Goal: Book appointment/travel/reservation

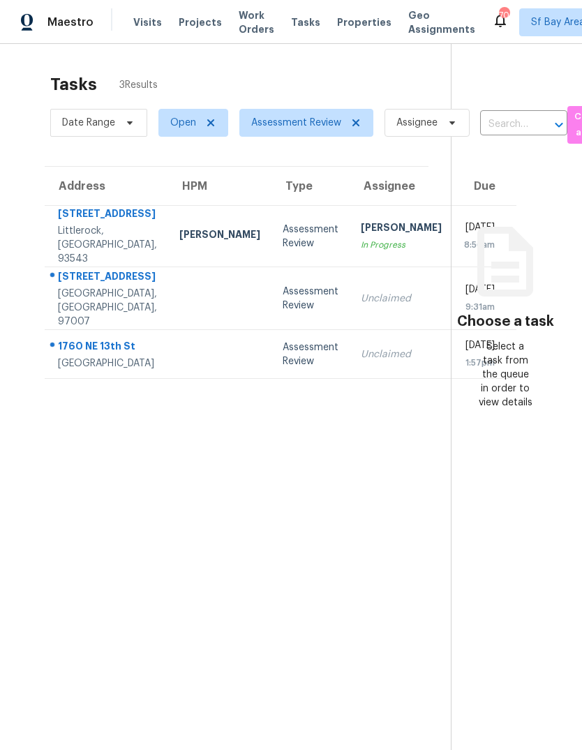
click at [86, 287] on div "[STREET_ADDRESS]" at bounding box center [107, 277] width 99 height 17
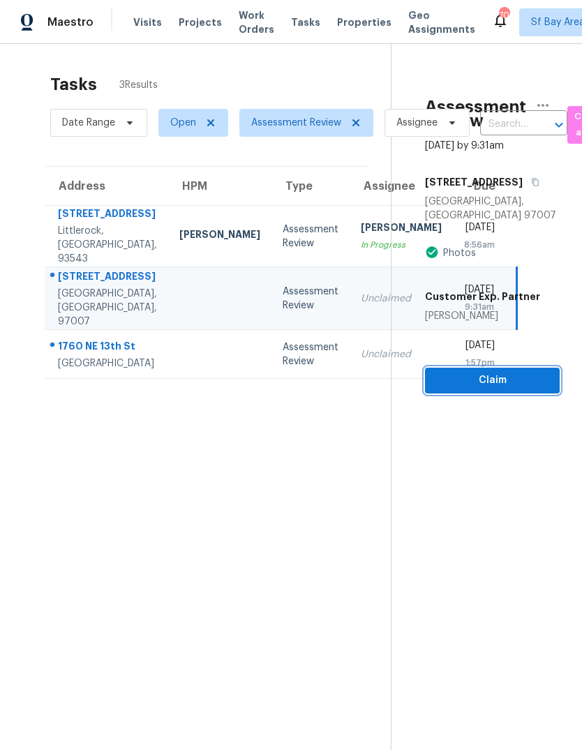
click at [492, 372] on span "Claim" at bounding box center [492, 380] width 112 height 17
click at [498, 372] on span "Claim" at bounding box center [492, 380] width 112 height 17
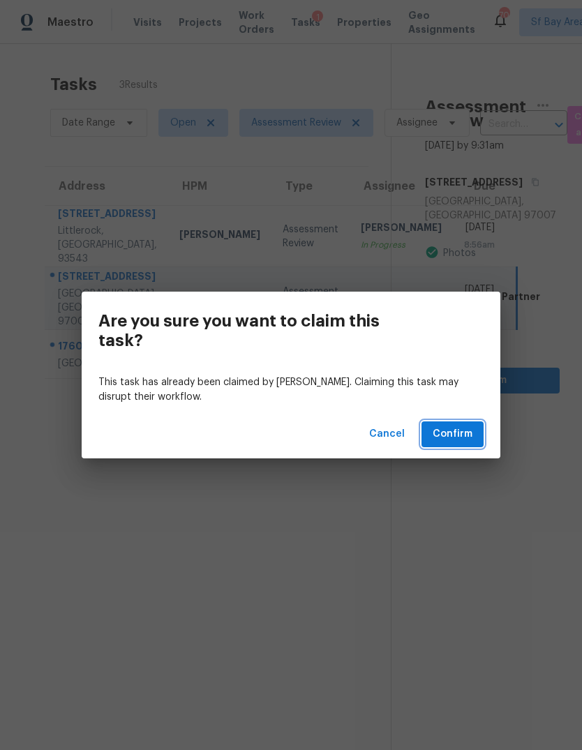
click at [457, 438] on span "Confirm" at bounding box center [452, 433] width 40 height 17
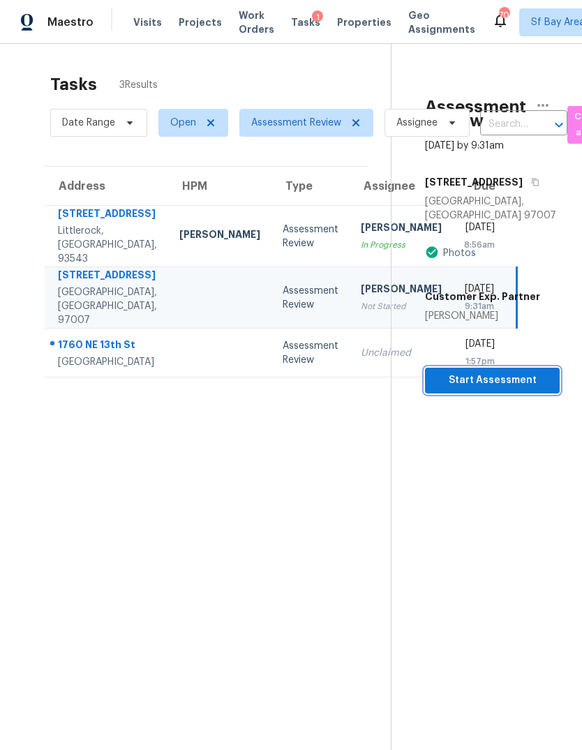
click at [498, 372] on span "Start Assessment" at bounding box center [492, 380] width 112 height 17
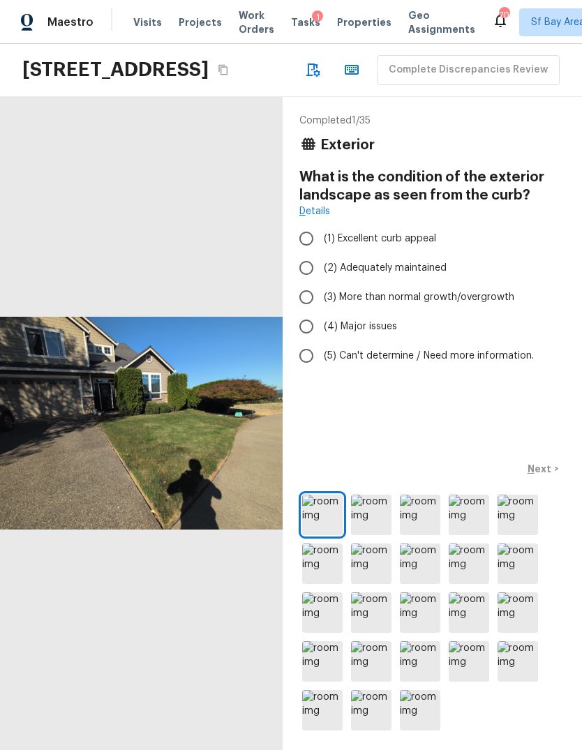
click at [299, 282] on input "(2) Adequately maintained" at bounding box center [306, 267] width 29 height 29
radio input "true"
click at [542, 476] on p "Next" at bounding box center [540, 469] width 27 height 14
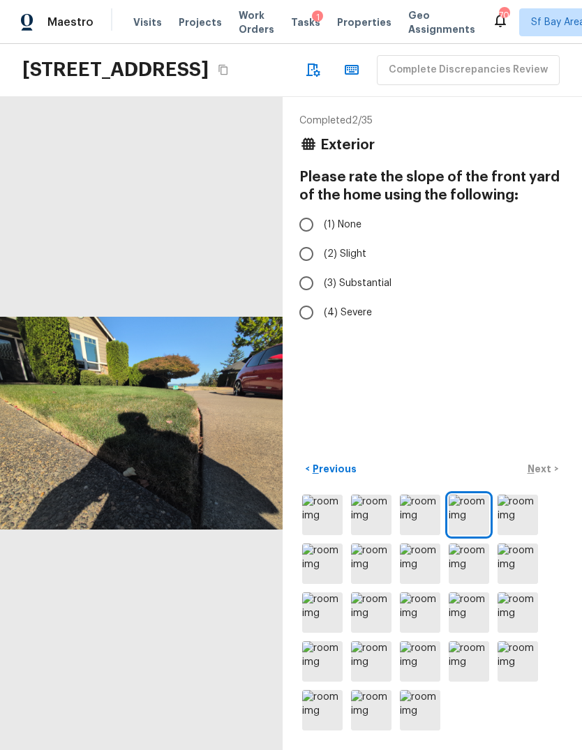
click at [301, 269] on input "(2) Slight" at bounding box center [306, 253] width 29 height 29
radio input "true"
click at [540, 476] on p "Next" at bounding box center [540, 469] width 27 height 14
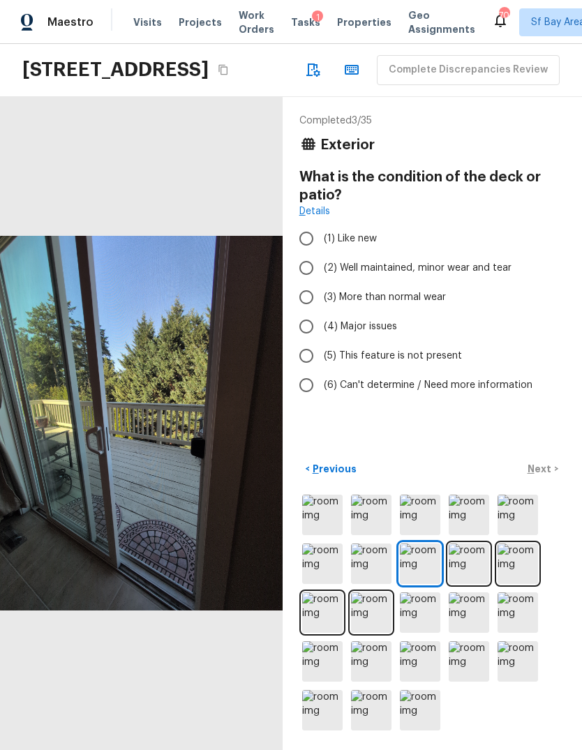
click at [300, 312] on input "(3) More than normal wear" at bounding box center [306, 296] width 29 height 29
radio input "true"
click at [550, 476] on p "Next" at bounding box center [540, 469] width 27 height 14
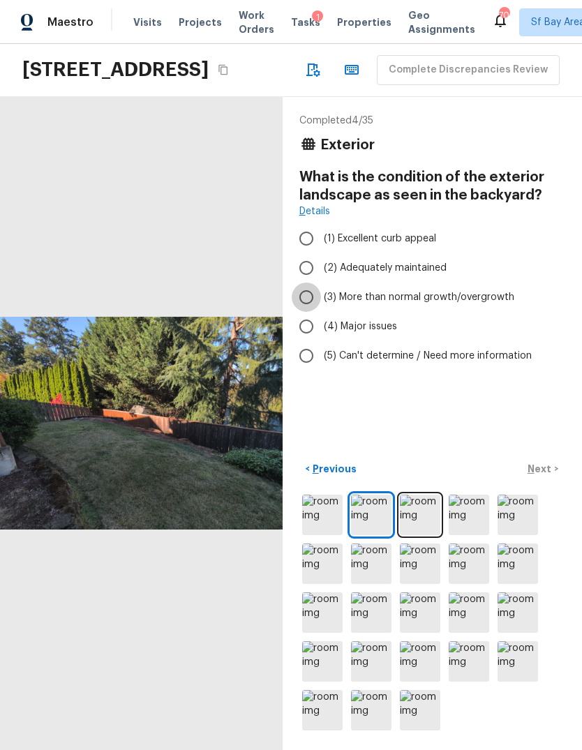
click at [307, 312] on input "(3) More than normal growth/overgrowth" at bounding box center [306, 296] width 29 height 29
radio input "true"
click at [309, 282] on input "(2) Adequately maintained" at bounding box center [306, 267] width 29 height 29
radio input "true"
click at [547, 476] on p "Next" at bounding box center [540, 469] width 27 height 14
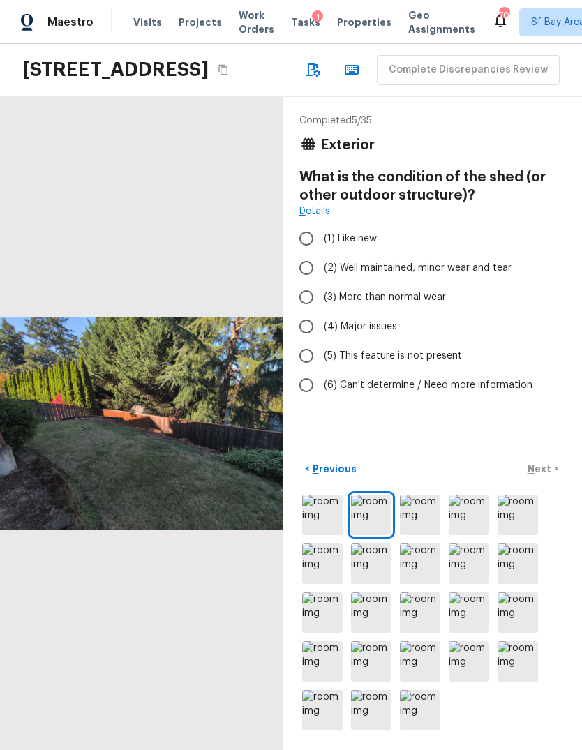
scroll to position [24, 0]
click at [308, 301] on input "(3) More than normal wear" at bounding box center [306, 296] width 29 height 29
radio input "true"
click at [545, 476] on p "Next" at bounding box center [540, 469] width 27 height 14
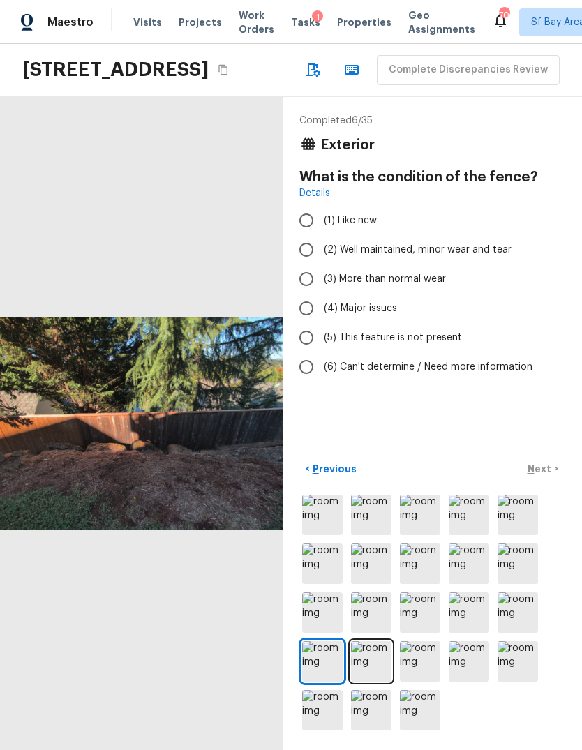
click at [303, 287] on input "(3) More than normal wear" at bounding box center [306, 278] width 29 height 29
radio input "true"
click at [538, 476] on p "Next" at bounding box center [540, 469] width 27 height 14
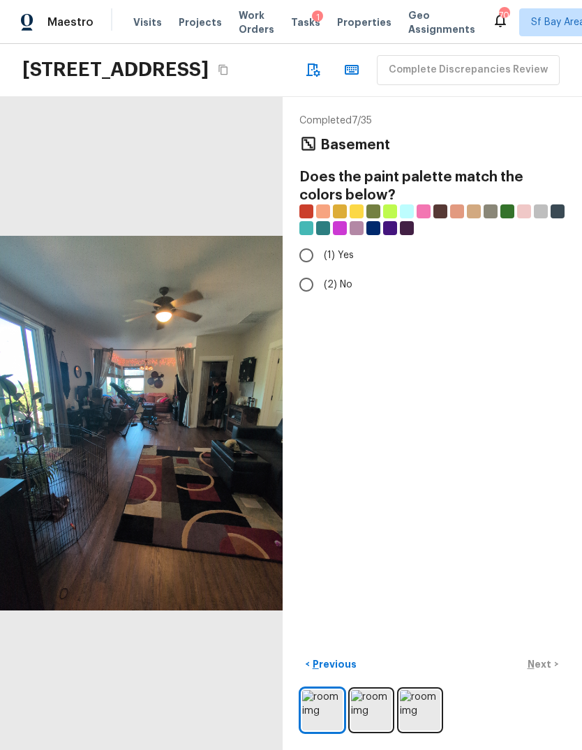
click at [295, 280] on input "(2) No" at bounding box center [306, 284] width 29 height 29
radio input "true"
click at [544, 671] on p "Next" at bounding box center [540, 664] width 27 height 14
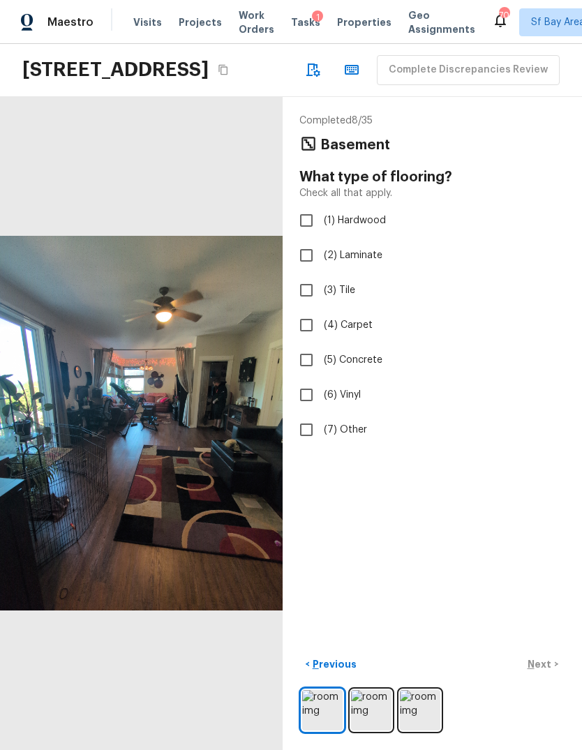
click at [301, 225] on input "(1) Hardwood" at bounding box center [306, 220] width 29 height 29
checkbox input "true"
click at [545, 671] on p "Next" at bounding box center [540, 664] width 27 height 14
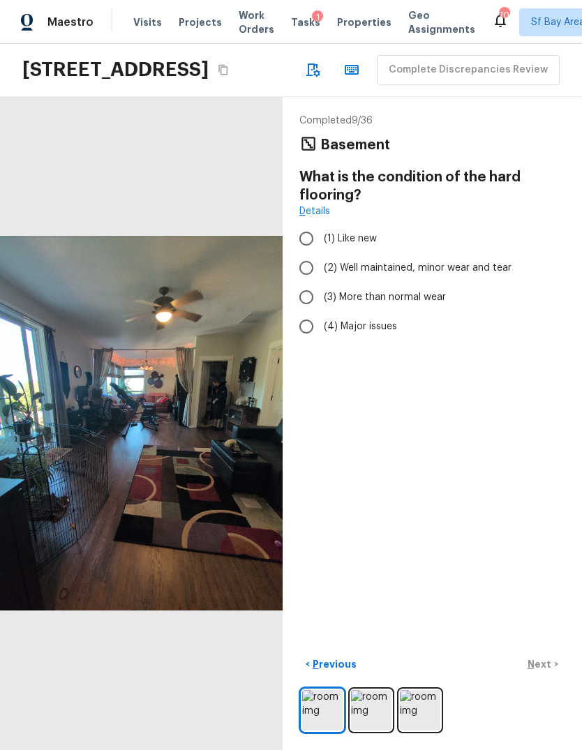
click at [302, 278] on input "(2) Well maintained, minor wear and tear" at bounding box center [306, 267] width 29 height 29
radio input "true"
click at [548, 671] on p "Next" at bounding box center [540, 664] width 27 height 14
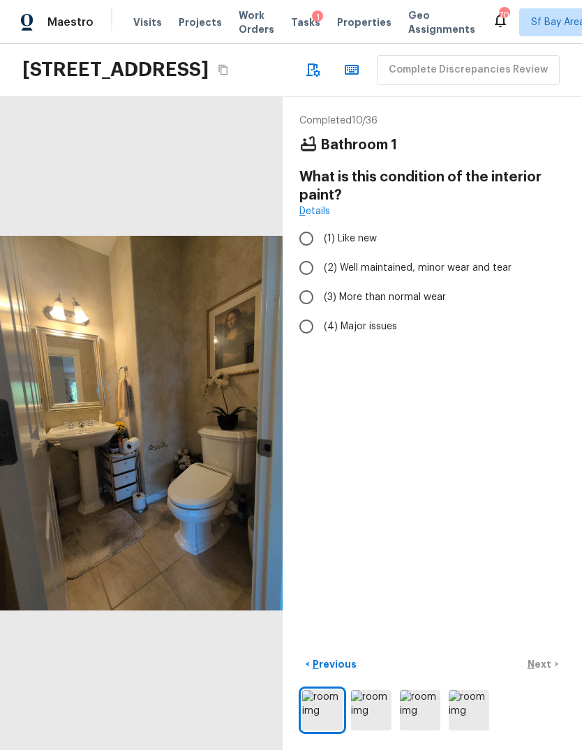
click at [303, 302] on input "(3) More than normal wear" at bounding box center [306, 296] width 29 height 29
radio input "true"
click at [545, 671] on p "Next" at bounding box center [540, 664] width 27 height 14
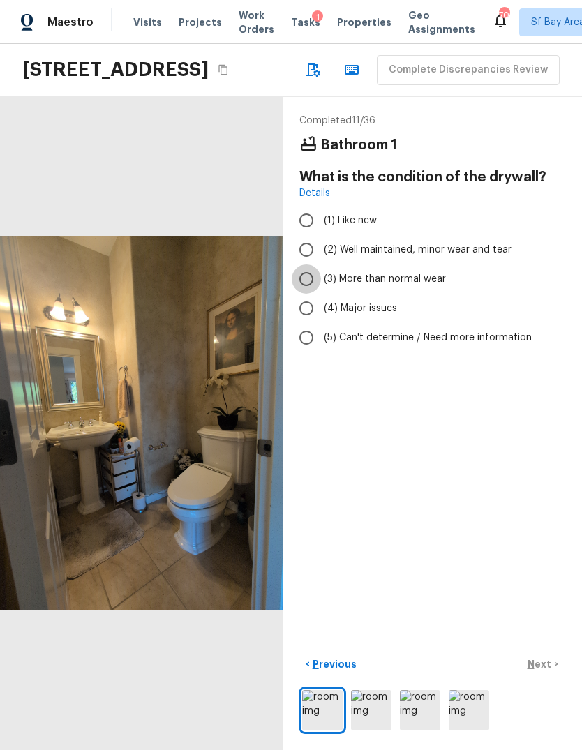
click at [306, 282] on input "(3) More than normal wear" at bounding box center [306, 278] width 29 height 29
radio input "true"
click at [546, 676] on button "Next >" at bounding box center [542, 664] width 45 height 23
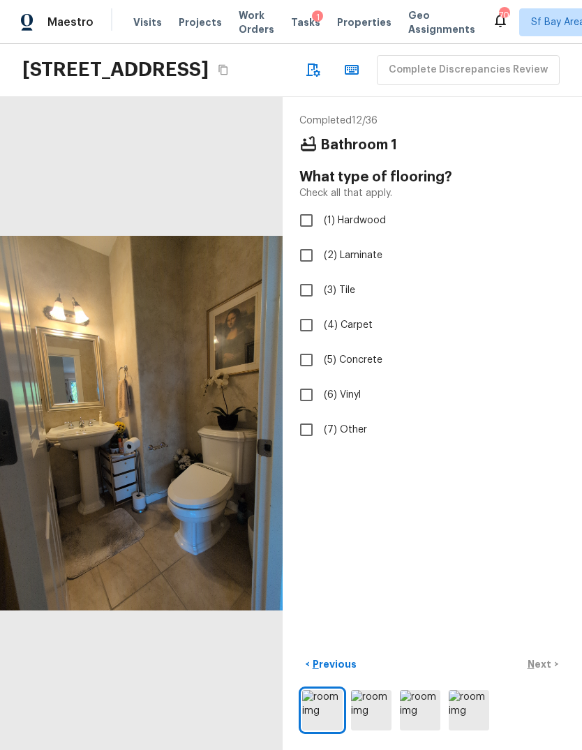
click at [341, 291] on span "(3) Tile" at bounding box center [339, 290] width 31 height 14
click at [321, 291] on input "(3) Tile" at bounding box center [306, 290] width 29 height 29
checkbox input "true"
click at [543, 671] on p "Next" at bounding box center [540, 664] width 27 height 14
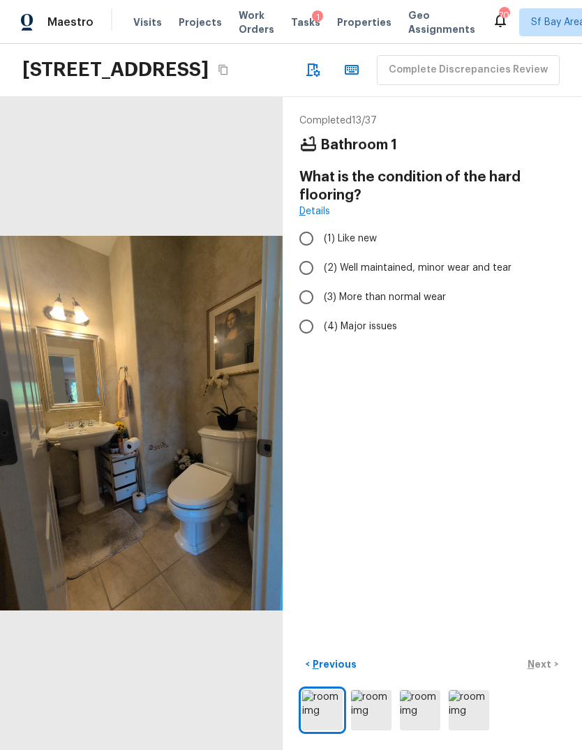
click at [408, 303] on span "(3) More than normal wear" at bounding box center [385, 297] width 122 height 14
click at [321, 303] on input "(3) More than normal wear" at bounding box center [306, 296] width 29 height 29
radio input "true"
click at [539, 676] on button "Next >" at bounding box center [542, 664] width 45 height 23
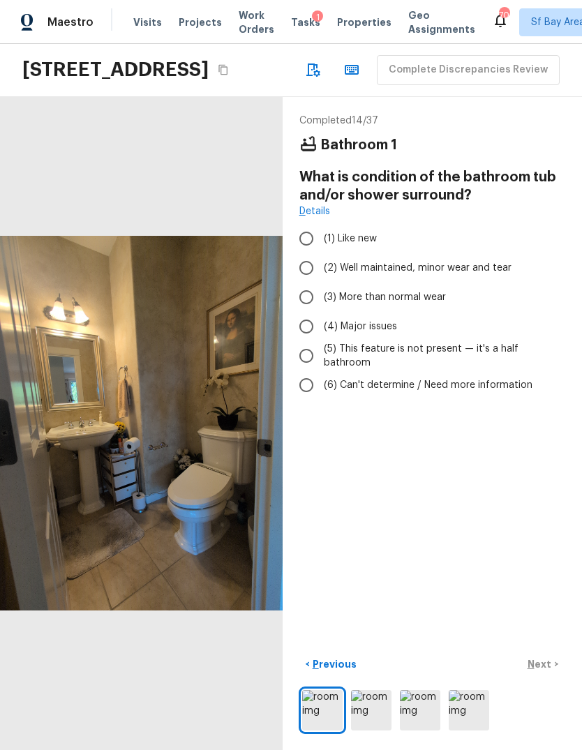
scroll to position [52, 0]
click at [490, 342] on span "(5) This feature is not present — it's a half bathroom" at bounding box center [439, 356] width 230 height 28
click at [321, 341] on input "(5) This feature is not present — it's a half bathroom" at bounding box center [306, 355] width 29 height 29
radio input "true"
click at [540, 665] on p "Next" at bounding box center [540, 664] width 27 height 14
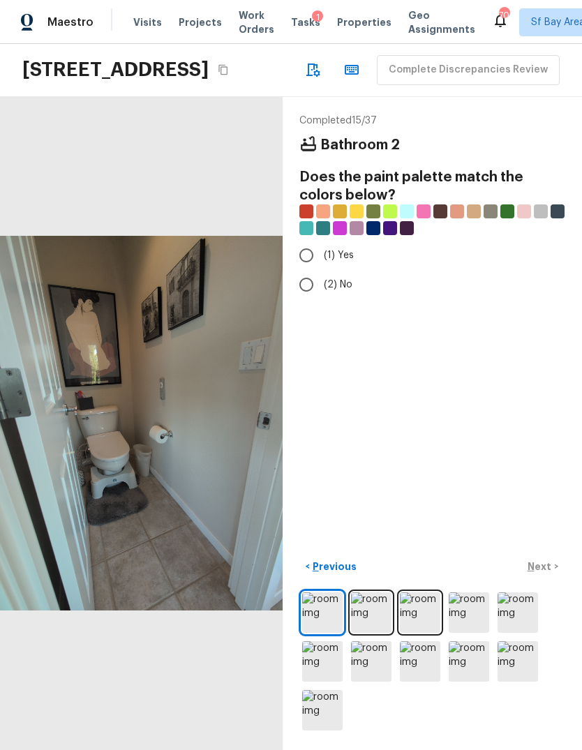
click at [304, 270] on input "(2) No" at bounding box center [306, 284] width 29 height 29
radio input "true"
click at [539, 568] on p "Next" at bounding box center [540, 566] width 27 height 14
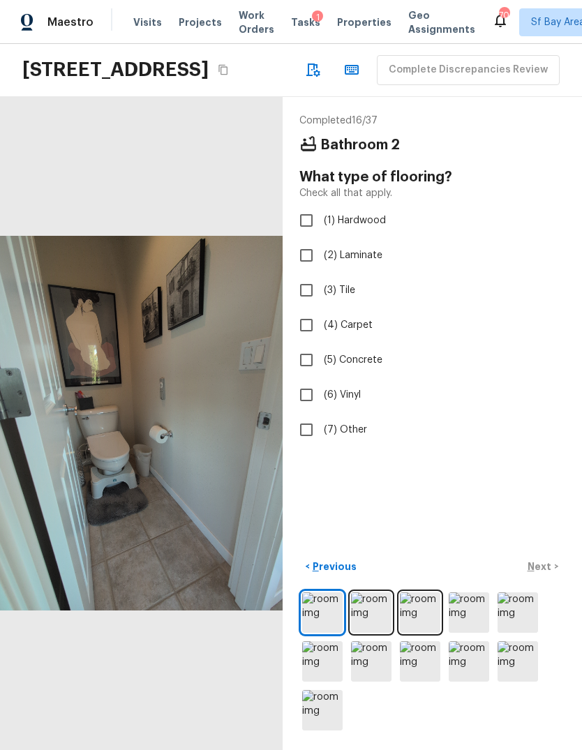
click at [299, 276] on input "(3) Tile" at bounding box center [306, 290] width 29 height 29
checkbox input "true"
click at [540, 571] on p "Next" at bounding box center [540, 566] width 27 height 14
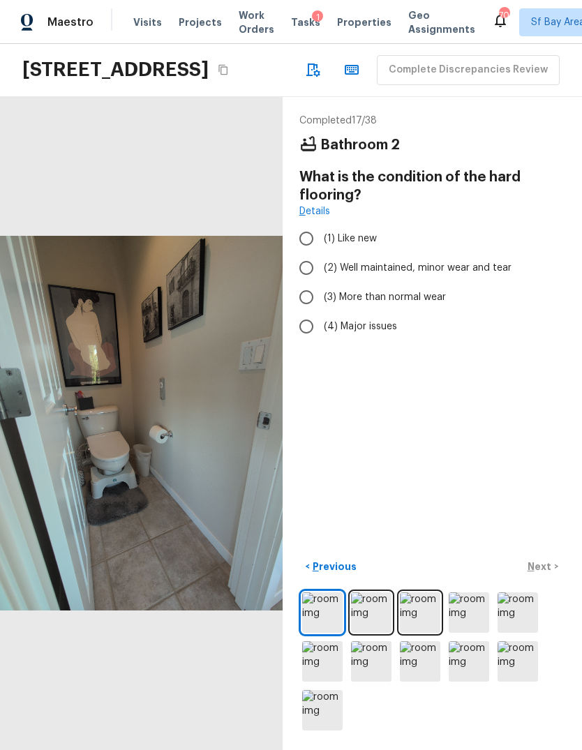
click at [385, 290] on span "(3) More than normal wear" at bounding box center [385, 297] width 122 height 14
click at [321, 282] on input "(3) More than normal wear" at bounding box center [306, 296] width 29 height 29
radio input "true"
click at [550, 573] on p "Next" at bounding box center [540, 566] width 27 height 14
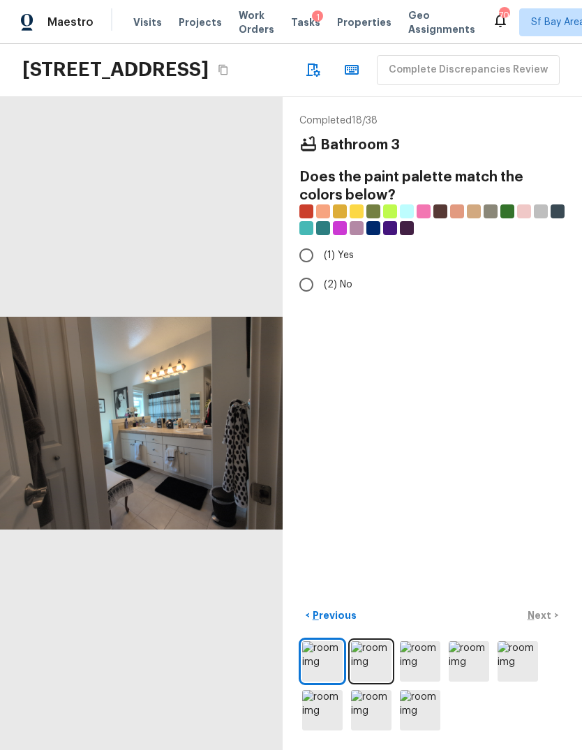
click at [304, 270] on input "(2) No" at bounding box center [306, 284] width 29 height 29
radio input "true"
click at [541, 623] on button "Next >" at bounding box center [542, 615] width 45 height 23
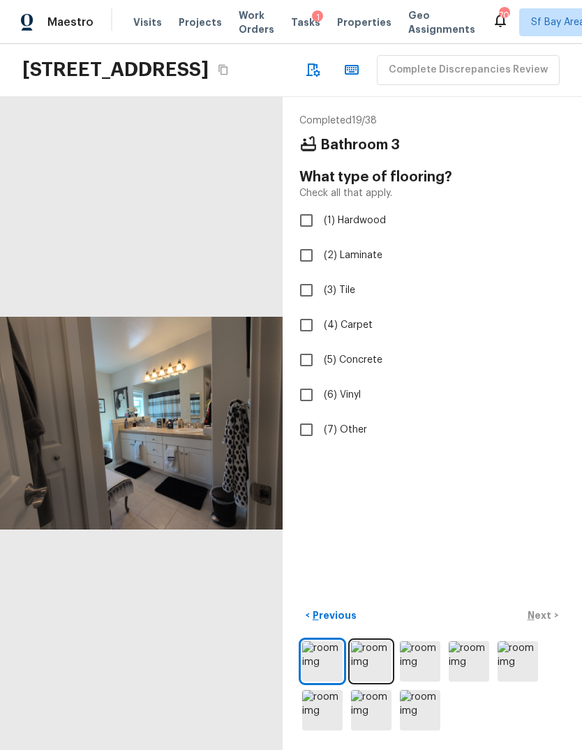
click at [335, 283] on span "(3) Tile" at bounding box center [339, 290] width 31 height 14
click at [321, 276] on input "(3) Tile" at bounding box center [306, 290] width 29 height 29
checkbox input "true"
click at [543, 619] on p "Next" at bounding box center [540, 615] width 27 height 14
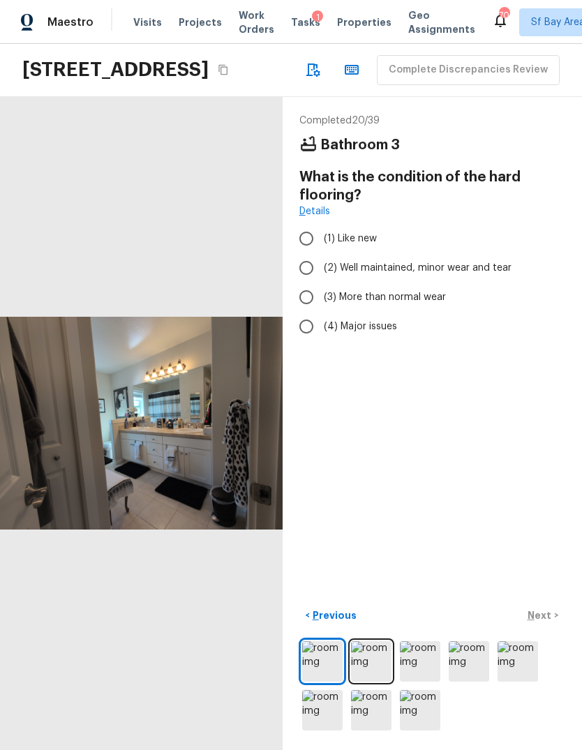
click at [433, 261] on span "(2) Well maintained, minor wear and tear" at bounding box center [418, 268] width 188 height 14
click at [321, 253] on input "(2) Well maintained, minor wear and tear" at bounding box center [306, 267] width 29 height 29
radio input "true"
click at [542, 619] on p "Next" at bounding box center [540, 615] width 27 height 14
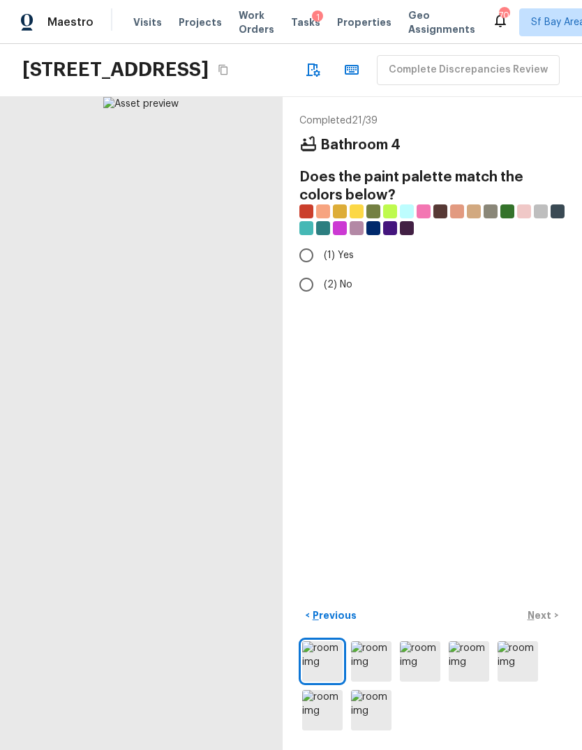
click at [347, 278] on span "(2) No" at bounding box center [338, 285] width 29 height 14
click at [321, 270] on input "(2) No" at bounding box center [306, 284] width 29 height 29
radio input "true"
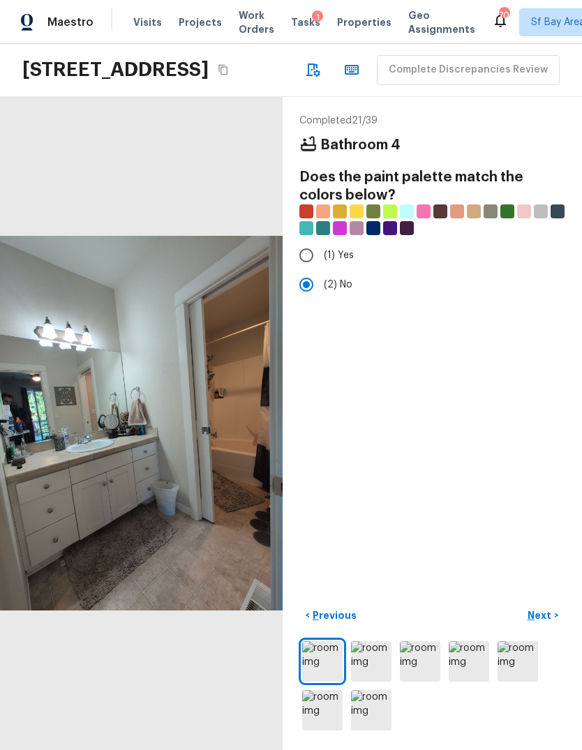
click at [547, 621] on p "Next" at bounding box center [540, 615] width 27 height 14
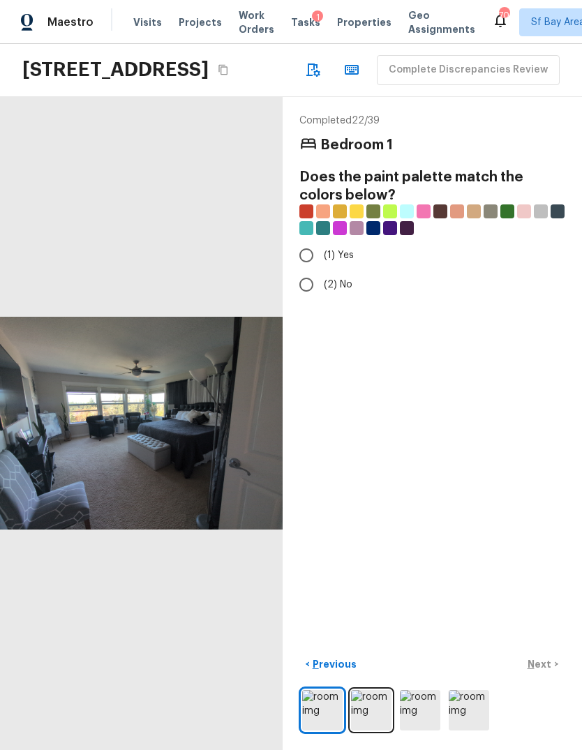
click at [322, 270] on label "(2) No" at bounding box center [423, 284] width 262 height 29
click at [321, 270] on input "(2) No" at bounding box center [306, 284] width 29 height 29
radio input "true"
click at [532, 675] on button "Next >" at bounding box center [542, 664] width 45 height 23
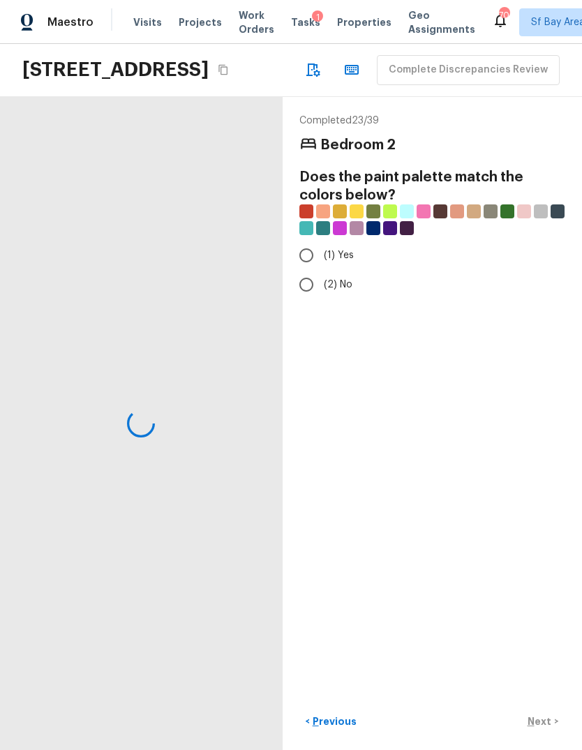
click at [539, 681] on div "Completed 23 / 39 Bedroom 2 Does the paint palette match the colors below? (1) …" at bounding box center [431, 423] width 299 height 653
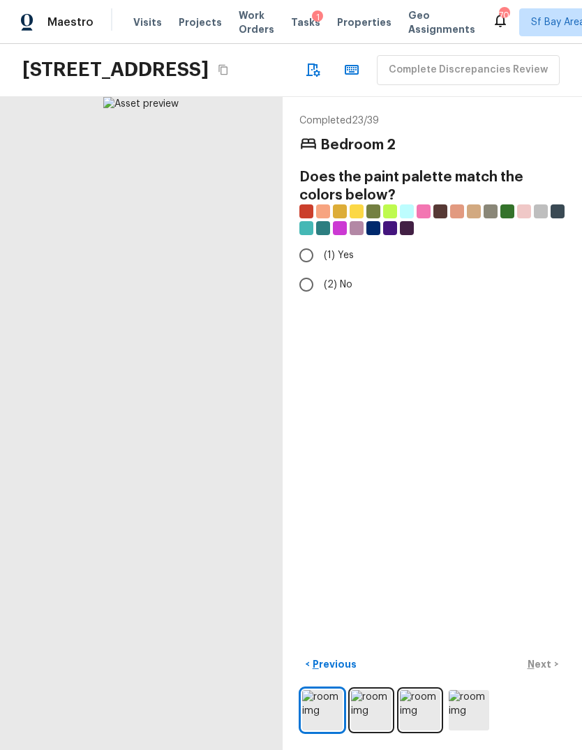
click at [345, 318] on div "Completed 23 / 39 Bedroom 2 Does the paint palette match the colors below? (1) …" at bounding box center [431, 423] width 299 height 653
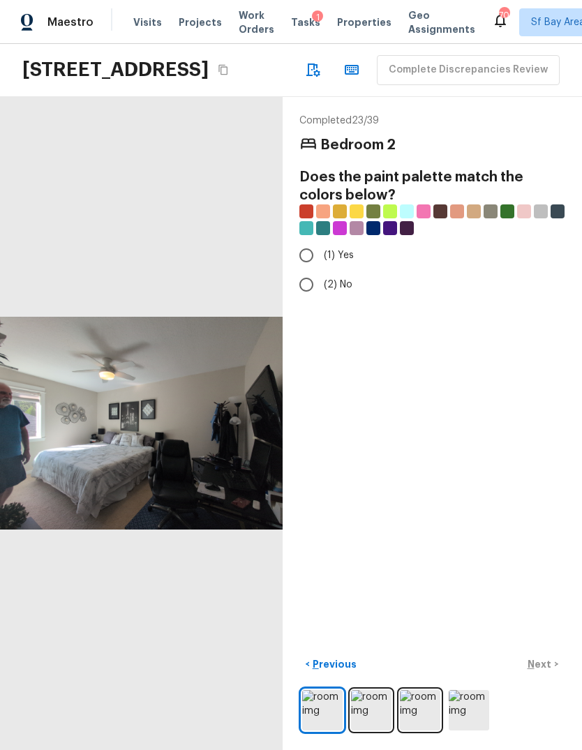
click at [315, 270] on input "(2) No" at bounding box center [306, 284] width 29 height 29
radio input "true"
click at [536, 672] on button "Next >" at bounding box center [542, 664] width 45 height 23
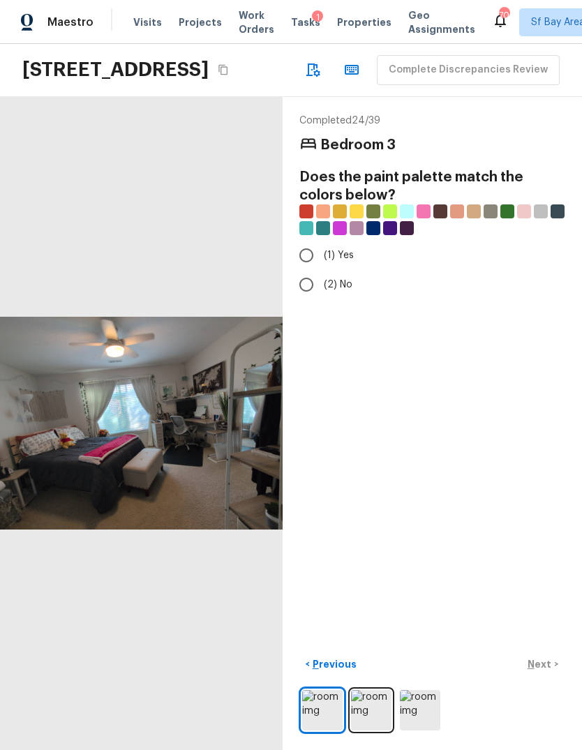
click at [316, 270] on input "(2) No" at bounding box center [306, 284] width 29 height 29
radio input "true"
click at [541, 663] on p "Next" at bounding box center [540, 664] width 27 height 14
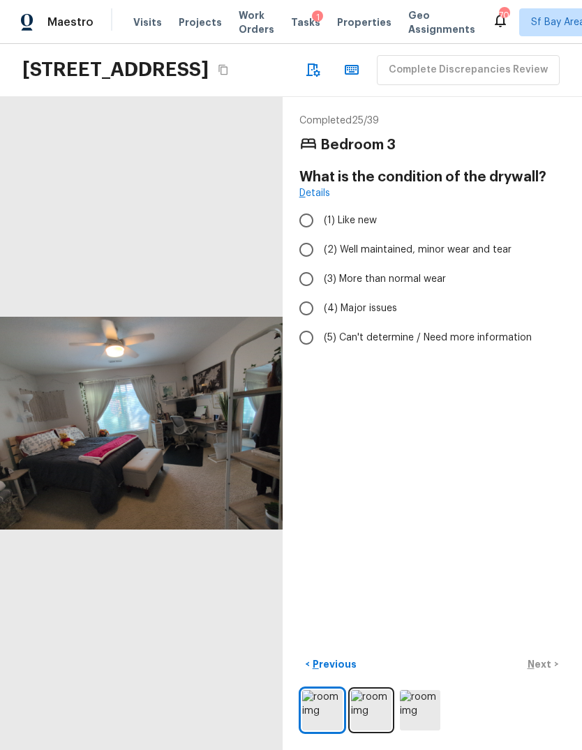
click at [406, 272] on span "(3) More than normal wear" at bounding box center [385, 279] width 122 height 14
click at [321, 264] on input "(3) More than normal wear" at bounding box center [306, 278] width 29 height 29
radio input "true"
click at [545, 660] on p "Next" at bounding box center [540, 664] width 27 height 14
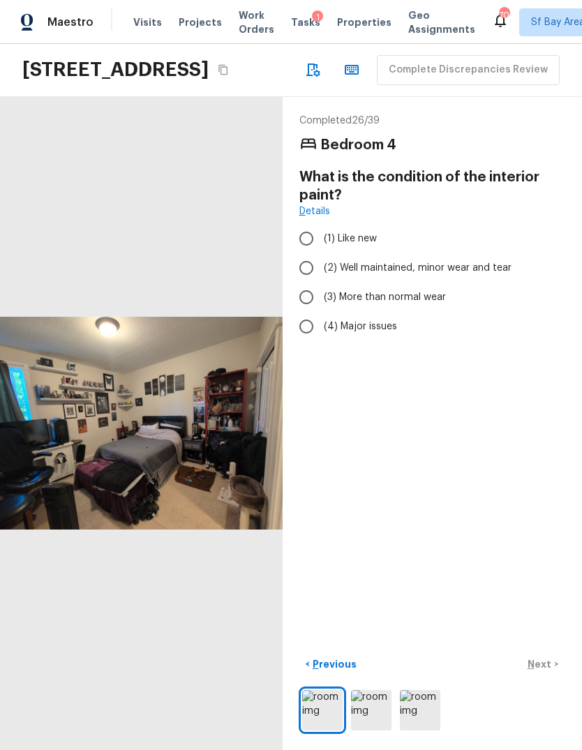
click at [407, 290] on span "(3) More than normal wear" at bounding box center [385, 297] width 122 height 14
click at [321, 282] on input "(3) More than normal wear" at bounding box center [306, 296] width 29 height 29
radio input "true"
click at [542, 662] on p "Next" at bounding box center [540, 664] width 27 height 14
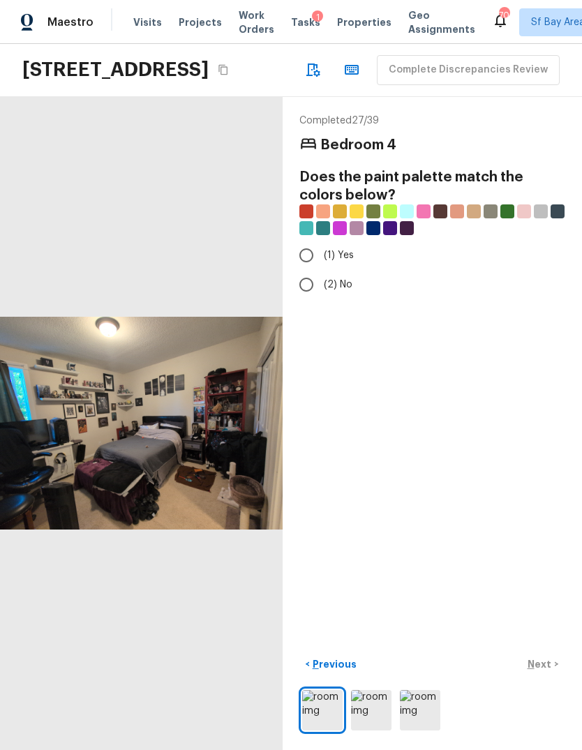
click at [308, 270] on input "(2) No" at bounding box center [306, 284] width 29 height 29
radio input "true"
click at [543, 670] on p "Next" at bounding box center [540, 664] width 27 height 14
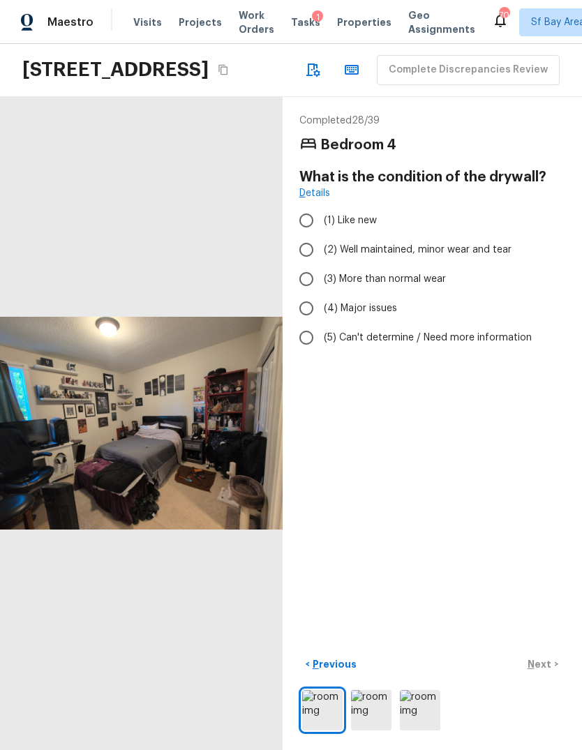
click at [308, 264] on input "(3) More than normal wear" at bounding box center [306, 278] width 29 height 29
radio input "true"
click at [309, 294] on input "(4) Major issues" at bounding box center [306, 308] width 29 height 29
radio input "true"
click at [542, 667] on p "Next" at bounding box center [540, 664] width 27 height 14
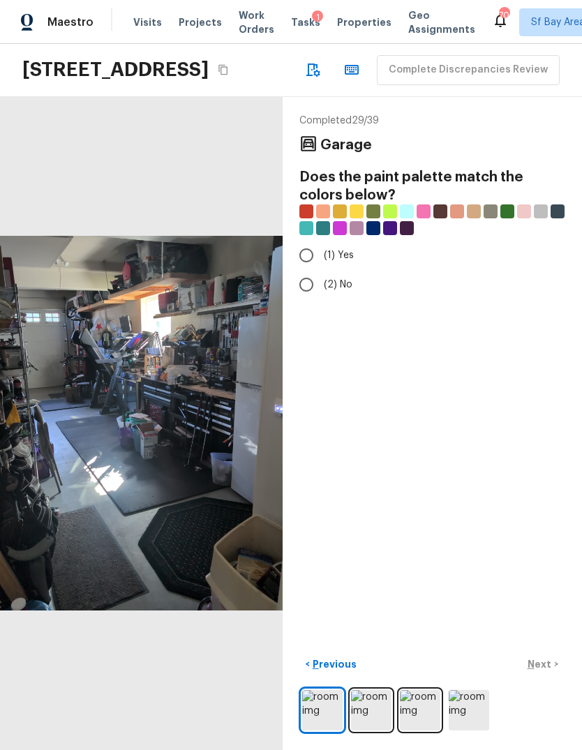
click at [303, 270] on input "(2) No" at bounding box center [306, 284] width 29 height 29
radio input "true"
click at [541, 672] on button "Next >" at bounding box center [542, 664] width 45 height 23
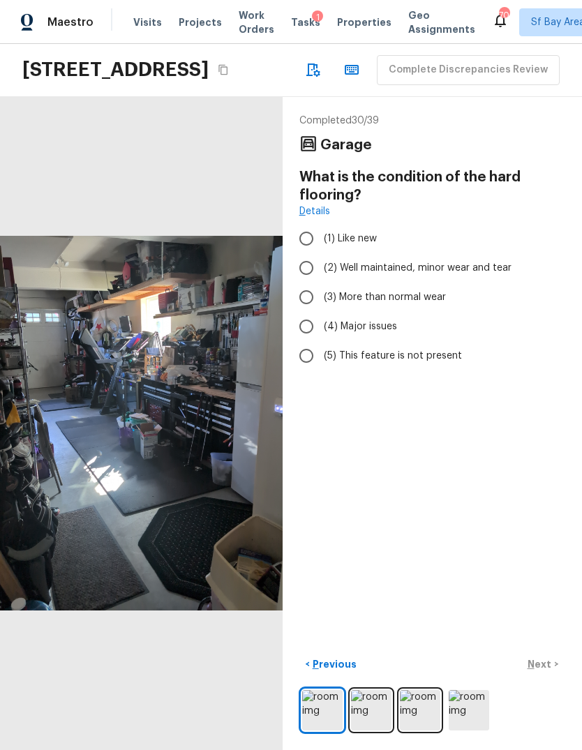
click at [372, 319] on span "(4) Major issues" at bounding box center [360, 326] width 73 height 14
click at [321, 312] on input "(4) Major issues" at bounding box center [306, 326] width 29 height 29
radio input "true"
click at [540, 668] on p "Next" at bounding box center [540, 664] width 27 height 14
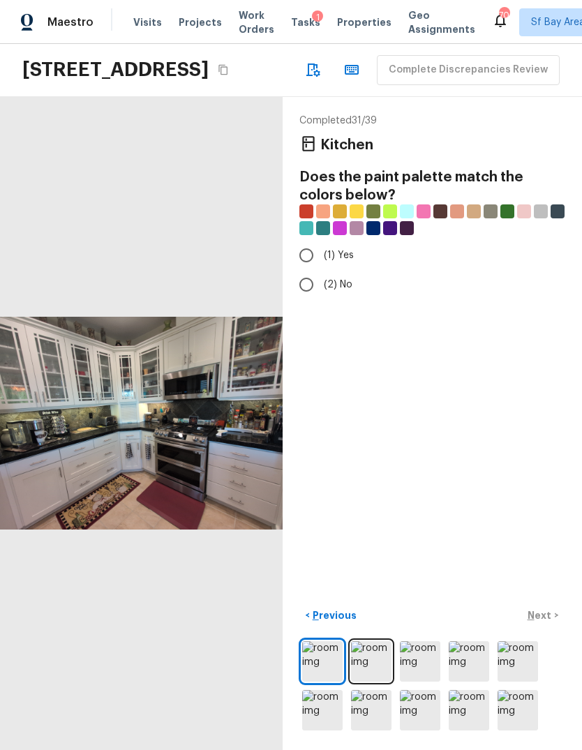
click at [310, 270] on input "(2) No" at bounding box center [306, 284] width 29 height 29
radio input "true"
click at [540, 615] on p "Next" at bounding box center [540, 615] width 27 height 14
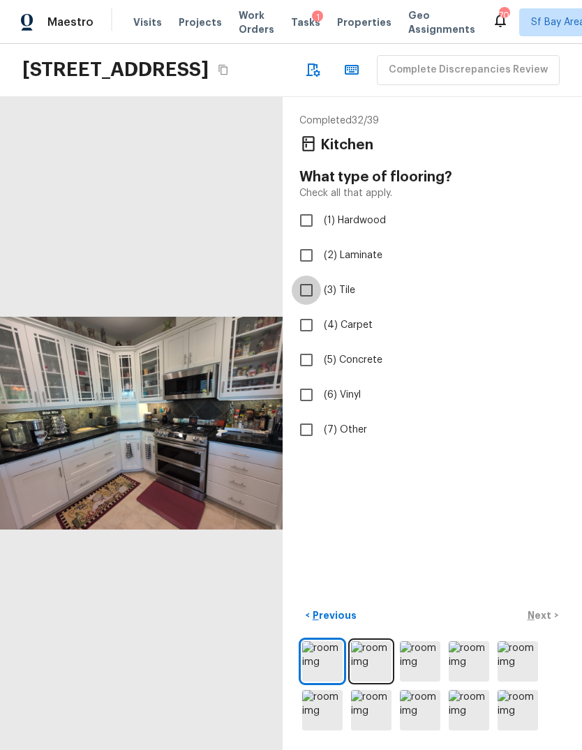
click at [302, 276] on input "(3) Tile" at bounding box center [306, 290] width 29 height 29
checkbox input "true"
click at [543, 613] on p "Next" at bounding box center [540, 615] width 27 height 14
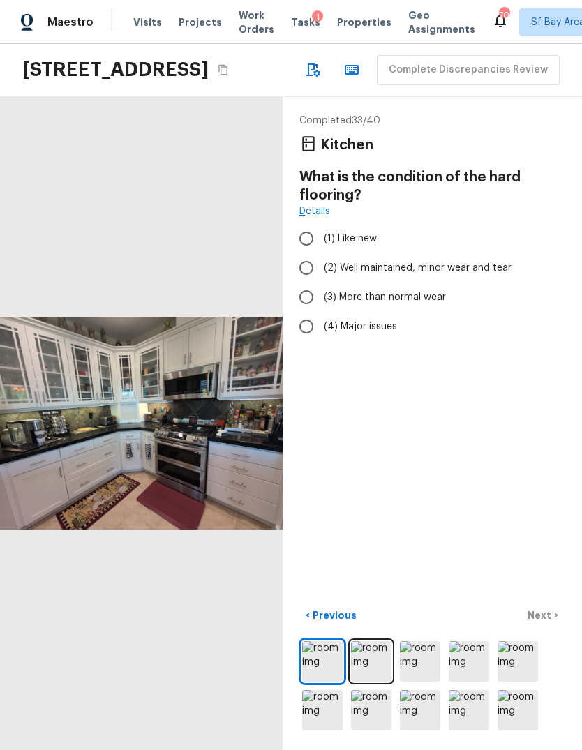
click at [416, 261] on span "(2) Well maintained, minor wear and tear" at bounding box center [418, 268] width 188 height 14
click at [321, 253] on input "(2) Well maintained, minor wear and tear" at bounding box center [306, 267] width 29 height 29
radio input "true"
click at [538, 621] on p "Next" at bounding box center [540, 615] width 27 height 14
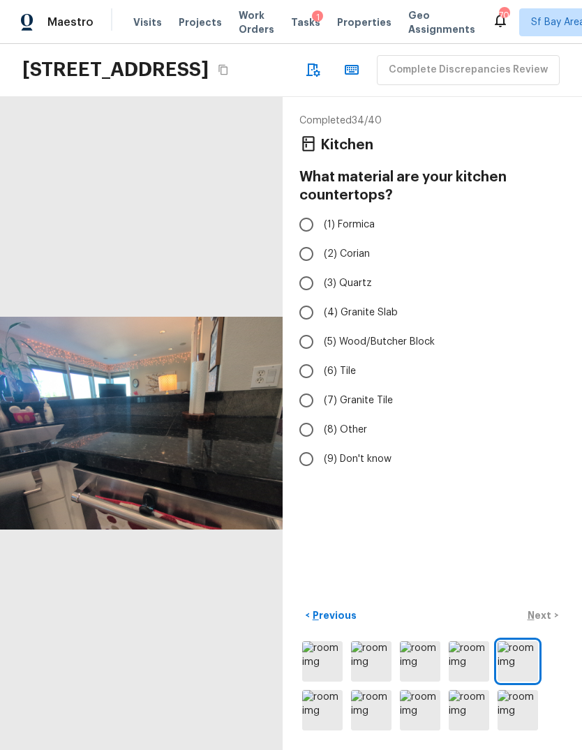
click at [355, 276] on span "(3) Quartz" at bounding box center [348, 283] width 48 height 14
click at [321, 269] on input "(3) Quartz" at bounding box center [306, 283] width 29 height 29
radio input "true"
click at [540, 615] on p "Next" at bounding box center [540, 615] width 27 height 14
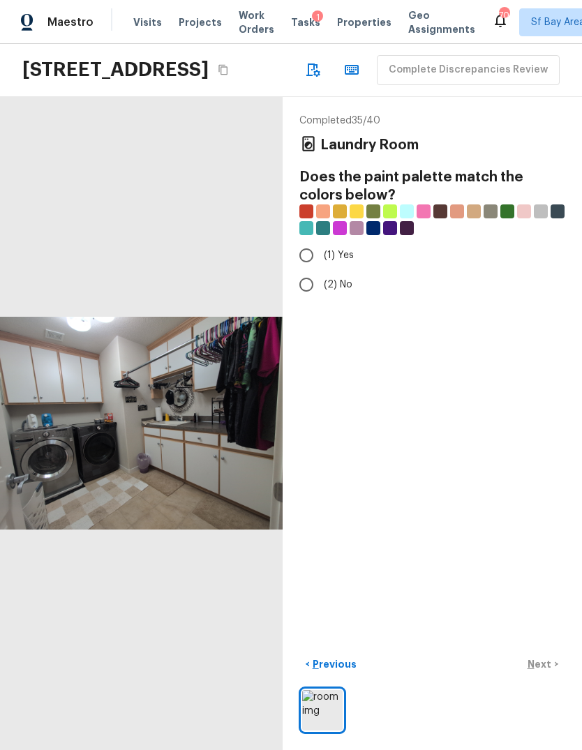
click at [310, 270] on input "(2) No" at bounding box center [306, 284] width 29 height 29
radio input "true"
click at [540, 668] on p "Next" at bounding box center [540, 664] width 27 height 14
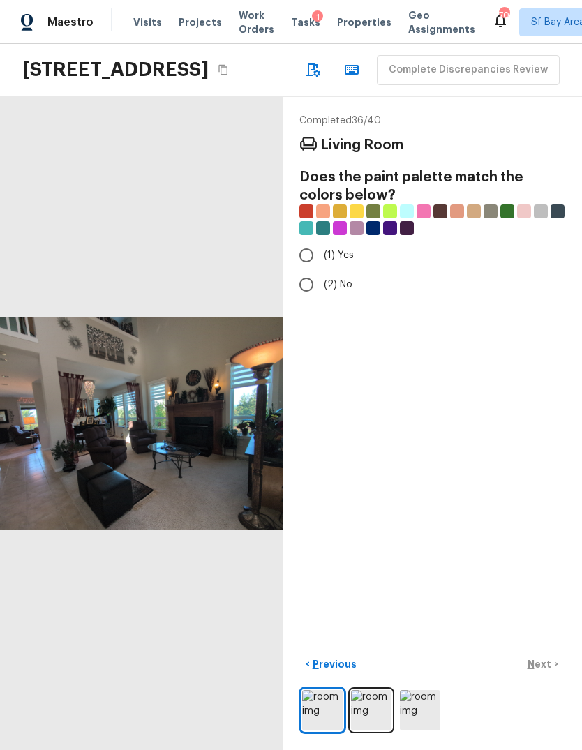
click at [305, 270] on input "(2) No" at bounding box center [306, 284] width 29 height 29
radio input "true"
click at [548, 665] on p "Next" at bounding box center [540, 664] width 27 height 14
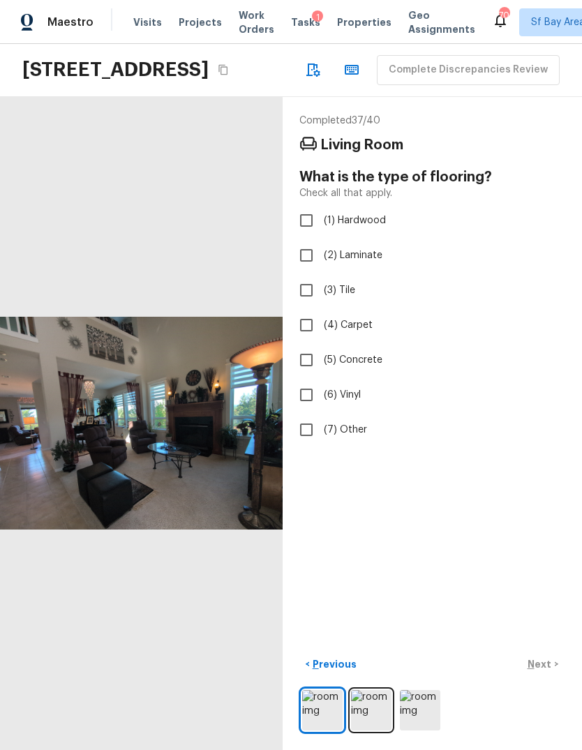
click at [301, 276] on input "(3) Tile" at bounding box center [306, 290] width 29 height 29
checkbox input "true"
click at [540, 670] on div "< Previous Next >" at bounding box center [432, 664] width 266 height 23
click at [544, 668] on p "Next" at bounding box center [540, 664] width 27 height 14
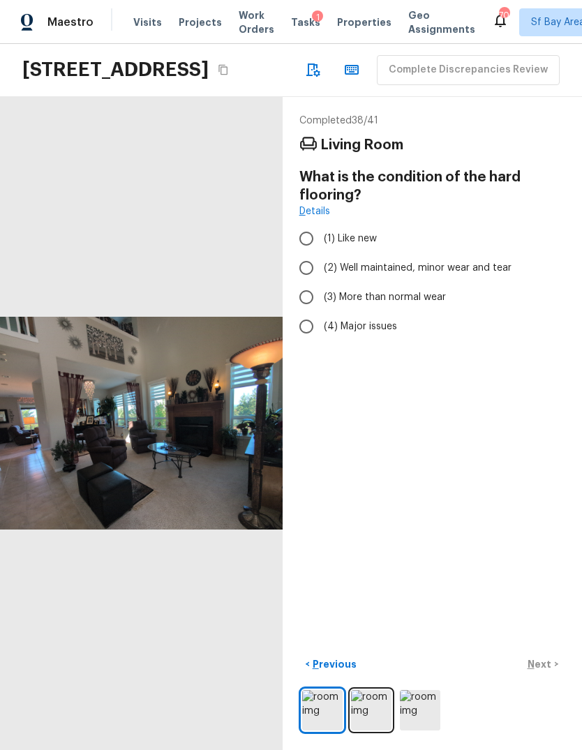
click at [401, 290] on span "(3) More than normal wear" at bounding box center [385, 297] width 122 height 14
click at [321, 282] on input "(3) More than normal wear" at bounding box center [306, 296] width 29 height 29
radio input "true"
click at [541, 674] on button "Next >" at bounding box center [542, 664] width 45 height 23
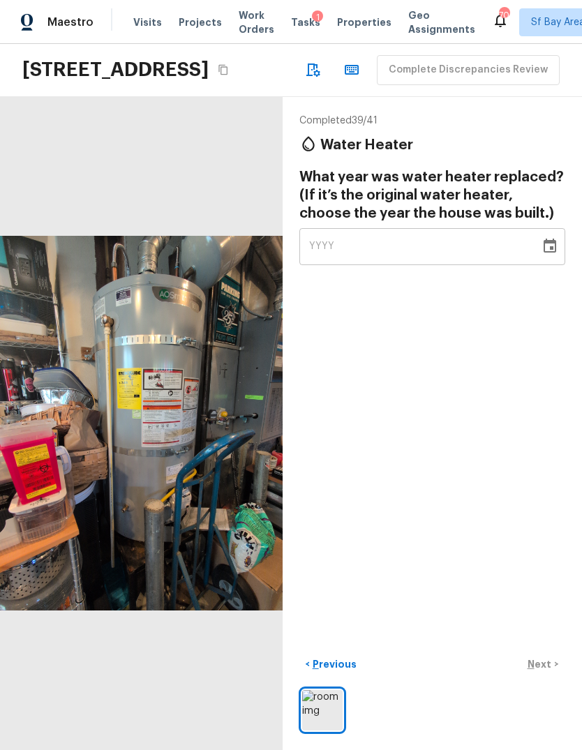
click at [232, 61] on button "Copy Address" at bounding box center [223, 70] width 18 height 18
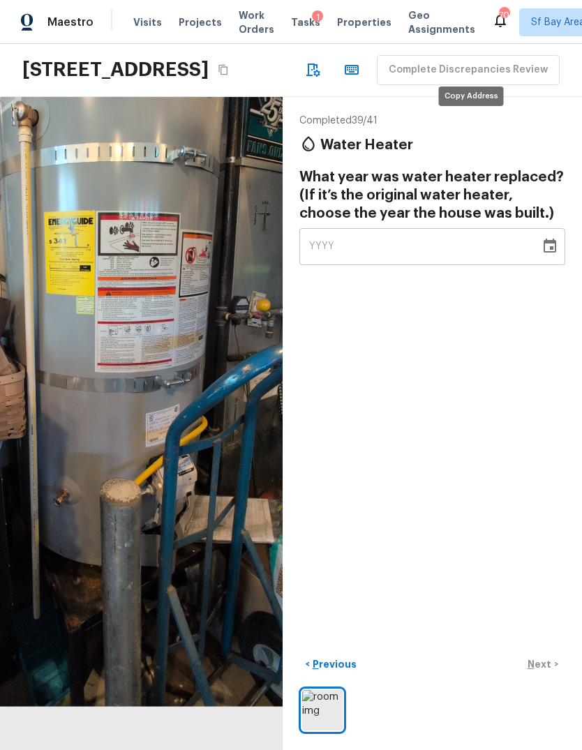
click at [361, 228] on div "YYYY" at bounding box center [419, 246] width 221 height 37
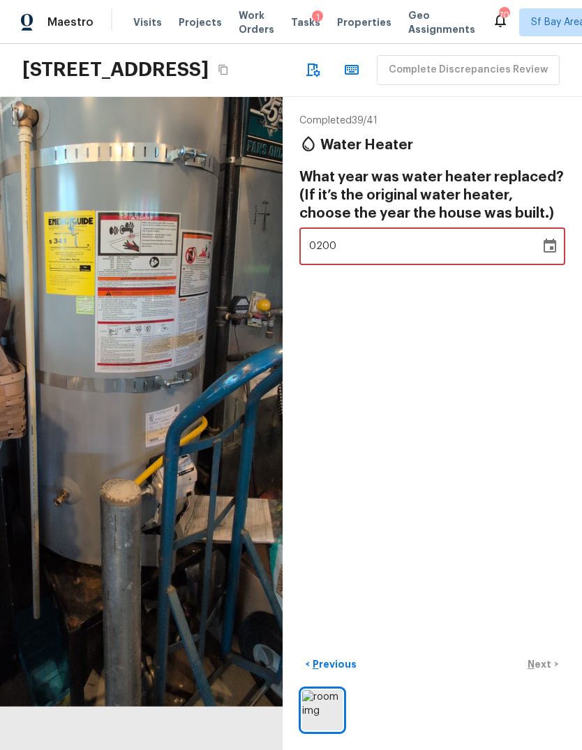
type input "2002"
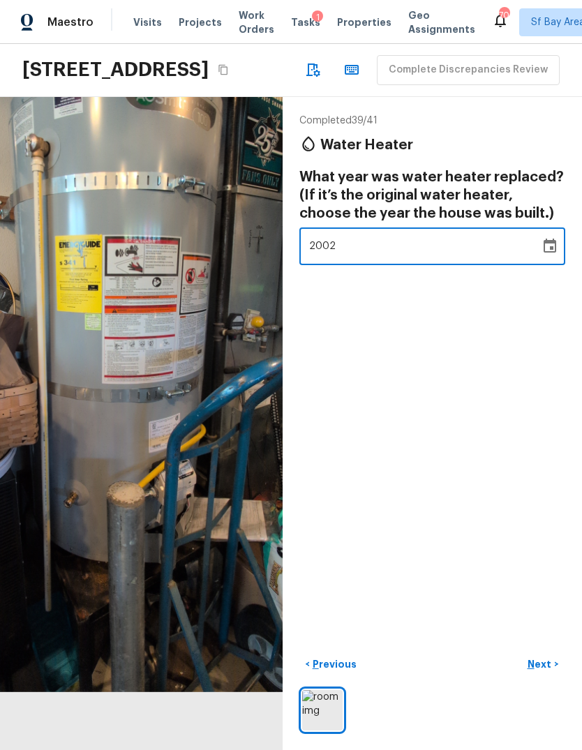
click at [493, 378] on div "Completed 39 / 41 Water Heater What year was water heater replaced? (If it’s th…" at bounding box center [431, 423] width 299 height 653
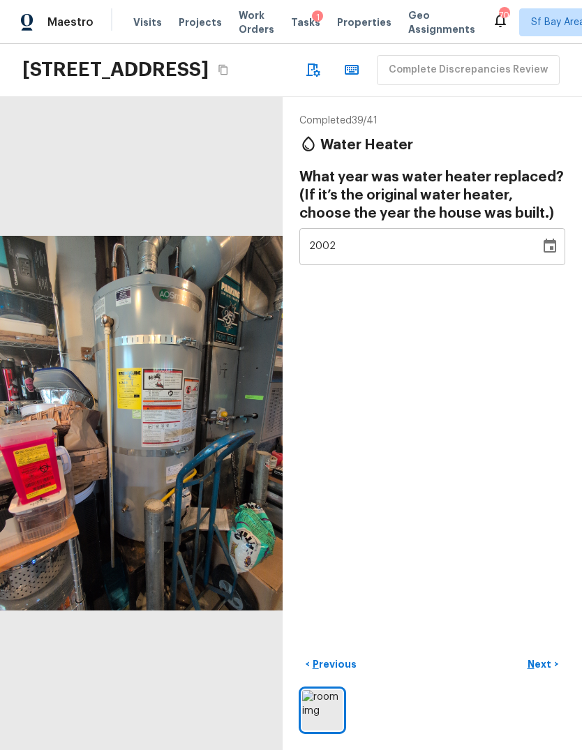
click at [545, 666] on p "Next" at bounding box center [540, 664] width 27 height 14
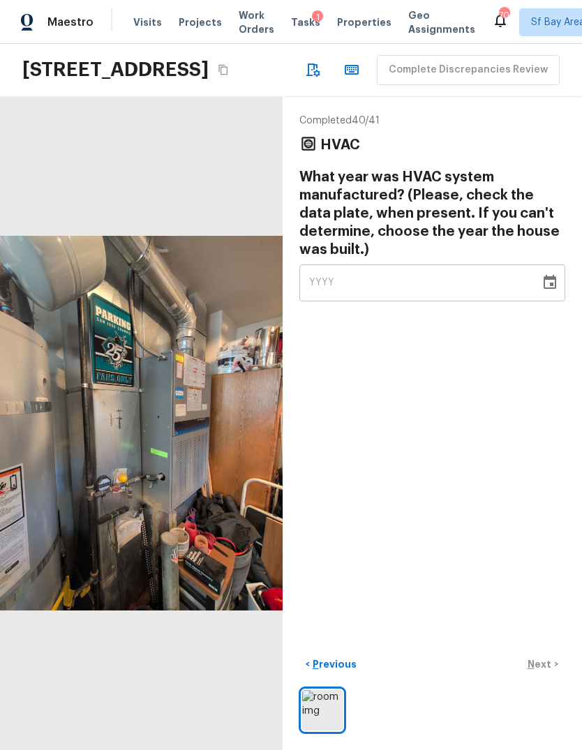
click at [391, 264] on div "YYYY" at bounding box center [419, 282] width 221 height 37
type input "2002"
click at [501, 364] on div "Completed 40 / 41 HVAC What year was HVAC system manufactured? (Please, check t…" at bounding box center [431, 423] width 299 height 653
click at [548, 665] on p "Next" at bounding box center [540, 664] width 27 height 14
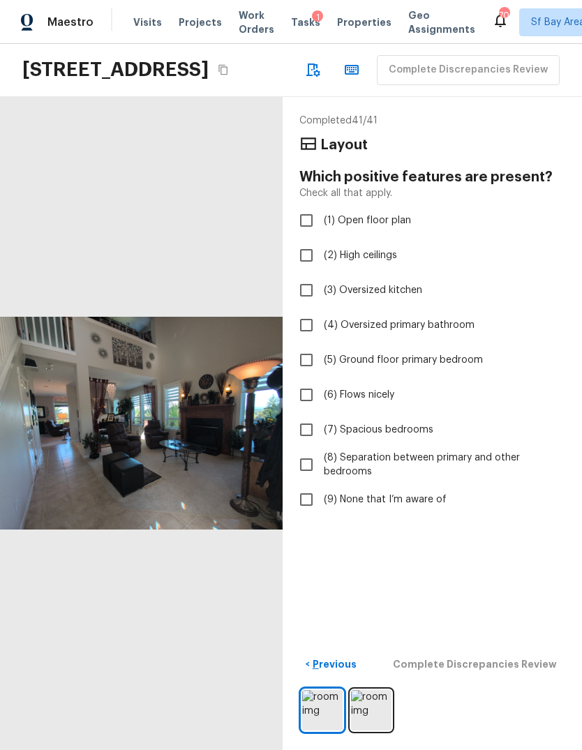
click at [389, 248] on span "(2) High ceilings" at bounding box center [360, 255] width 73 height 14
click at [321, 241] on input "(2) High ceilings" at bounding box center [306, 255] width 29 height 29
checkbox input "true"
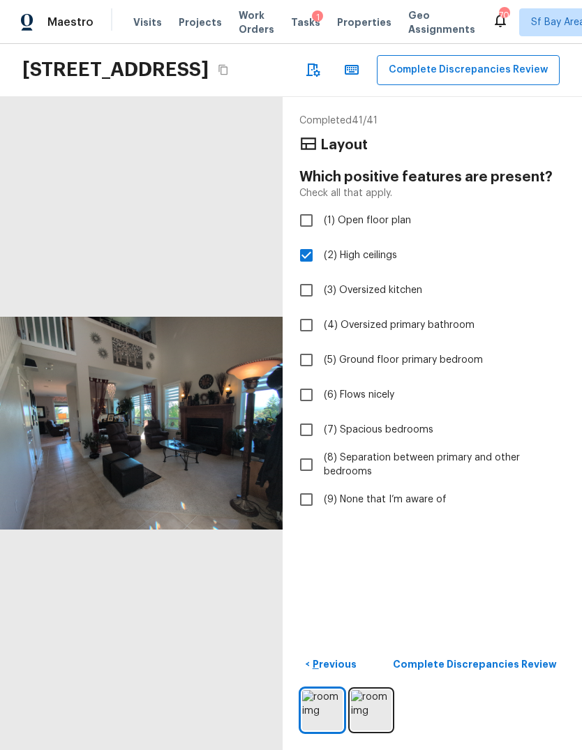
click at [406, 283] on span "(3) Oversized kitchen" at bounding box center [373, 290] width 98 height 14
click at [321, 276] on input "(3) Oversized kitchen" at bounding box center [306, 290] width 29 height 29
checkbox input "true"
click at [467, 665] on p "Complete Discrepancies Review" at bounding box center [476, 664] width 167 height 14
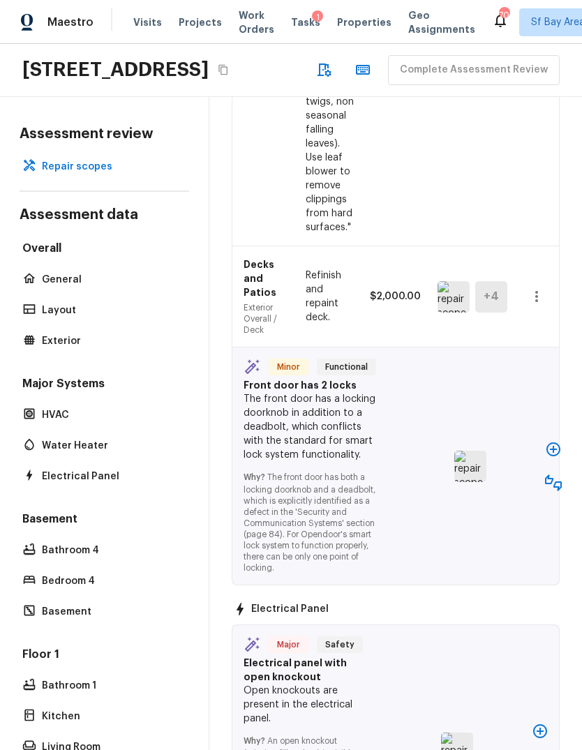
scroll to position [1069, 0]
click at [552, 443] on icon "button" at bounding box center [553, 450] width 14 height 14
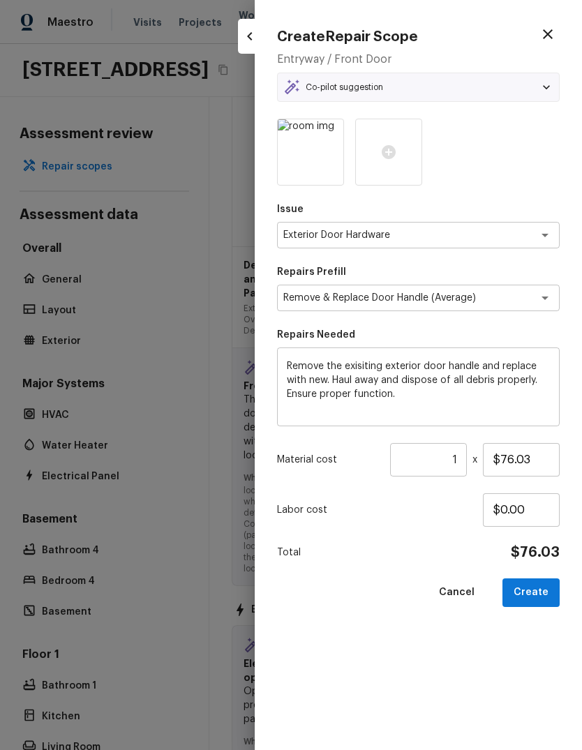
type textarea "Remove & Replace Door Handle (Average)"
click at [538, 589] on button "Create" at bounding box center [530, 592] width 57 height 29
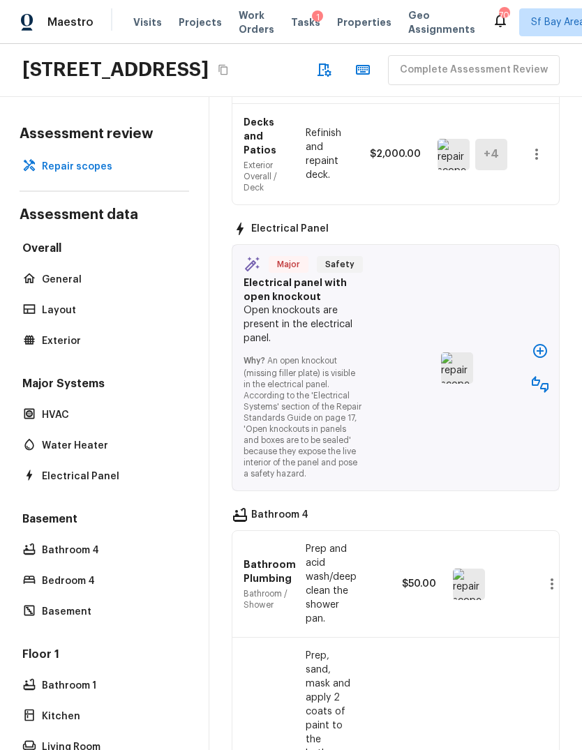
scroll to position [1518, 0]
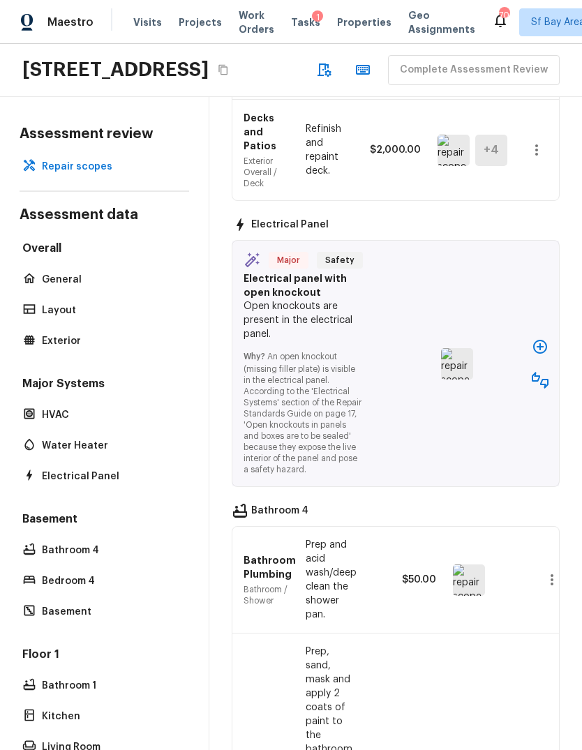
click at [534, 347] on icon "button" at bounding box center [539, 346] width 17 height 17
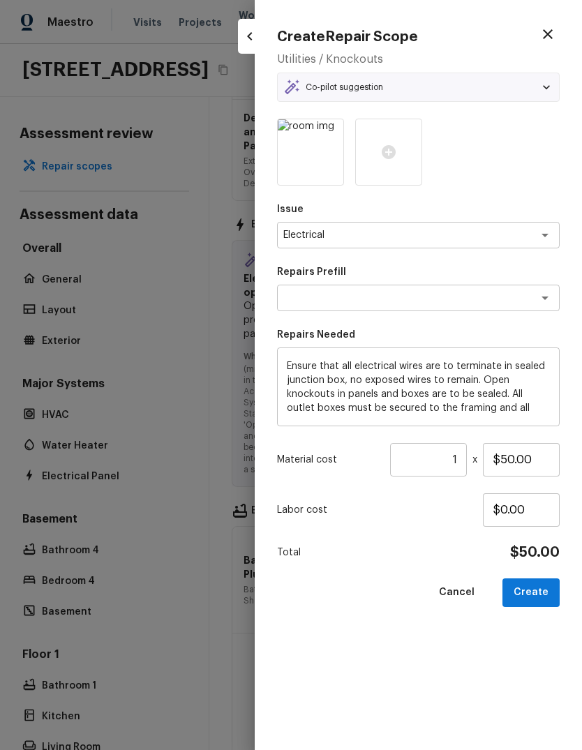
type textarea "Terminate/Conceal Wiring"
click at [538, 596] on button "Create" at bounding box center [530, 592] width 57 height 29
type input "$0.00"
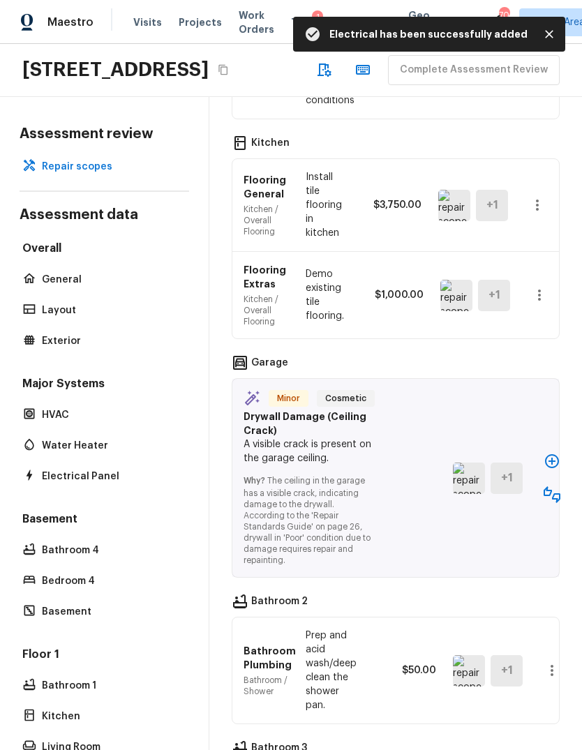
scroll to position [2941, 0]
click at [549, 460] on icon "button" at bounding box center [552, 461] width 14 height 14
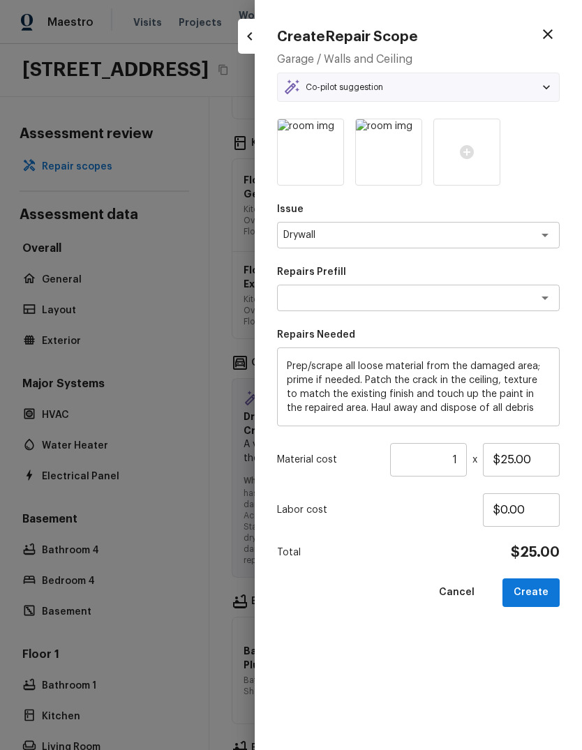
type textarea "Patch Crack in Ceiling"
click at [545, 455] on input "$25.00" at bounding box center [521, 459] width 77 height 33
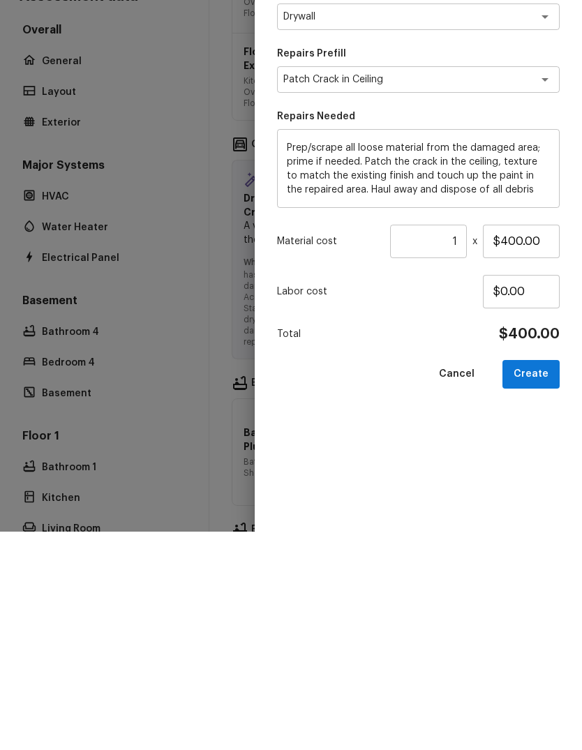
click at [536, 578] on button "Create" at bounding box center [530, 592] width 57 height 29
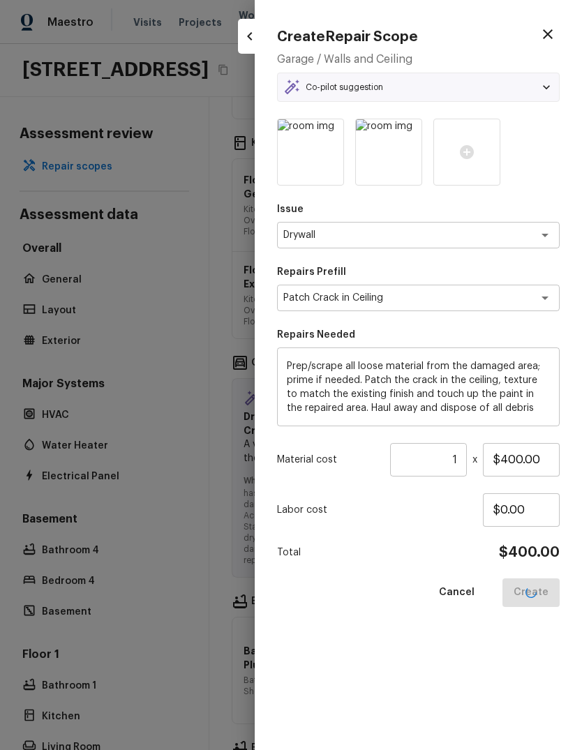
type input "$25.00"
type input "$0.00"
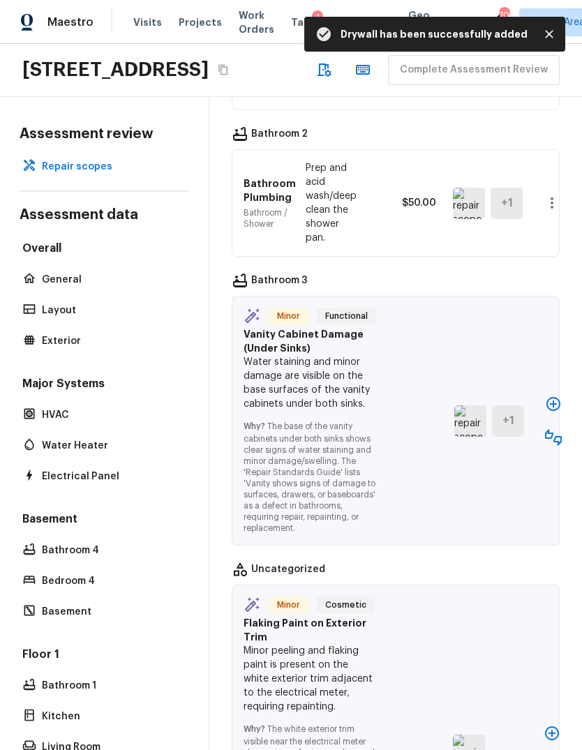
scroll to position [3549, 0]
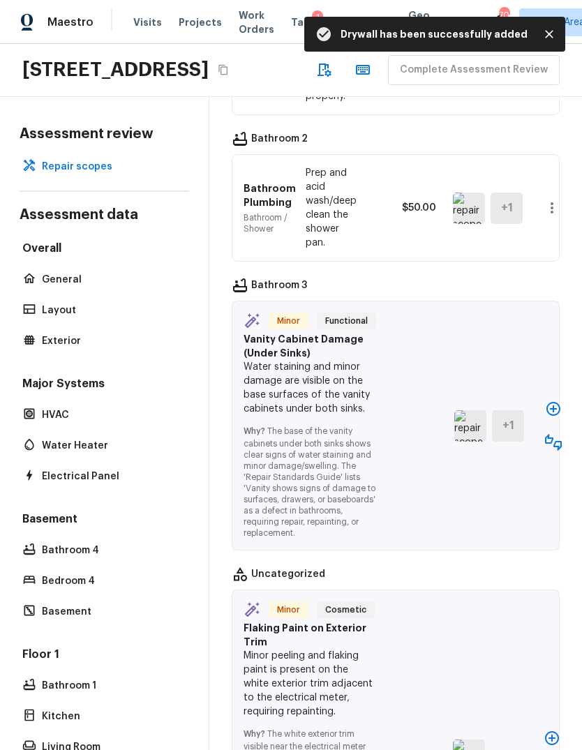
click at [555, 402] on icon "button" at bounding box center [553, 409] width 14 height 14
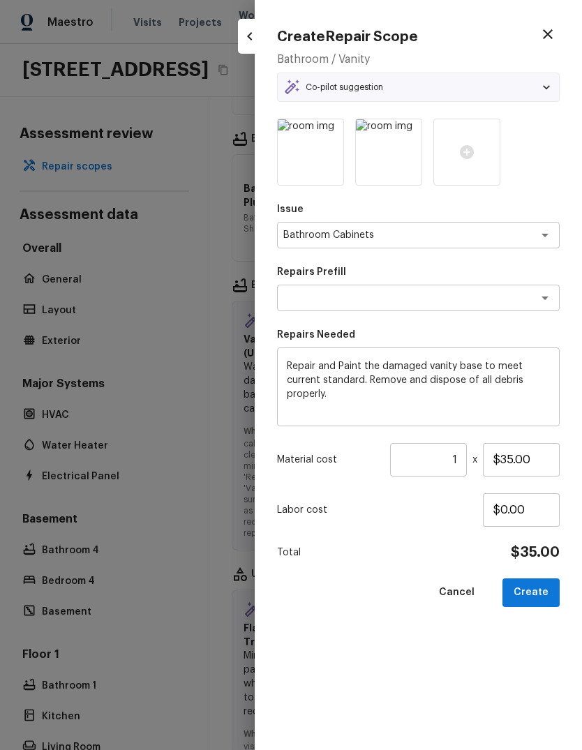
type textarea "Repair & Paint the Vanity Base"
click at [545, 460] on input "$35.00" at bounding box center [521, 459] width 77 height 33
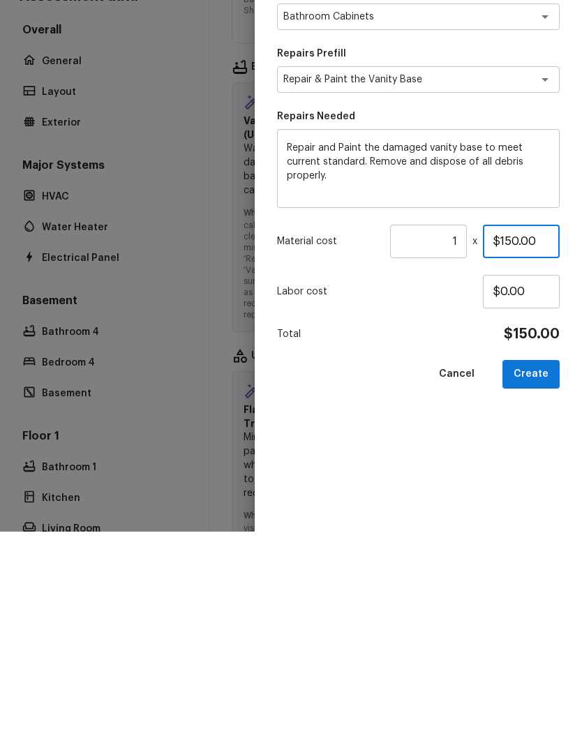
type input "$150.00"
click at [533, 578] on button "Create" at bounding box center [530, 592] width 57 height 29
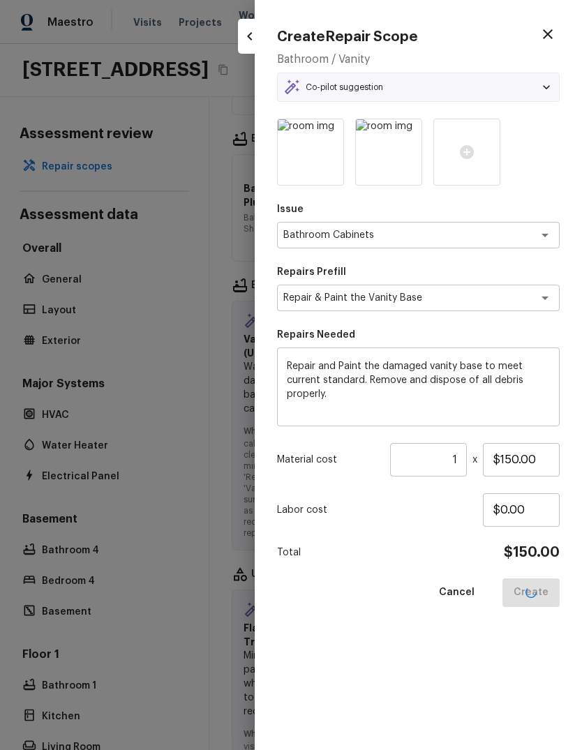
type input "$0.00"
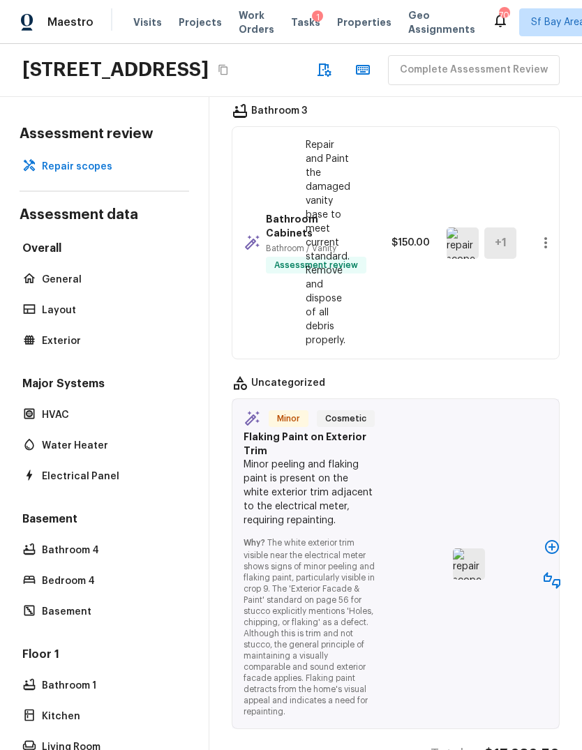
scroll to position [3711, 0]
click at [551, 541] on icon "button" at bounding box center [552, 548] width 14 height 14
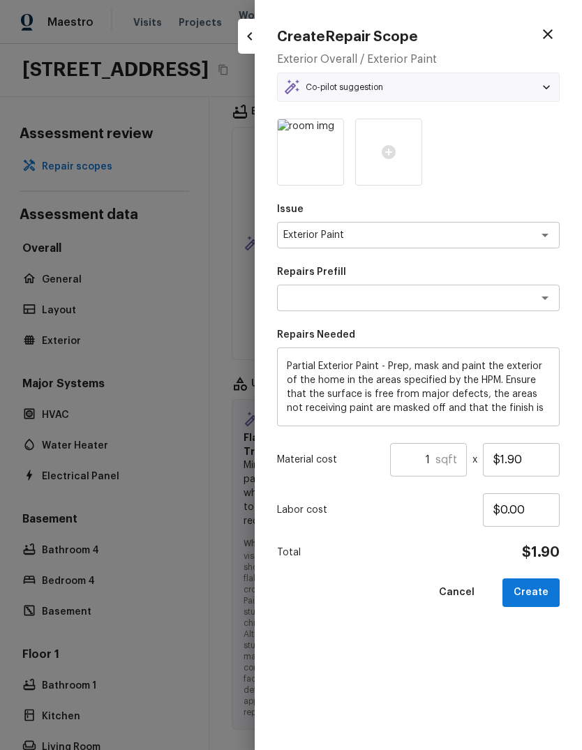
type textarea "Partial Exterior Paint LABOR ONLY"
click at [435, 452] on input "1" at bounding box center [412, 459] width 45 height 33
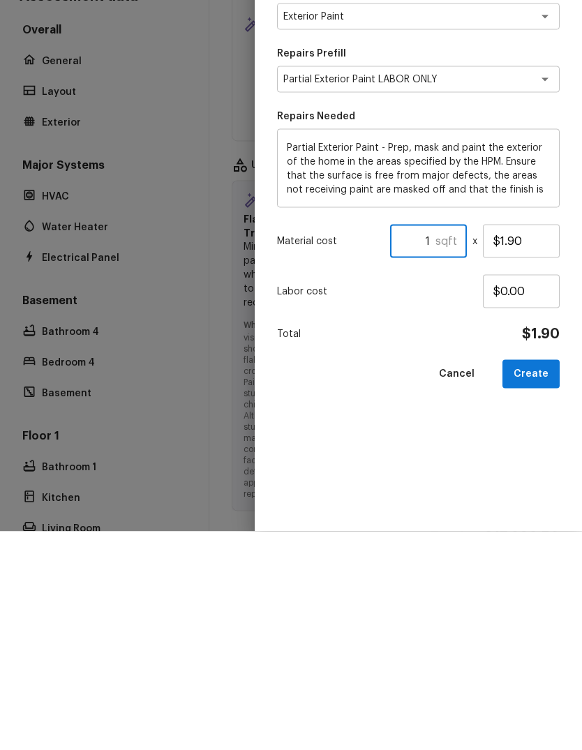
click at [428, 443] on input "1" at bounding box center [412, 459] width 45 height 33
click at [427, 443] on input "1" at bounding box center [412, 459] width 45 height 33
type input "3"
type input "500"
click at [536, 578] on button "Create" at bounding box center [530, 592] width 57 height 29
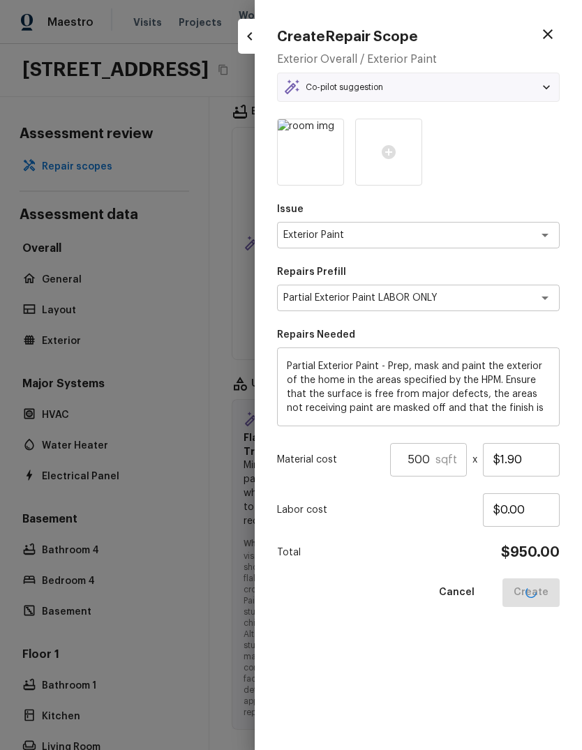
type input "1"
type input "$0.00"
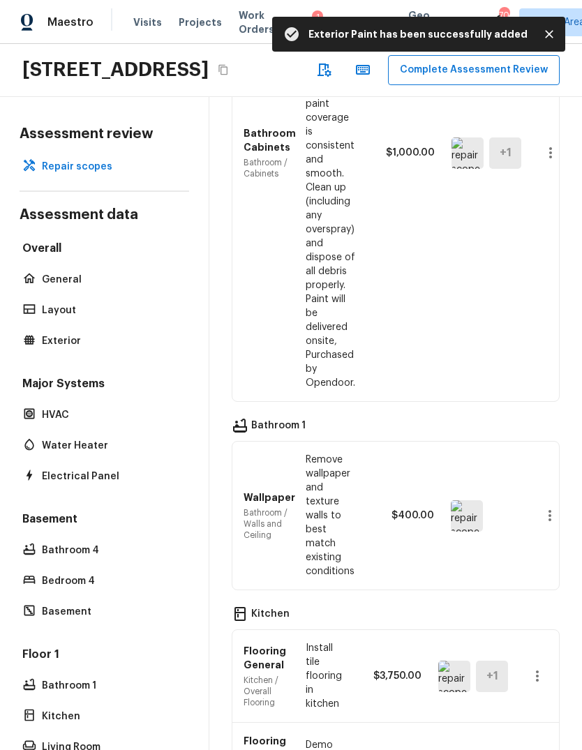
click at [388, 55] on button "Complete Assessment Review" at bounding box center [474, 70] width 172 height 30
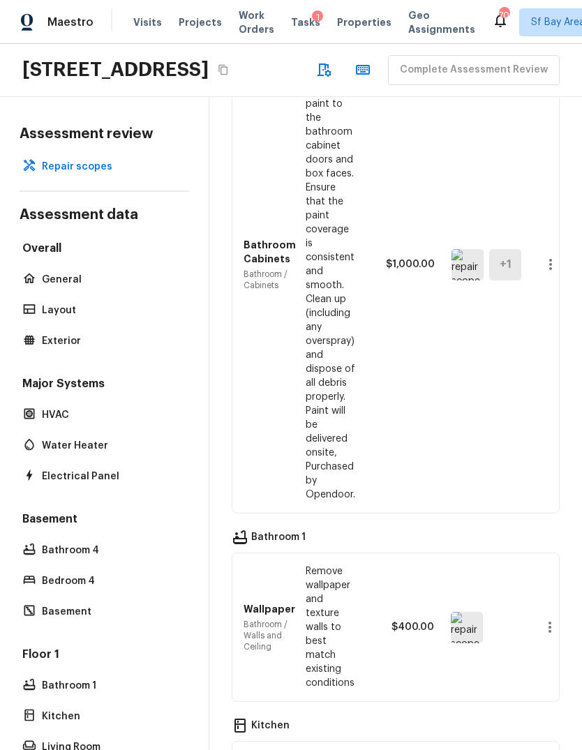
scroll to position [2341, 0]
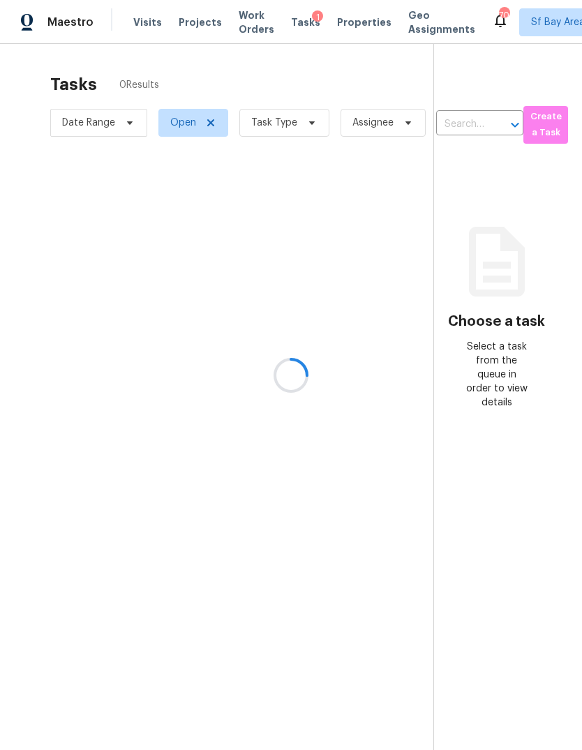
click at [289, 69] on div at bounding box center [291, 375] width 582 height 750
click at [283, 60] on div at bounding box center [291, 375] width 582 height 750
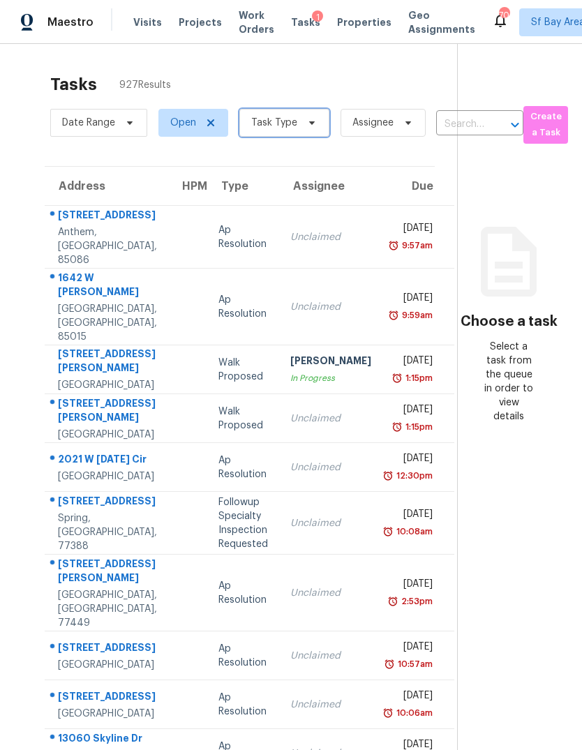
click at [284, 116] on span "Task Type" at bounding box center [274, 123] width 46 height 14
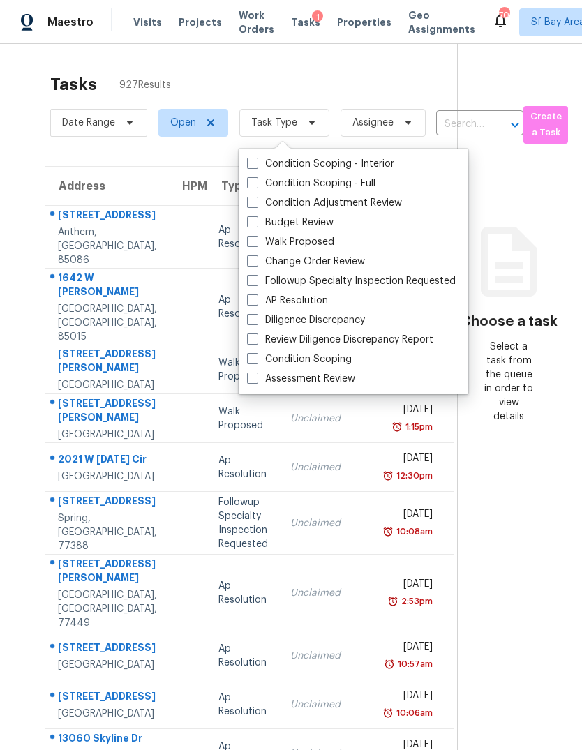
click at [337, 352] on label "Condition Scoping" at bounding box center [299, 359] width 105 height 14
click at [256, 352] on input "Condition Scoping" at bounding box center [251, 356] width 9 height 9
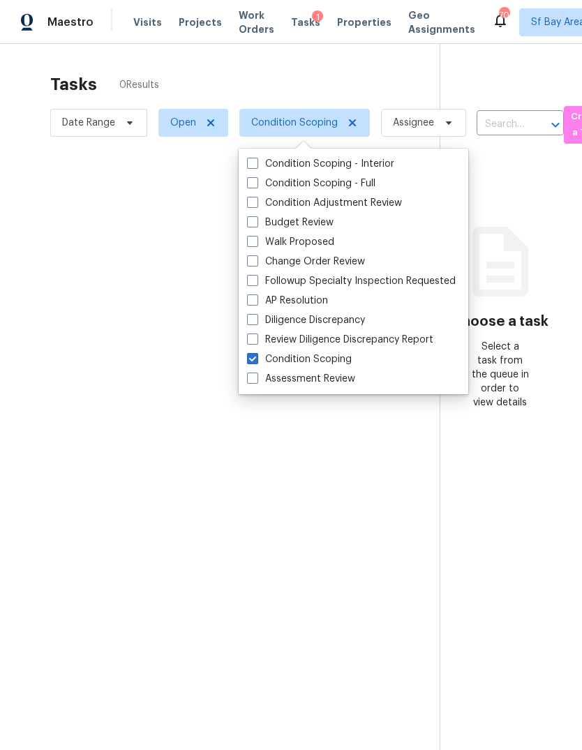
click at [327, 352] on label "Condition Scoping" at bounding box center [299, 359] width 105 height 14
click at [256, 352] on input "Condition Scoping" at bounding box center [251, 356] width 9 height 9
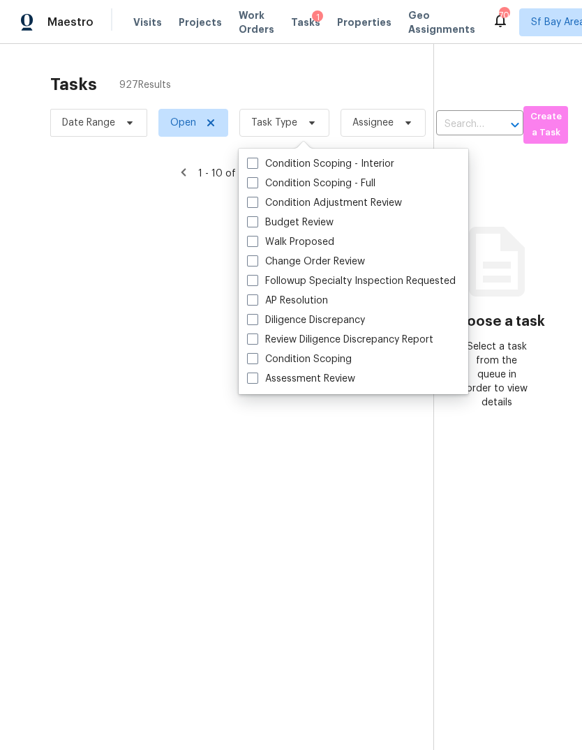
click at [327, 352] on label "Condition Scoping" at bounding box center [299, 359] width 105 height 14
click at [256, 352] on input "Condition Scoping" at bounding box center [251, 356] width 9 height 9
checkbox input "true"
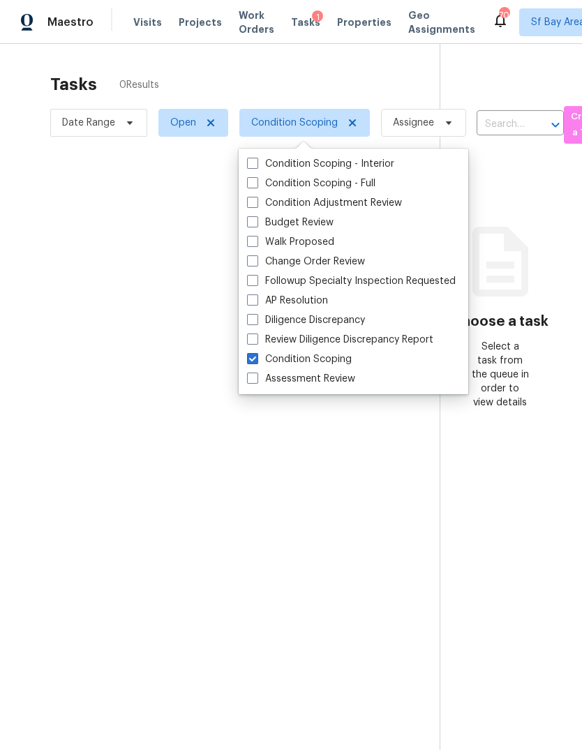
click at [322, 372] on label "Assessment Review" at bounding box center [301, 379] width 108 height 14
click at [256, 372] on input "Assessment Review" at bounding box center [251, 376] width 9 height 9
checkbox input "true"
click at [329, 352] on label "Condition Scoping" at bounding box center [299, 359] width 105 height 14
click at [256, 352] on input "Condition Scoping" at bounding box center [251, 356] width 9 height 9
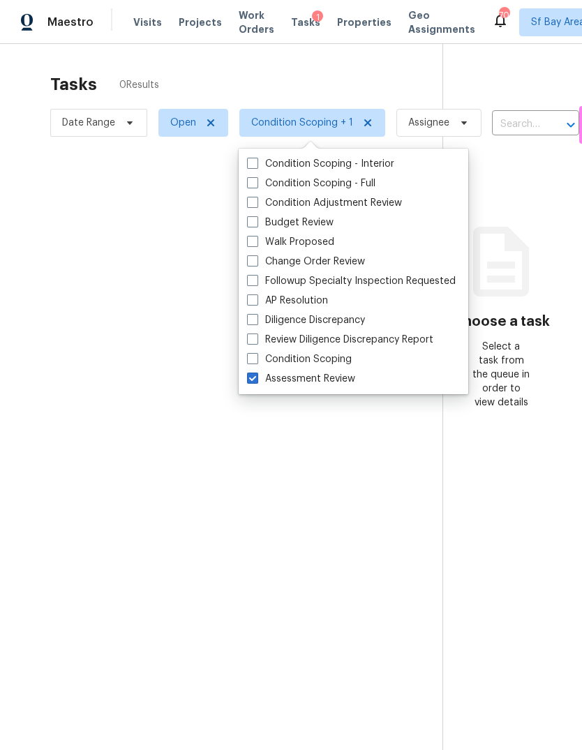
checkbox input "false"
click at [58, 338] on div at bounding box center [291, 375] width 582 height 750
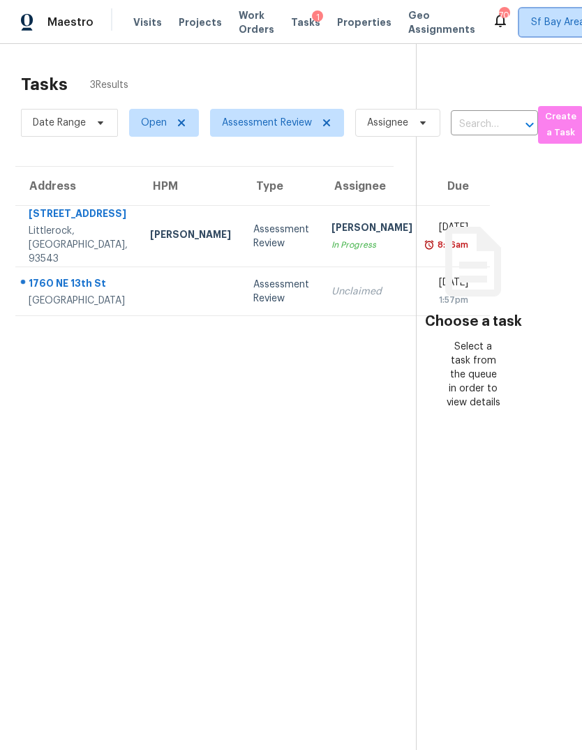
click at [538, 22] on span "Sf Bay Area + 77" at bounding box center [569, 22] width 77 height 14
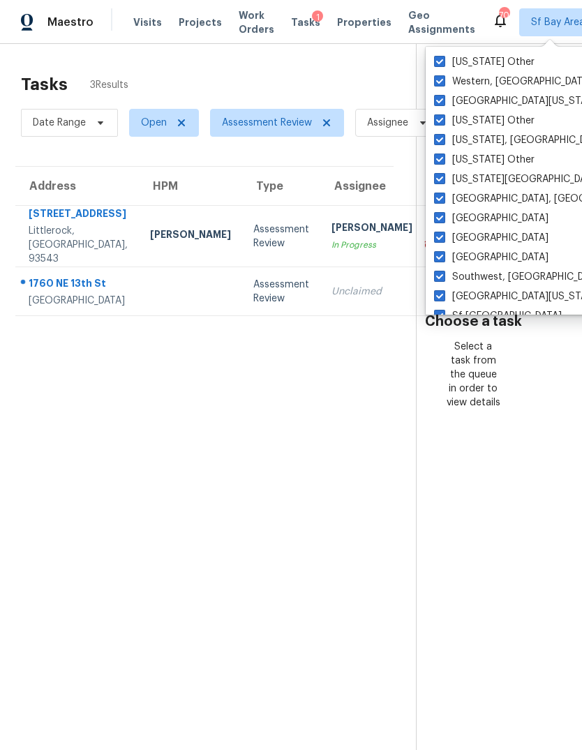
click at [518, 57] on label "[US_STATE] Other" at bounding box center [484, 62] width 100 height 14
click at [443, 57] on input "[US_STATE] Other" at bounding box center [438, 59] width 9 height 9
checkbox input "false"
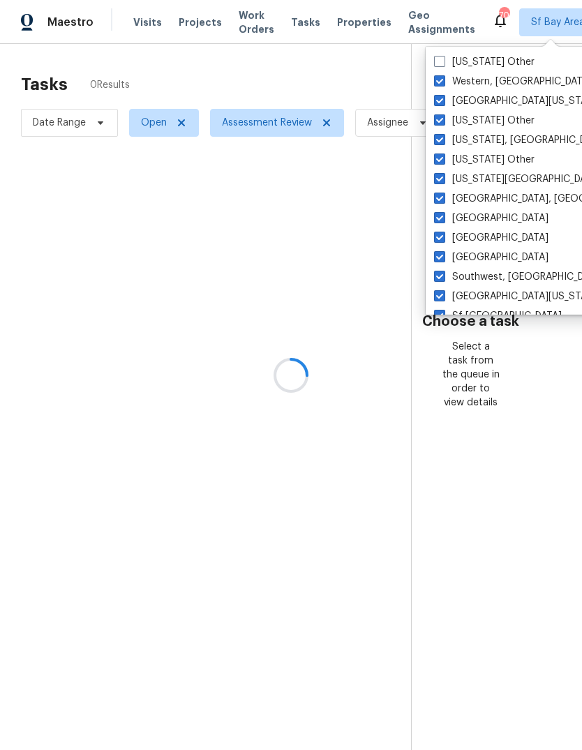
click at [491, 82] on label "Western, [GEOGRAPHIC_DATA]" at bounding box center [513, 82] width 158 height 14
click at [443, 82] on input "Western, [GEOGRAPHIC_DATA]" at bounding box center [438, 79] width 9 height 9
checkbox input "false"
click at [492, 99] on label "[GEOGRAPHIC_DATA][US_STATE]" at bounding box center [517, 101] width 167 height 14
click at [443, 99] on input "[GEOGRAPHIC_DATA][US_STATE]" at bounding box center [438, 98] width 9 height 9
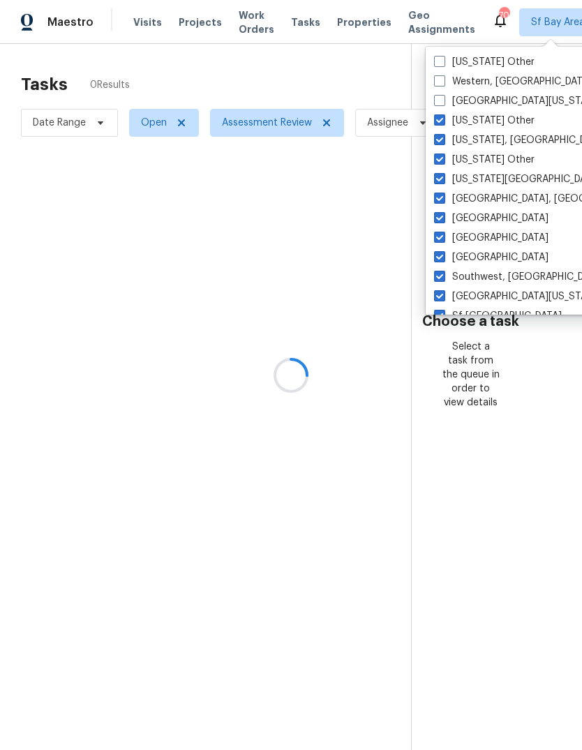
checkbox input "false"
click at [500, 119] on label "[US_STATE] Other" at bounding box center [484, 121] width 100 height 14
click at [443, 119] on input "[US_STATE] Other" at bounding box center [438, 118] width 9 height 9
checkbox input "false"
click at [490, 140] on label "[US_STATE], [GEOGRAPHIC_DATA]" at bounding box center [520, 140] width 172 height 14
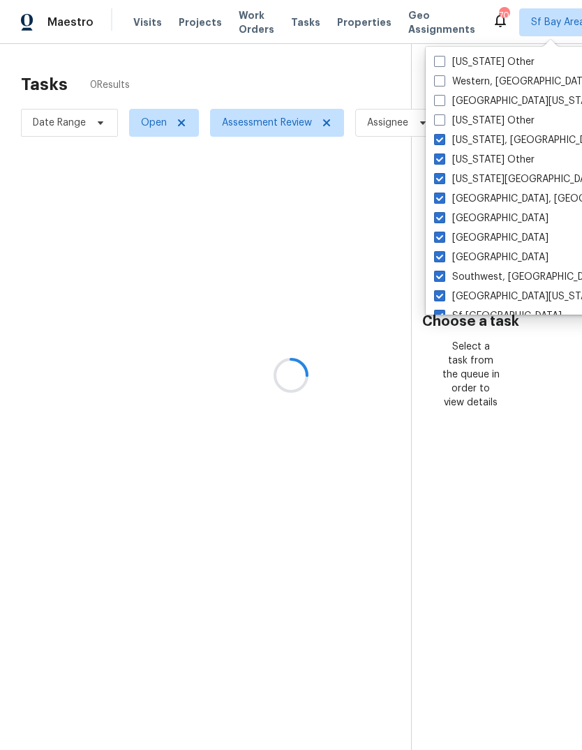
click at [443, 140] on input "[US_STATE], [GEOGRAPHIC_DATA]" at bounding box center [438, 137] width 9 height 9
checkbox input "false"
click at [487, 160] on label "[US_STATE] Other" at bounding box center [484, 160] width 100 height 14
click at [443, 160] on input "[US_STATE] Other" at bounding box center [438, 157] width 9 height 9
checkbox input "false"
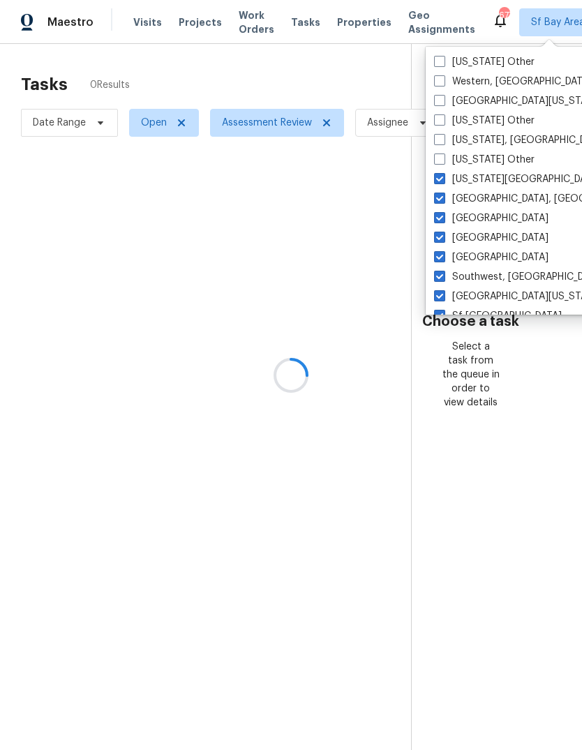
click at [478, 179] on label "[US_STATE][GEOGRAPHIC_DATA], [GEOGRAPHIC_DATA]" at bounding box center [568, 179] width 269 height 14
click at [443, 179] on input "[US_STATE][GEOGRAPHIC_DATA], [GEOGRAPHIC_DATA]" at bounding box center [438, 176] width 9 height 9
checkbox input "false"
click at [469, 199] on label "[GEOGRAPHIC_DATA], [GEOGRAPHIC_DATA]" at bounding box center [542, 199] width 216 height 14
click at [443, 199] on input "[GEOGRAPHIC_DATA], [GEOGRAPHIC_DATA]" at bounding box center [438, 196] width 9 height 9
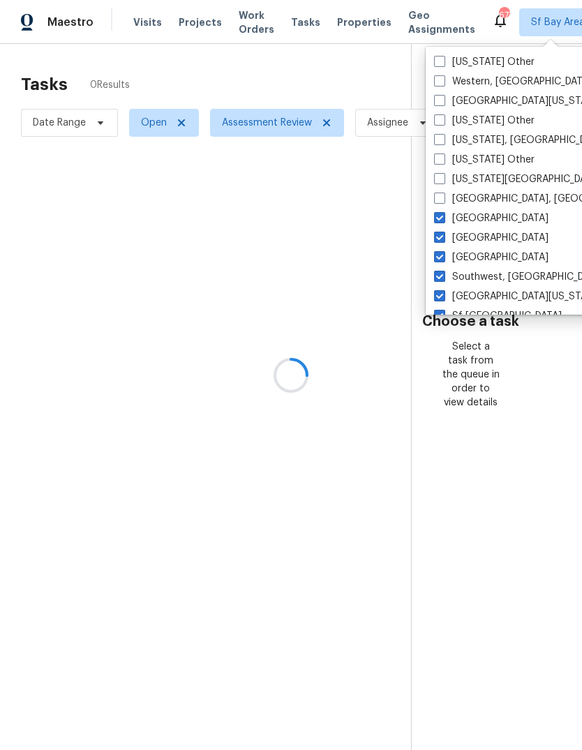
checkbox input "false"
click at [470, 219] on label "[GEOGRAPHIC_DATA]" at bounding box center [491, 218] width 114 height 14
click at [443, 219] on input "[GEOGRAPHIC_DATA]" at bounding box center [438, 215] width 9 height 9
checkbox input "false"
click at [469, 236] on label "[GEOGRAPHIC_DATA]" at bounding box center [491, 238] width 114 height 14
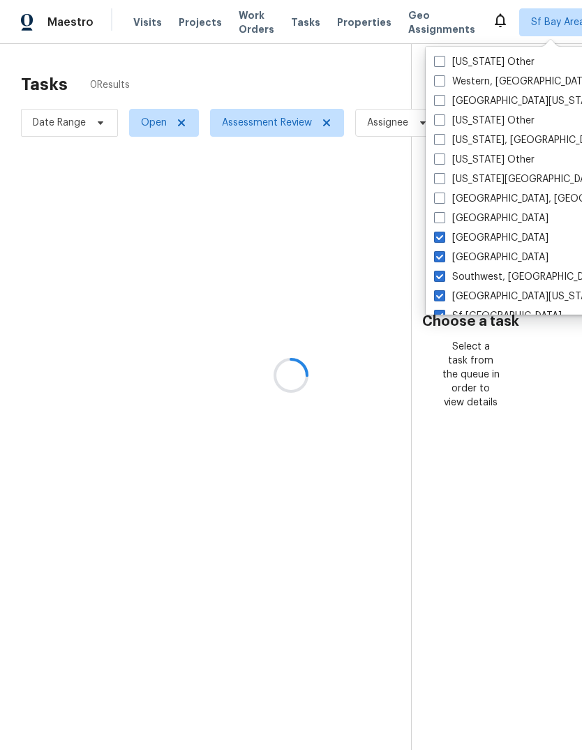
click at [443, 236] on input "[GEOGRAPHIC_DATA]" at bounding box center [438, 235] width 9 height 9
checkbox input "false"
click at [469, 255] on label "[GEOGRAPHIC_DATA]" at bounding box center [491, 257] width 114 height 14
click at [443, 255] on input "[GEOGRAPHIC_DATA]" at bounding box center [438, 254] width 9 height 9
checkbox input "false"
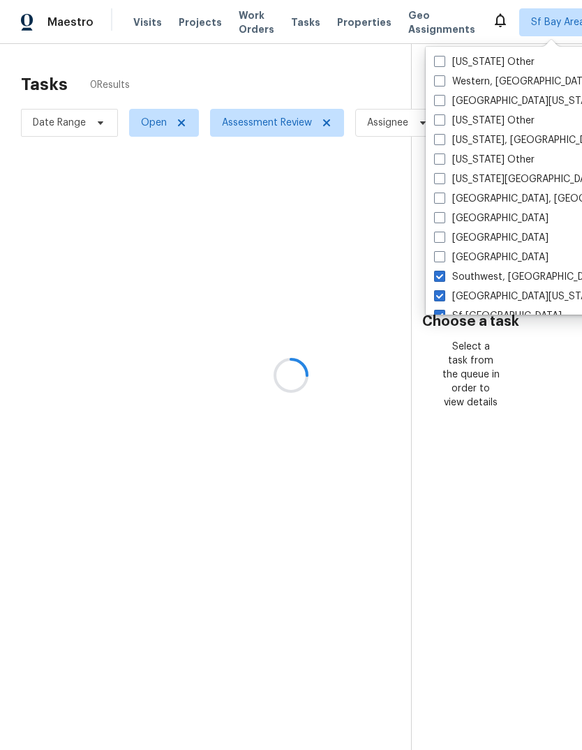
click at [469, 276] on label "Southwest, [GEOGRAPHIC_DATA]" at bounding box center [519, 277] width 170 height 14
click at [443, 276] on input "Southwest, [GEOGRAPHIC_DATA]" at bounding box center [438, 274] width 9 height 9
checkbox input "false"
click at [467, 294] on label "[GEOGRAPHIC_DATA][US_STATE]" at bounding box center [517, 296] width 167 height 14
click at [443, 294] on input "[GEOGRAPHIC_DATA][US_STATE]" at bounding box center [438, 293] width 9 height 9
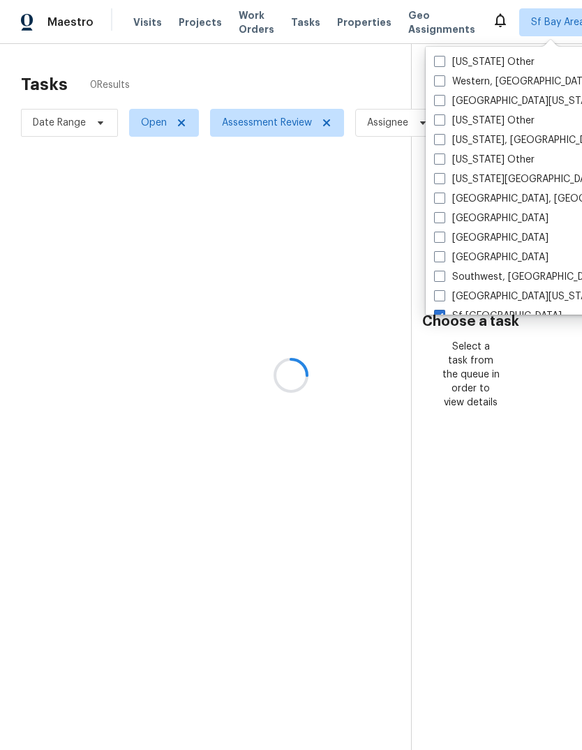
checkbox input "false"
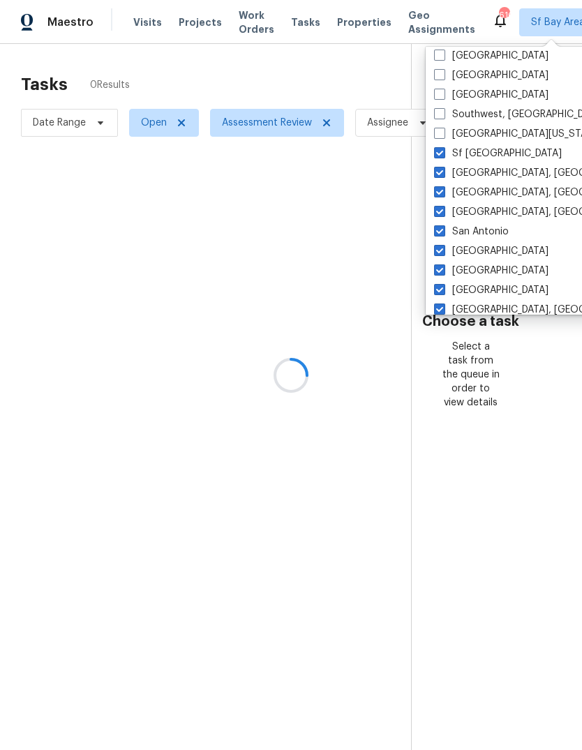
scroll to position [164, 0]
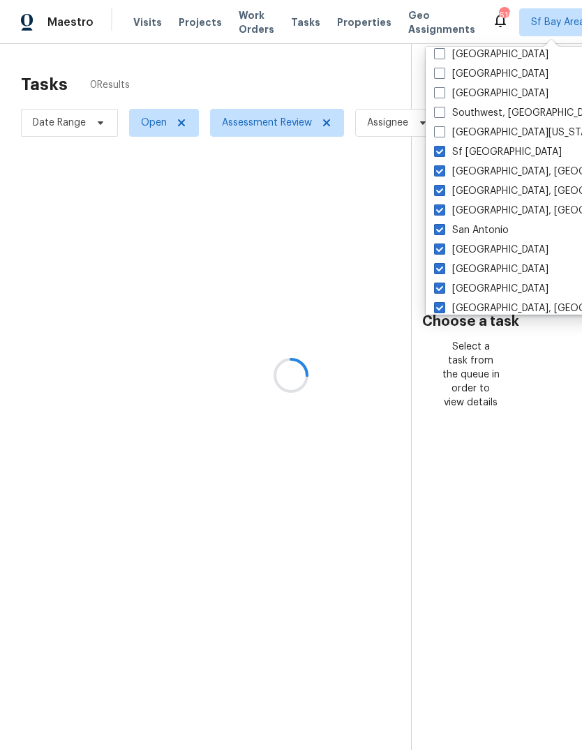
click at [483, 177] on label "[GEOGRAPHIC_DATA], [GEOGRAPHIC_DATA]" at bounding box center [542, 172] width 216 height 14
click at [443, 174] on input "[GEOGRAPHIC_DATA], [GEOGRAPHIC_DATA]" at bounding box center [438, 169] width 9 height 9
click at [482, 176] on label "[GEOGRAPHIC_DATA], [GEOGRAPHIC_DATA]" at bounding box center [542, 172] width 216 height 14
click at [443, 174] on input "[GEOGRAPHIC_DATA], [GEOGRAPHIC_DATA]" at bounding box center [438, 169] width 9 height 9
checkbox input "true"
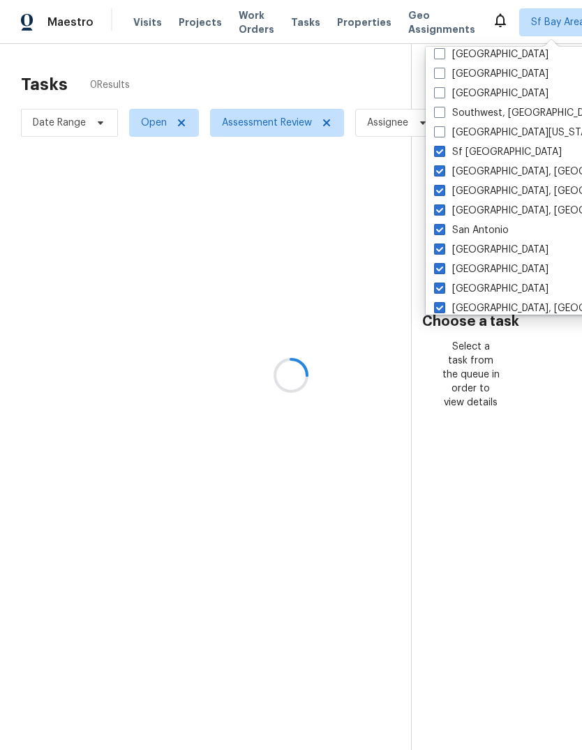
click at [478, 211] on label "[GEOGRAPHIC_DATA], [GEOGRAPHIC_DATA]" at bounding box center [542, 211] width 216 height 14
click at [443, 211] on input "[GEOGRAPHIC_DATA], [GEOGRAPHIC_DATA]" at bounding box center [438, 208] width 9 height 9
checkbox input "false"
click at [480, 174] on label "[GEOGRAPHIC_DATA], [GEOGRAPHIC_DATA]" at bounding box center [542, 172] width 216 height 14
click at [443, 174] on input "[GEOGRAPHIC_DATA], [GEOGRAPHIC_DATA]" at bounding box center [438, 169] width 9 height 9
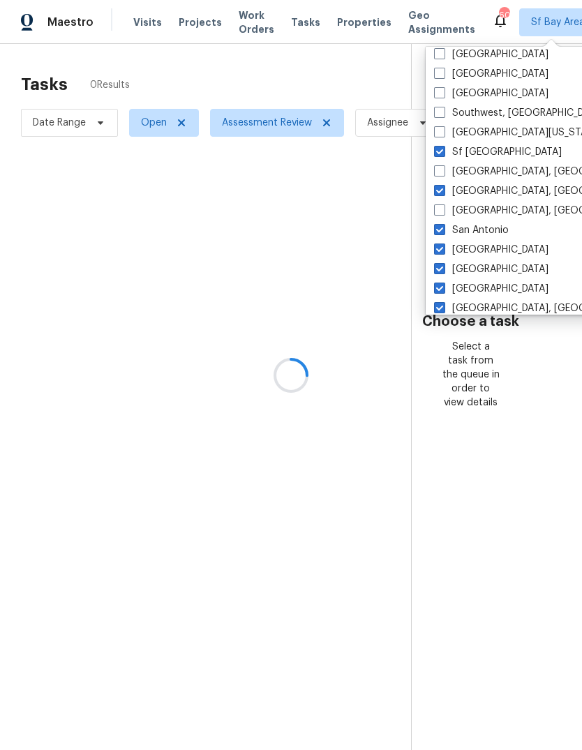
checkbox input "false"
click at [480, 194] on label "[GEOGRAPHIC_DATA], [GEOGRAPHIC_DATA]" at bounding box center [542, 191] width 216 height 14
click at [443, 193] on input "[GEOGRAPHIC_DATA], [GEOGRAPHIC_DATA]" at bounding box center [438, 188] width 9 height 9
checkbox input "false"
click at [479, 230] on label "San Antonio" at bounding box center [471, 230] width 75 height 14
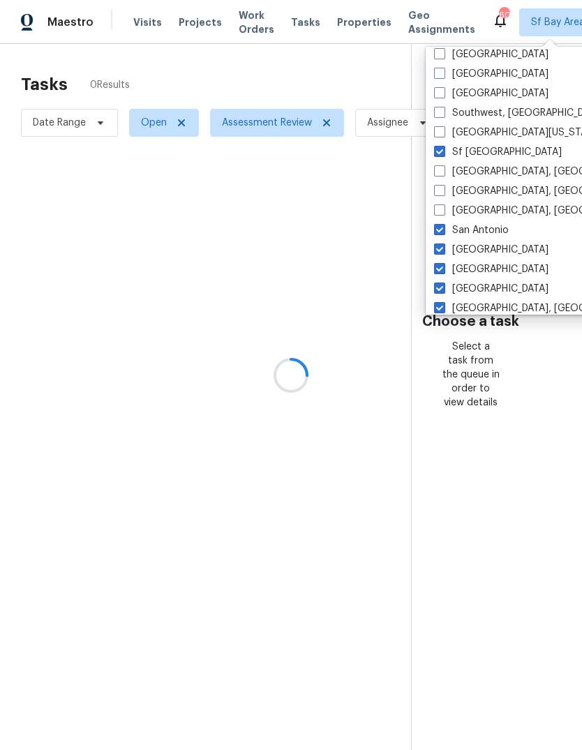
click at [443, 230] on input "San Antonio" at bounding box center [438, 227] width 9 height 9
checkbox input "false"
click at [470, 269] on label "[GEOGRAPHIC_DATA]" at bounding box center [491, 269] width 114 height 14
click at [443, 269] on input "[GEOGRAPHIC_DATA]" at bounding box center [438, 266] width 9 height 9
checkbox input "false"
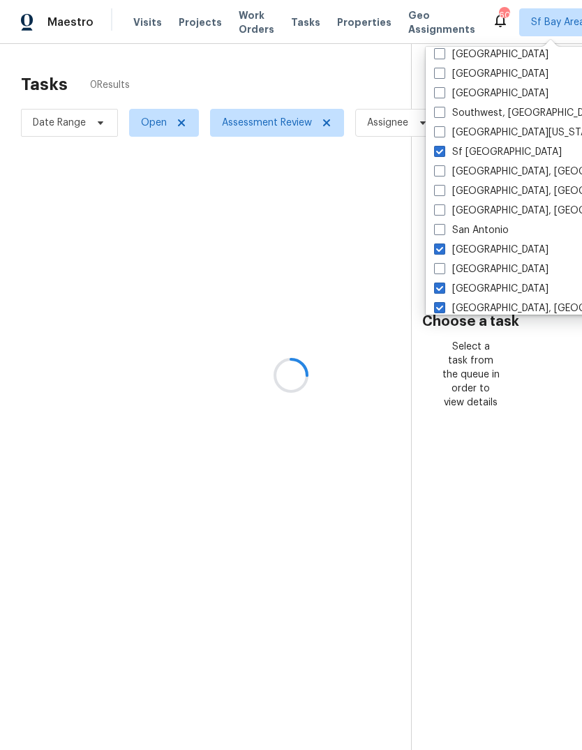
click at [477, 248] on label "[GEOGRAPHIC_DATA]" at bounding box center [491, 250] width 114 height 14
click at [443, 248] on input "[GEOGRAPHIC_DATA]" at bounding box center [438, 247] width 9 height 9
checkbox input "false"
click at [474, 285] on label "[GEOGRAPHIC_DATA]" at bounding box center [491, 289] width 114 height 14
click at [443, 285] on input "[GEOGRAPHIC_DATA]" at bounding box center [438, 286] width 9 height 9
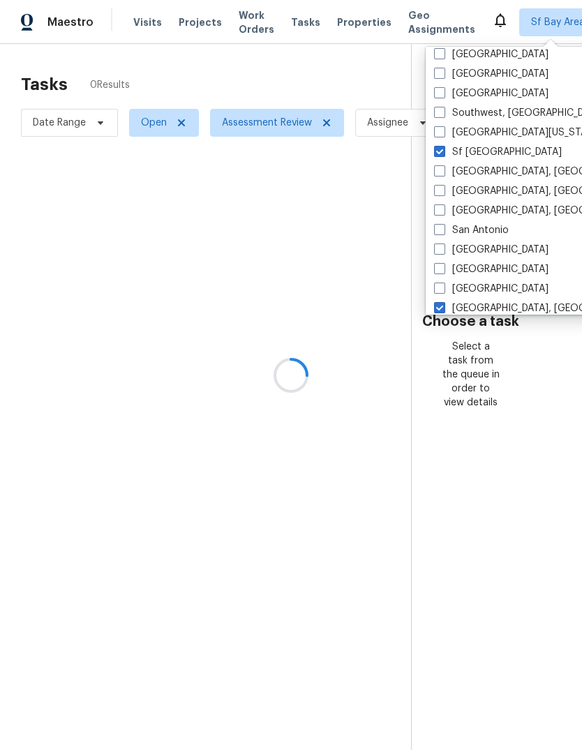
click at [474, 285] on label "[GEOGRAPHIC_DATA]" at bounding box center [491, 289] width 114 height 14
click at [443, 285] on input "[GEOGRAPHIC_DATA]" at bounding box center [438, 286] width 9 height 9
checkbox input "true"
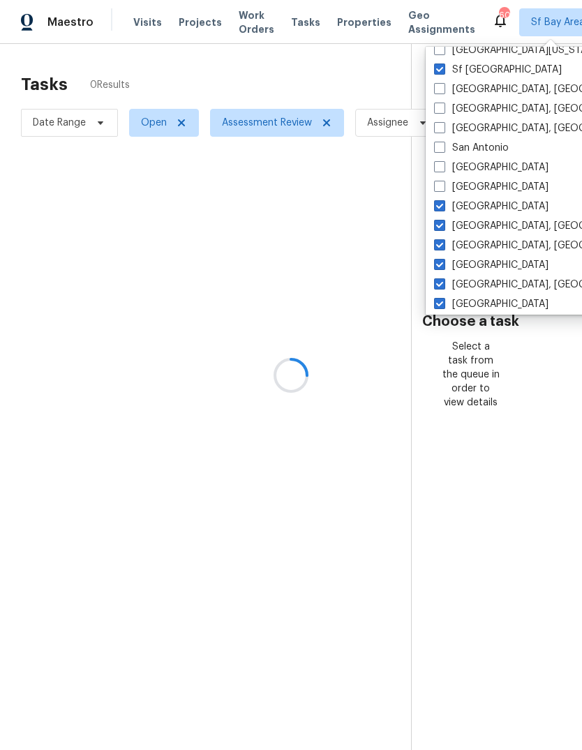
scroll to position [248, 0]
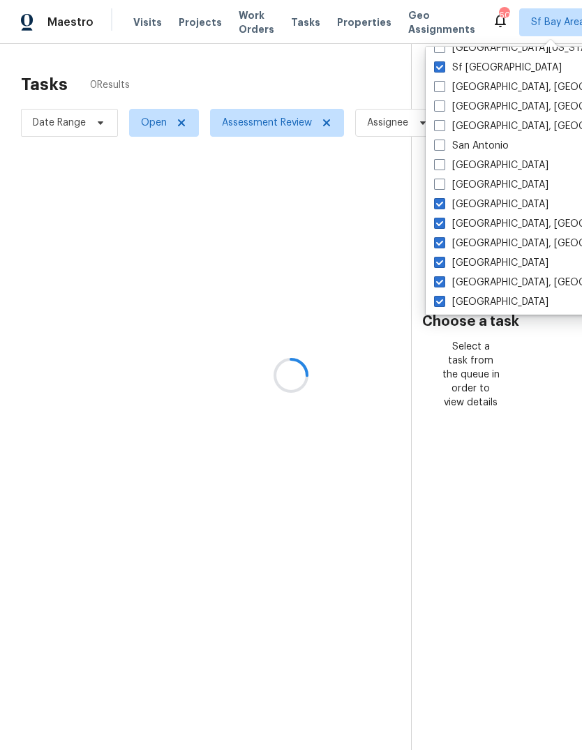
click at [474, 289] on label "[GEOGRAPHIC_DATA], [GEOGRAPHIC_DATA]" at bounding box center [542, 283] width 216 height 14
click at [443, 285] on input "[GEOGRAPHIC_DATA], [GEOGRAPHIC_DATA]" at bounding box center [438, 280] width 9 height 9
checkbox input "false"
click at [474, 201] on label "[GEOGRAPHIC_DATA]" at bounding box center [491, 204] width 114 height 14
click at [443, 201] on input "[GEOGRAPHIC_DATA]" at bounding box center [438, 201] width 9 height 9
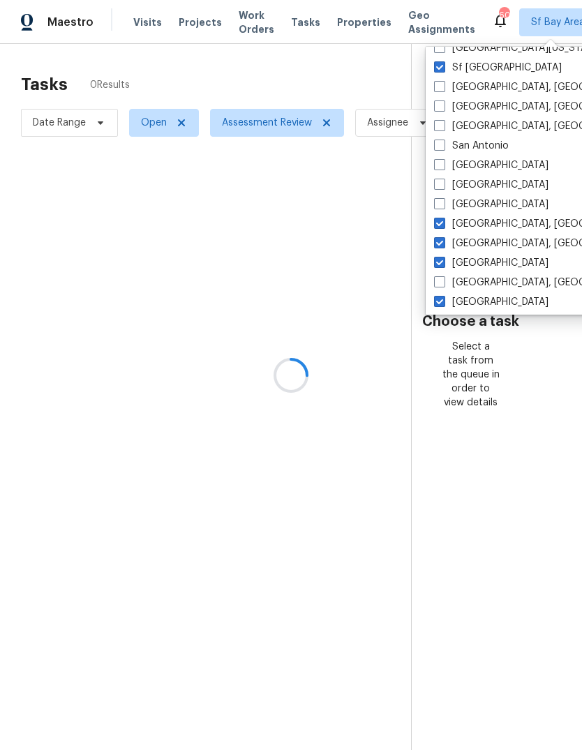
checkbox input "false"
click at [474, 262] on label "[GEOGRAPHIC_DATA]" at bounding box center [491, 263] width 114 height 14
click at [443, 262] on input "[GEOGRAPHIC_DATA]" at bounding box center [438, 260] width 9 height 9
checkbox input "false"
click at [474, 222] on label "[GEOGRAPHIC_DATA], [GEOGRAPHIC_DATA]" at bounding box center [542, 224] width 216 height 14
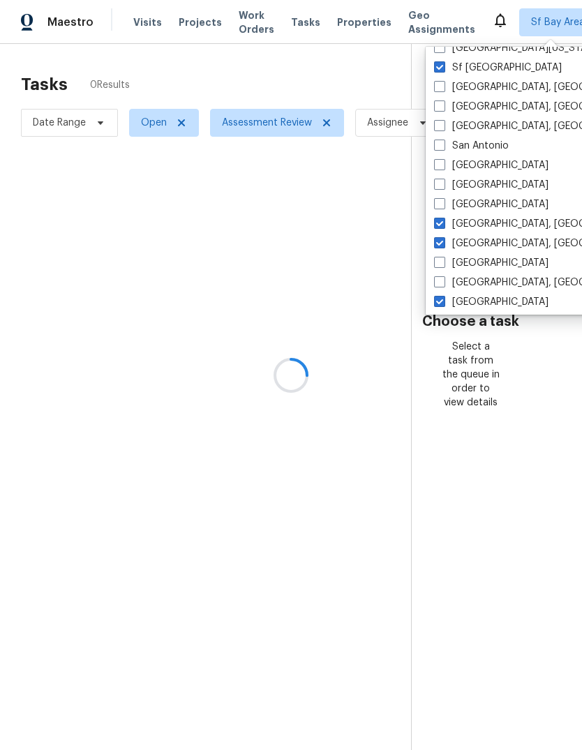
click at [443, 222] on input "[GEOGRAPHIC_DATA], [GEOGRAPHIC_DATA]" at bounding box center [438, 221] width 9 height 9
checkbox input "false"
click at [471, 244] on label "[GEOGRAPHIC_DATA], [GEOGRAPHIC_DATA]" at bounding box center [542, 243] width 216 height 14
click at [443, 244] on input "[GEOGRAPHIC_DATA], [GEOGRAPHIC_DATA]" at bounding box center [438, 240] width 9 height 9
checkbox input "false"
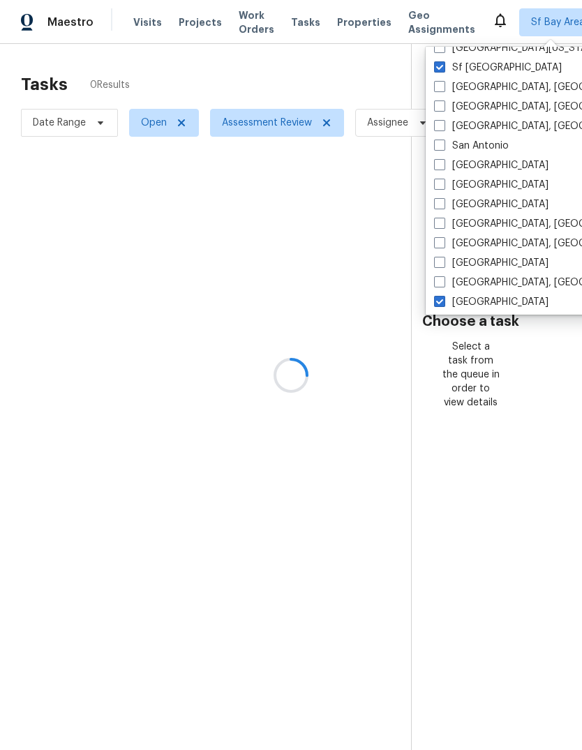
click at [476, 306] on label "[GEOGRAPHIC_DATA]" at bounding box center [491, 302] width 114 height 14
click at [443, 304] on input "[GEOGRAPHIC_DATA]" at bounding box center [438, 299] width 9 height 9
checkbox input "false"
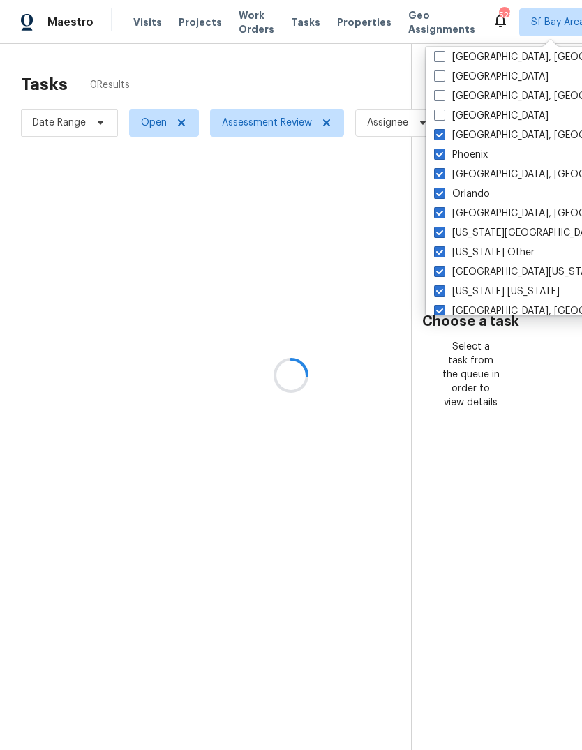
scroll to position [449, 0]
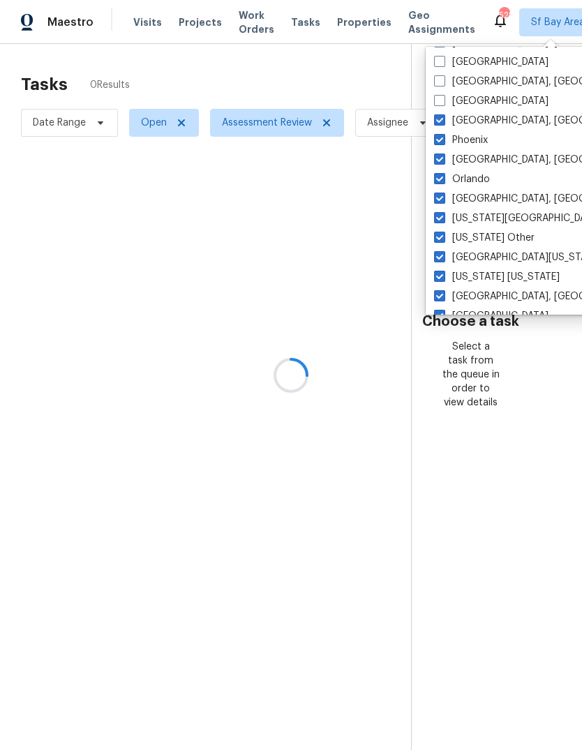
click at [481, 116] on label "[GEOGRAPHIC_DATA], [GEOGRAPHIC_DATA]" at bounding box center [542, 121] width 216 height 14
click at [443, 116] on input "[GEOGRAPHIC_DATA], [GEOGRAPHIC_DATA]" at bounding box center [438, 118] width 9 height 9
checkbox input "false"
click at [493, 293] on label "[GEOGRAPHIC_DATA], [GEOGRAPHIC_DATA]" at bounding box center [542, 296] width 216 height 14
click at [443, 293] on input "[GEOGRAPHIC_DATA], [GEOGRAPHIC_DATA]" at bounding box center [438, 293] width 9 height 9
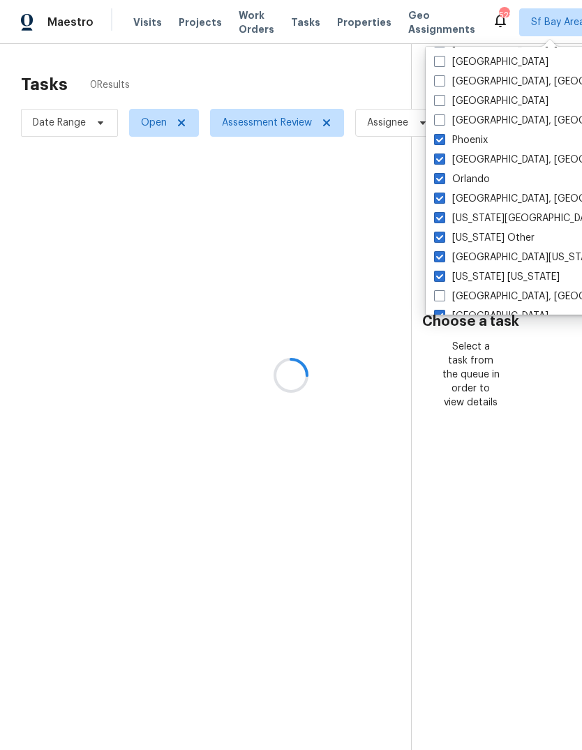
checkbox input "false"
click at [482, 153] on label "[GEOGRAPHIC_DATA], [GEOGRAPHIC_DATA]" at bounding box center [542, 160] width 216 height 14
click at [443, 153] on input "[GEOGRAPHIC_DATA], [GEOGRAPHIC_DATA]" at bounding box center [438, 157] width 9 height 9
checkbox input "false"
click at [487, 243] on label "[US_STATE] Other" at bounding box center [484, 238] width 100 height 14
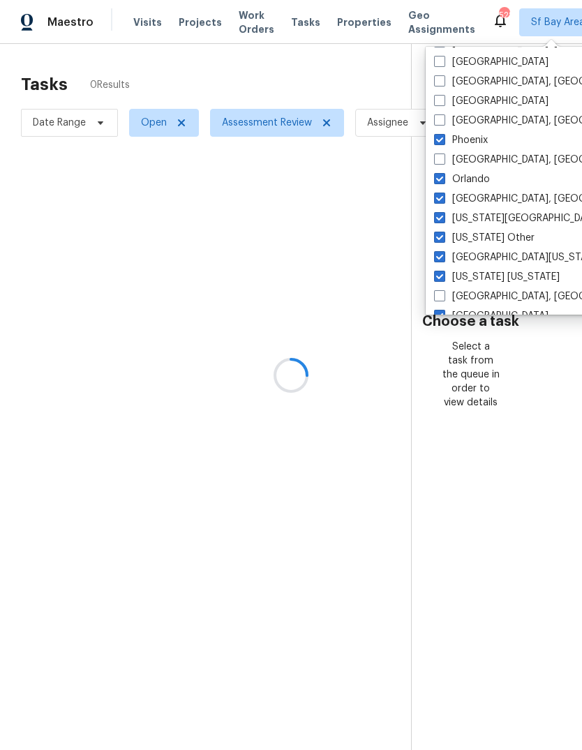
click at [443, 240] on input "[US_STATE] Other" at bounding box center [438, 235] width 9 height 9
checkbox input "false"
click at [484, 135] on label "Phoenix" at bounding box center [461, 140] width 54 height 14
click at [443, 135] on input "Phoenix" at bounding box center [438, 137] width 9 height 9
checkbox input "false"
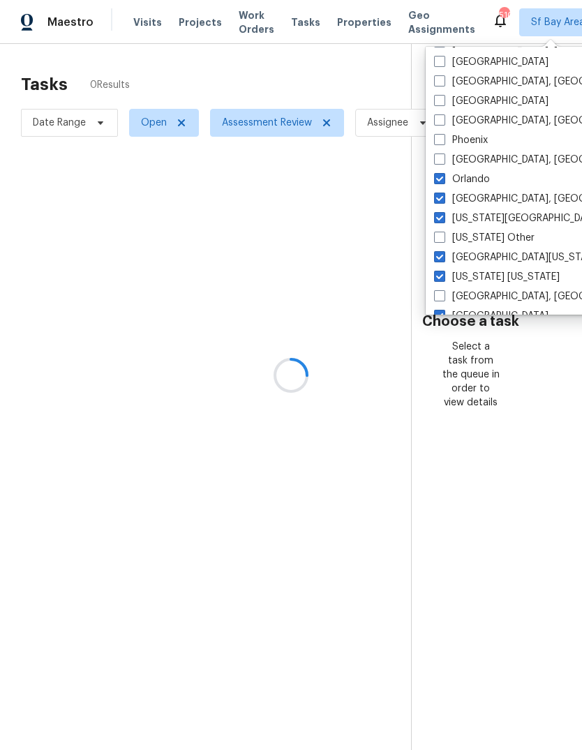
click at [473, 201] on label "[GEOGRAPHIC_DATA], [GEOGRAPHIC_DATA]" at bounding box center [542, 199] width 216 height 14
click at [443, 201] on input "[GEOGRAPHIC_DATA], [GEOGRAPHIC_DATA]" at bounding box center [438, 196] width 9 height 9
checkbox input "false"
click at [469, 177] on label "Orlando" at bounding box center [462, 179] width 56 height 14
click at [443, 177] on input "Orlando" at bounding box center [438, 176] width 9 height 9
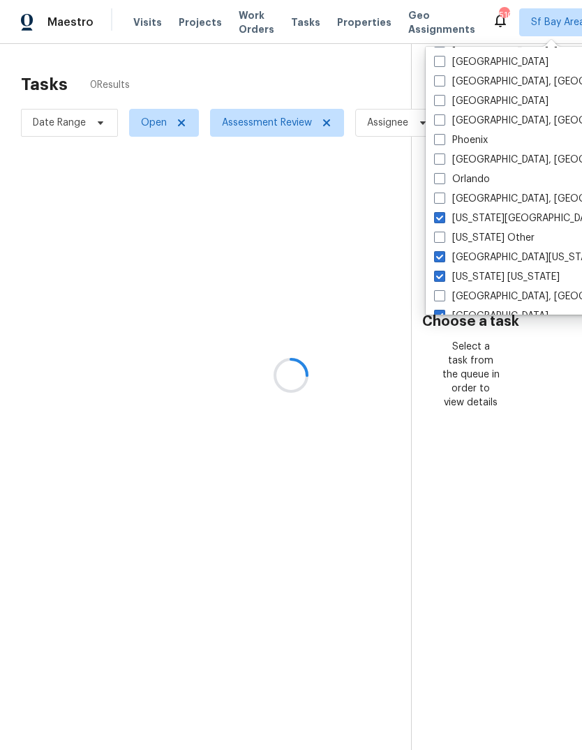
checkbox input "false"
click at [483, 220] on label "[US_STATE][GEOGRAPHIC_DATA], [GEOGRAPHIC_DATA]" at bounding box center [568, 218] width 269 height 14
click at [443, 220] on input "[US_STATE][GEOGRAPHIC_DATA], [GEOGRAPHIC_DATA]" at bounding box center [438, 215] width 9 height 9
checkbox input "false"
click at [489, 257] on label "[GEOGRAPHIC_DATA][US_STATE]" at bounding box center [517, 257] width 167 height 14
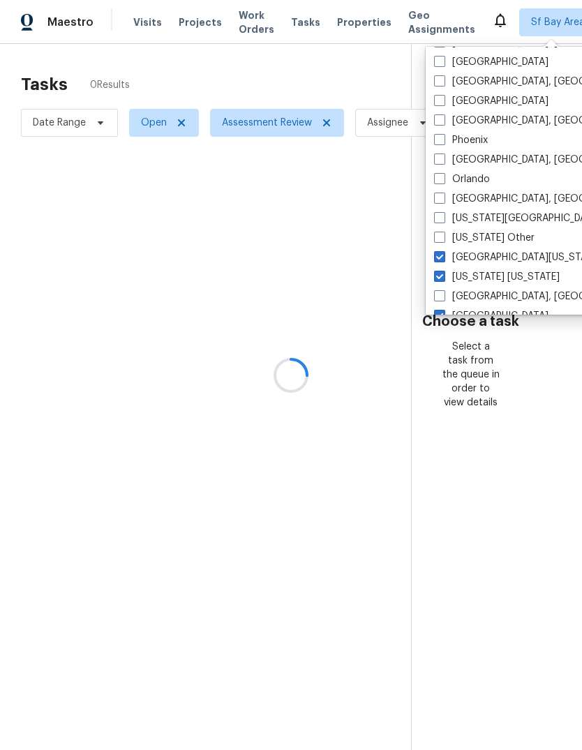
click at [443, 257] on input "[GEOGRAPHIC_DATA][US_STATE]" at bounding box center [438, 254] width 9 height 9
checkbox input "false"
click at [485, 276] on label "[US_STATE] [US_STATE]" at bounding box center [497, 277] width 126 height 14
click at [443, 276] on input "[US_STATE] [US_STATE]" at bounding box center [438, 274] width 9 height 9
checkbox input "false"
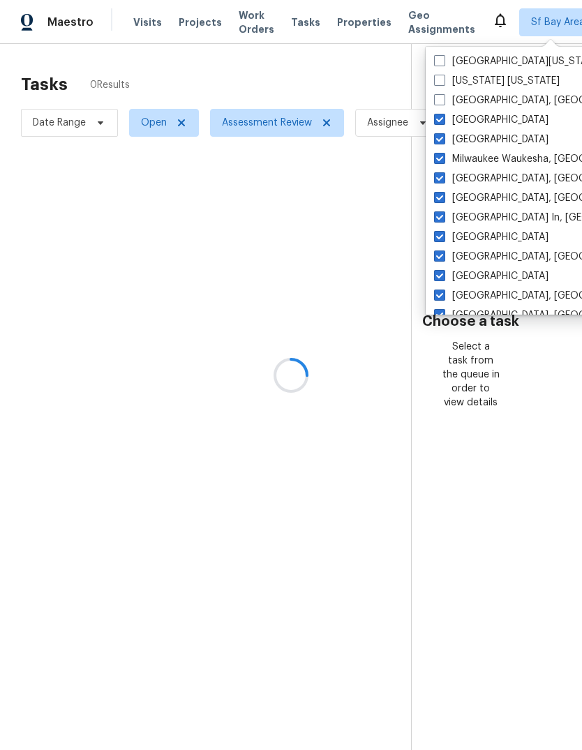
scroll to position [656, 0]
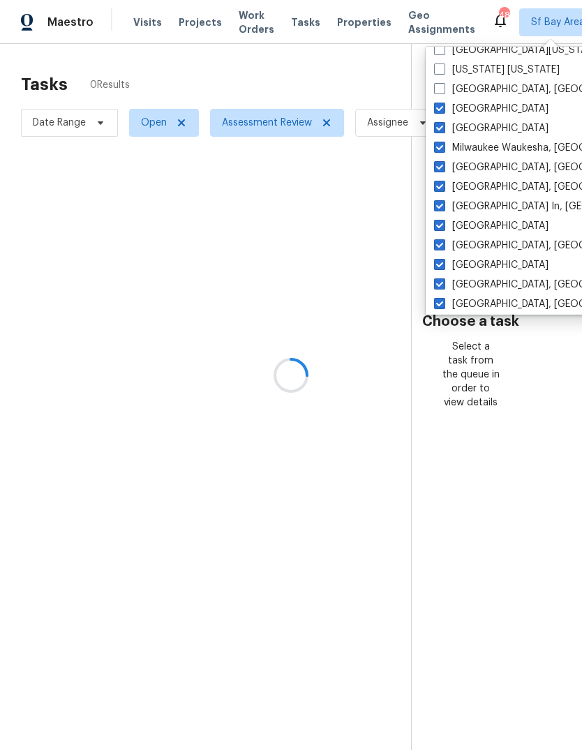
click at [473, 108] on label "[GEOGRAPHIC_DATA]" at bounding box center [491, 109] width 114 height 14
click at [443, 108] on input "[GEOGRAPHIC_DATA]" at bounding box center [438, 106] width 9 height 9
checkbox input "false"
click at [489, 287] on label "[GEOGRAPHIC_DATA], [GEOGRAPHIC_DATA]" at bounding box center [542, 285] width 216 height 14
click at [443, 287] on input "[GEOGRAPHIC_DATA], [GEOGRAPHIC_DATA]" at bounding box center [438, 282] width 9 height 9
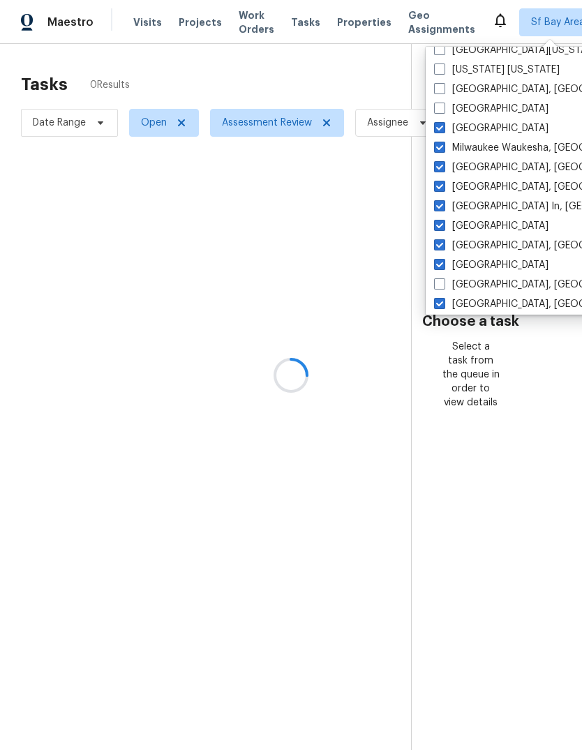
checkbox input "false"
click at [477, 148] on label "Milwaukee Waukesha, [GEOGRAPHIC_DATA]" at bounding box center [542, 148] width 216 height 14
click at [443, 148] on input "Milwaukee Waukesha, [GEOGRAPHIC_DATA]" at bounding box center [438, 145] width 9 height 9
checkbox input "false"
click at [476, 209] on label "[GEOGRAPHIC_DATA] In, [GEOGRAPHIC_DATA]" at bounding box center [547, 206] width 227 height 14
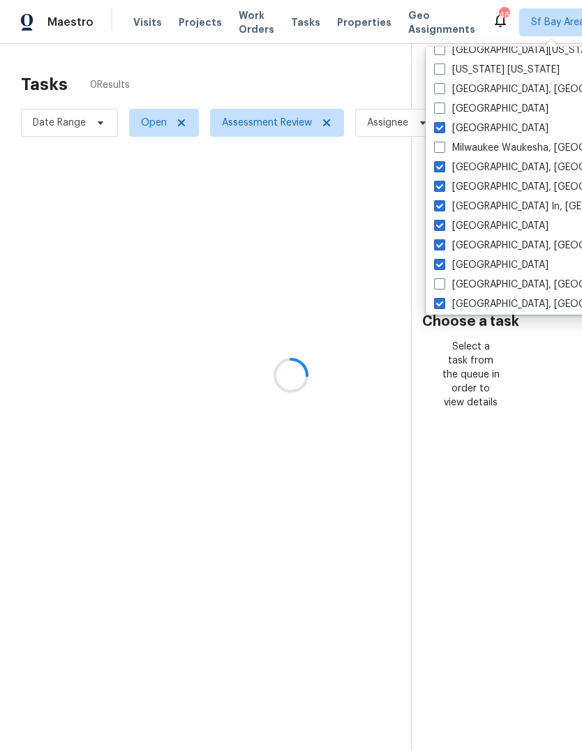
click at [443, 209] on input "[GEOGRAPHIC_DATA] In, [GEOGRAPHIC_DATA]" at bounding box center [438, 203] width 9 height 9
checkbox input "false"
click at [472, 169] on label "[GEOGRAPHIC_DATA], [GEOGRAPHIC_DATA]" at bounding box center [542, 167] width 216 height 14
click at [443, 169] on input "[GEOGRAPHIC_DATA], [GEOGRAPHIC_DATA]" at bounding box center [438, 164] width 9 height 9
click at [472, 169] on label "[GEOGRAPHIC_DATA], [GEOGRAPHIC_DATA]" at bounding box center [542, 167] width 216 height 14
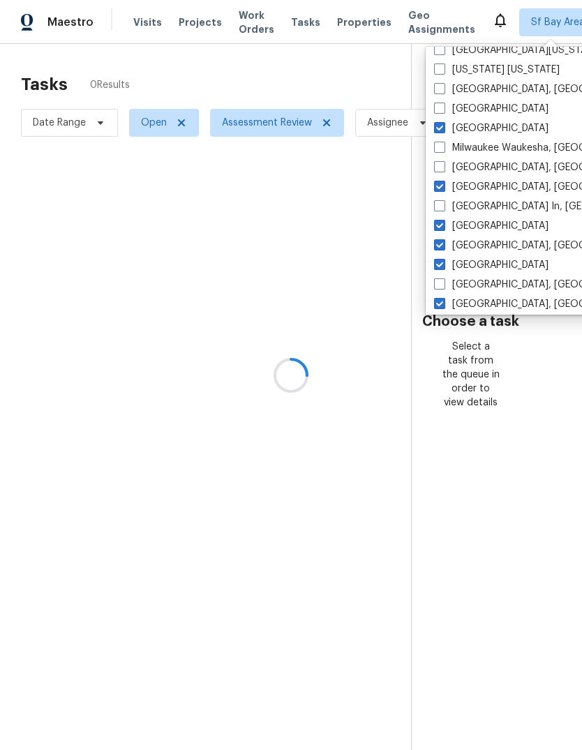
click at [443, 169] on input "[GEOGRAPHIC_DATA], [GEOGRAPHIC_DATA]" at bounding box center [438, 164] width 9 height 9
checkbox input "true"
click at [483, 130] on label "[GEOGRAPHIC_DATA]" at bounding box center [491, 128] width 114 height 14
click at [443, 130] on input "[GEOGRAPHIC_DATA]" at bounding box center [438, 125] width 9 height 9
checkbox input "false"
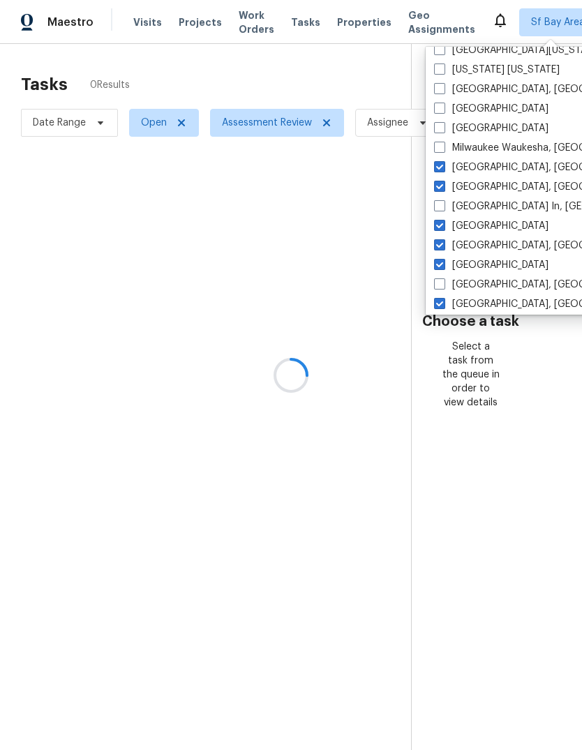
click at [482, 169] on label "[GEOGRAPHIC_DATA], [GEOGRAPHIC_DATA]" at bounding box center [542, 167] width 216 height 14
click at [443, 169] on input "[GEOGRAPHIC_DATA], [GEOGRAPHIC_DATA]" at bounding box center [438, 164] width 9 height 9
checkbox input "false"
click at [476, 181] on label "[GEOGRAPHIC_DATA], [GEOGRAPHIC_DATA]" at bounding box center [542, 187] width 216 height 14
click at [443, 181] on input "[GEOGRAPHIC_DATA], [GEOGRAPHIC_DATA]" at bounding box center [438, 184] width 9 height 9
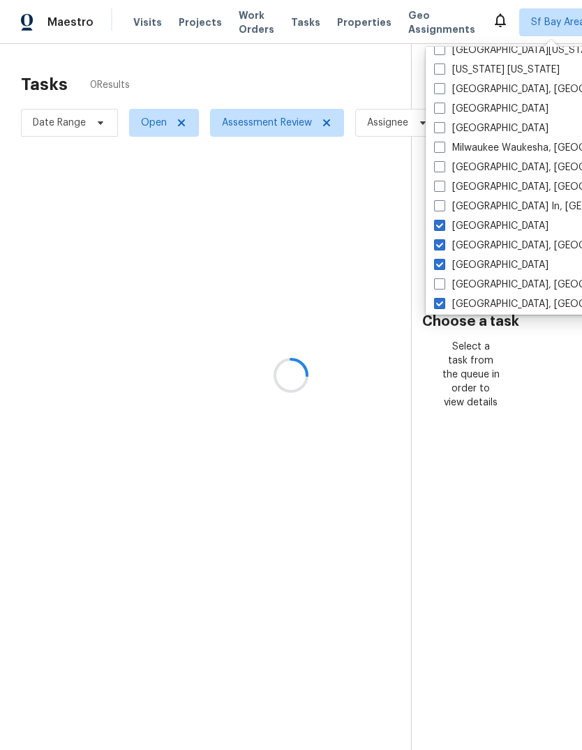
checkbox input "false"
click at [476, 225] on label "[GEOGRAPHIC_DATA]" at bounding box center [491, 226] width 114 height 14
click at [443, 225] on input "[GEOGRAPHIC_DATA]" at bounding box center [438, 223] width 9 height 9
click at [476, 225] on label "[GEOGRAPHIC_DATA]" at bounding box center [491, 226] width 114 height 14
click at [443, 225] on input "[GEOGRAPHIC_DATA]" at bounding box center [438, 223] width 9 height 9
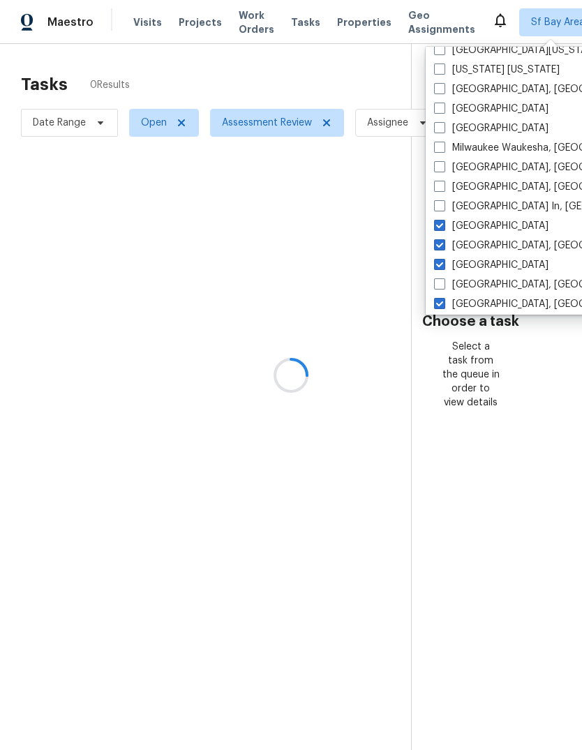
checkbox input "true"
click at [485, 266] on label "[GEOGRAPHIC_DATA]" at bounding box center [491, 265] width 114 height 14
click at [443, 266] on input "[GEOGRAPHIC_DATA]" at bounding box center [438, 262] width 9 height 9
checkbox input "false"
click at [476, 241] on label "[GEOGRAPHIC_DATA], [GEOGRAPHIC_DATA]" at bounding box center [542, 246] width 216 height 14
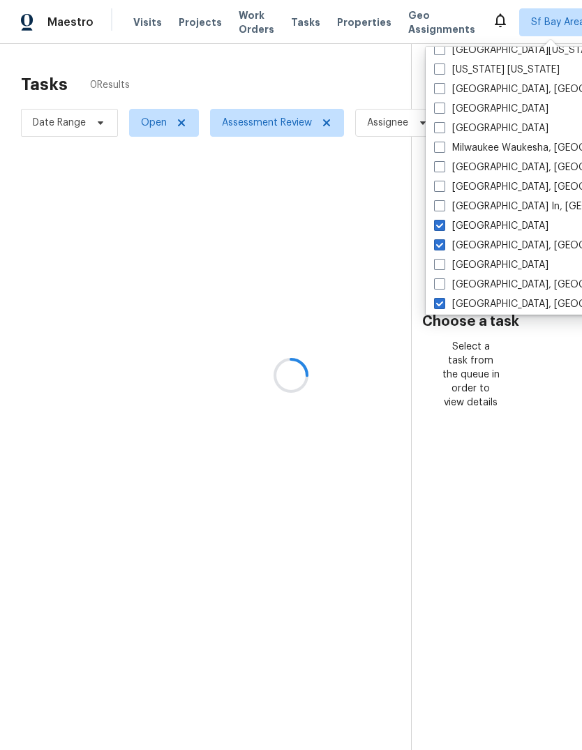
click at [443, 241] on input "[GEOGRAPHIC_DATA], [GEOGRAPHIC_DATA]" at bounding box center [438, 243] width 9 height 9
click at [476, 241] on label "[GEOGRAPHIC_DATA], [GEOGRAPHIC_DATA]" at bounding box center [542, 246] width 216 height 14
click at [443, 241] on input "[GEOGRAPHIC_DATA], [GEOGRAPHIC_DATA]" at bounding box center [438, 243] width 9 height 9
checkbox input "true"
click at [472, 225] on label "[GEOGRAPHIC_DATA]" at bounding box center [491, 226] width 114 height 14
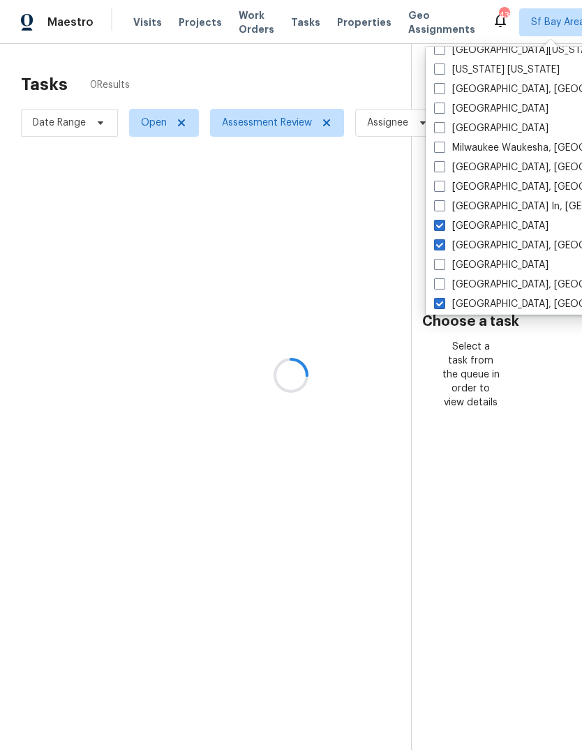
click at [443, 225] on input "[GEOGRAPHIC_DATA]" at bounding box center [438, 223] width 9 height 9
checkbox input "false"
click at [474, 245] on label "[GEOGRAPHIC_DATA], [GEOGRAPHIC_DATA]" at bounding box center [542, 246] width 216 height 14
click at [443, 245] on input "[GEOGRAPHIC_DATA], [GEOGRAPHIC_DATA]" at bounding box center [438, 243] width 9 height 9
checkbox input "false"
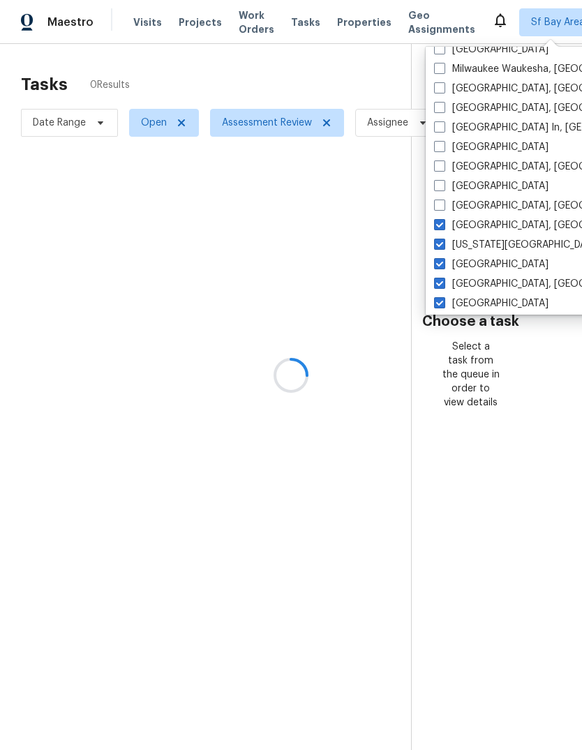
scroll to position [750, 0]
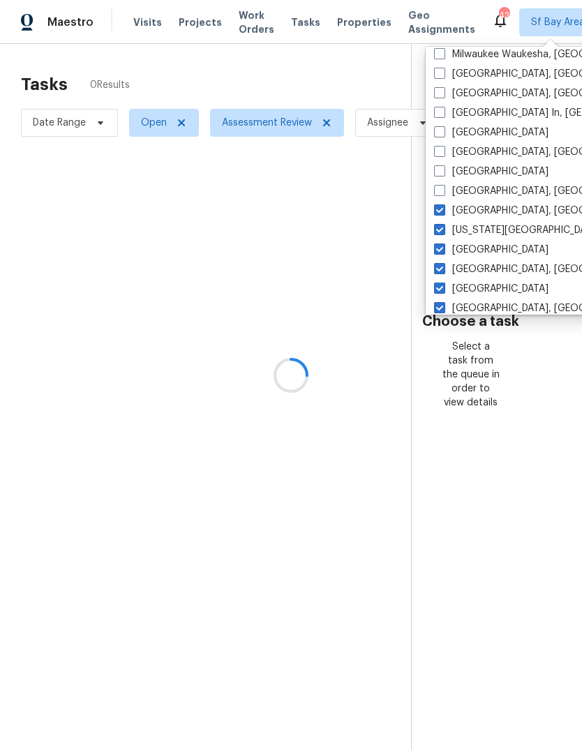
click at [469, 215] on label "[GEOGRAPHIC_DATA], [GEOGRAPHIC_DATA]" at bounding box center [542, 211] width 216 height 14
click at [443, 213] on input "[GEOGRAPHIC_DATA], [GEOGRAPHIC_DATA]" at bounding box center [438, 208] width 9 height 9
checkbox input "false"
click at [472, 227] on label "[US_STATE][GEOGRAPHIC_DATA]" at bounding box center [517, 230] width 167 height 14
click at [443, 227] on input "[US_STATE][GEOGRAPHIC_DATA]" at bounding box center [438, 227] width 9 height 9
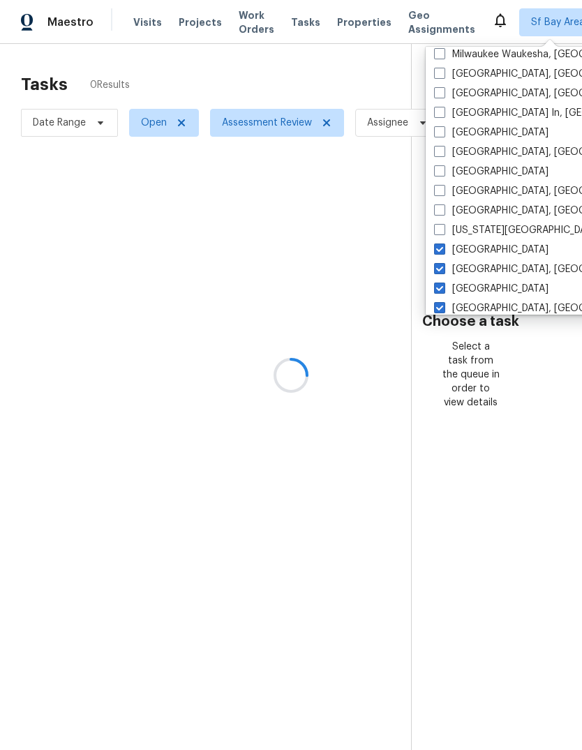
checkbox input "false"
click at [471, 252] on label "[GEOGRAPHIC_DATA]" at bounding box center [491, 250] width 114 height 14
click at [443, 252] on input "[GEOGRAPHIC_DATA]" at bounding box center [438, 247] width 9 height 9
checkbox input "false"
click at [471, 274] on label "[GEOGRAPHIC_DATA], [GEOGRAPHIC_DATA]" at bounding box center [542, 269] width 216 height 14
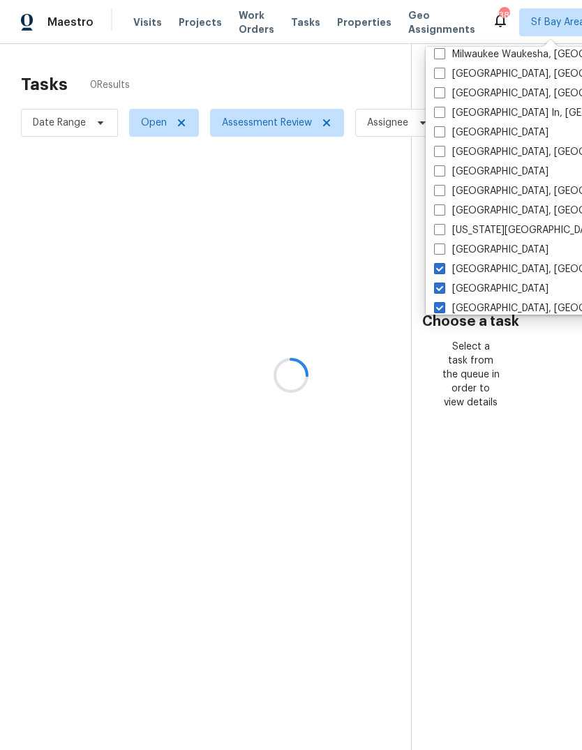
click at [443, 271] on input "[GEOGRAPHIC_DATA], [GEOGRAPHIC_DATA]" at bounding box center [438, 266] width 9 height 9
checkbox input "false"
click at [471, 292] on label "[GEOGRAPHIC_DATA]" at bounding box center [491, 289] width 114 height 14
click at [443, 291] on input "[GEOGRAPHIC_DATA]" at bounding box center [438, 286] width 9 height 9
checkbox input "false"
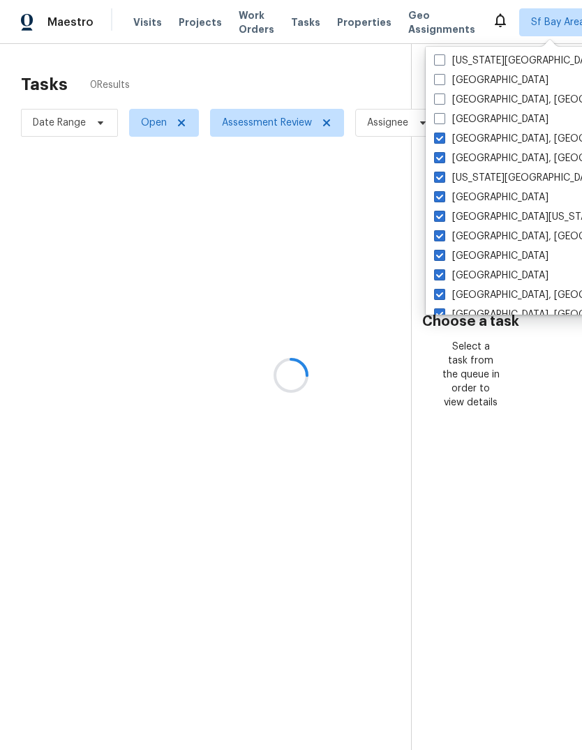
scroll to position [926, 0]
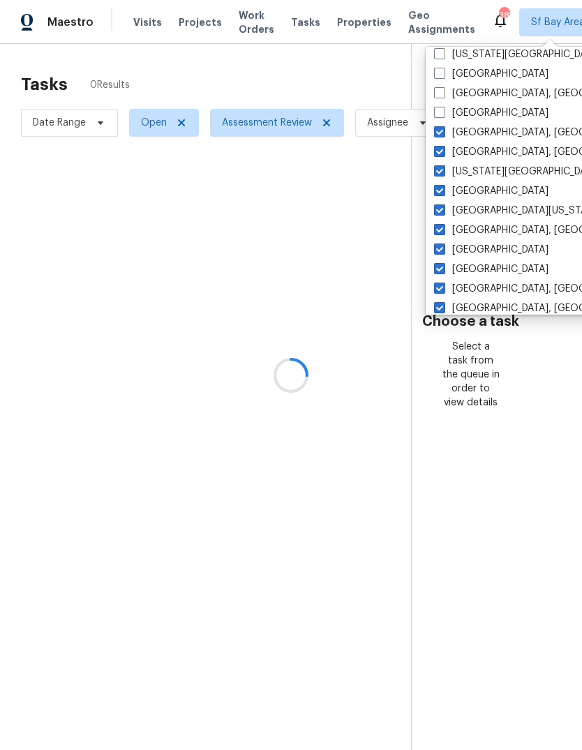
click at [474, 134] on label "[GEOGRAPHIC_DATA], [GEOGRAPHIC_DATA]" at bounding box center [542, 133] width 216 height 14
click at [443, 134] on input "[GEOGRAPHIC_DATA], [GEOGRAPHIC_DATA]" at bounding box center [438, 130] width 9 height 9
checkbox input "false"
click at [475, 153] on label "[GEOGRAPHIC_DATA], [GEOGRAPHIC_DATA]" at bounding box center [542, 152] width 216 height 14
click at [443, 153] on input "[GEOGRAPHIC_DATA], [GEOGRAPHIC_DATA]" at bounding box center [438, 149] width 9 height 9
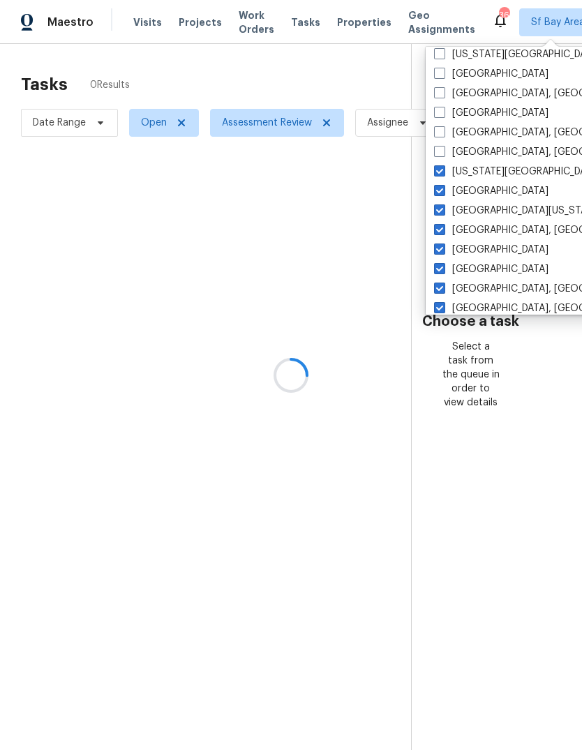
checkbox input "false"
click at [474, 172] on label "[US_STATE][GEOGRAPHIC_DATA]" at bounding box center [517, 172] width 167 height 14
click at [443, 172] on input "[US_STATE][GEOGRAPHIC_DATA]" at bounding box center [438, 169] width 9 height 9
checkbox input "false"
click at [475, 270] on label "[GEOGRAPHIC_DATA]" at bounding box center [491, 269] width 114 height 14
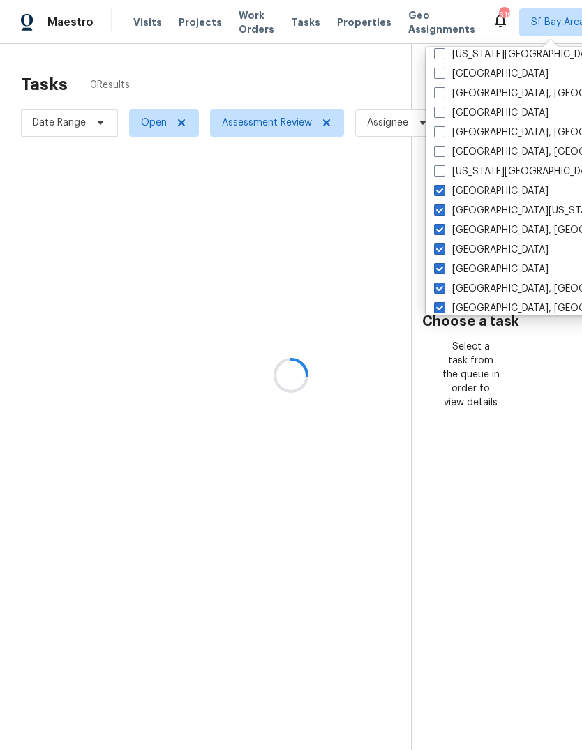
click at [443, 270] on input "[GEOGRAPHIC_DATA]" at bounding box center [438, 266] width 9 height 9
checkbox input "false"
click at [469, 190] on label "[GEOGRAPHIC_DATA]" at bounding box center [491, 191] width 114 height 14
click at [443, 190] on input "[GEOGRAPHIC_DATA]" at bounding box center [438, 188] width 9 height 9
checkbox input "false"
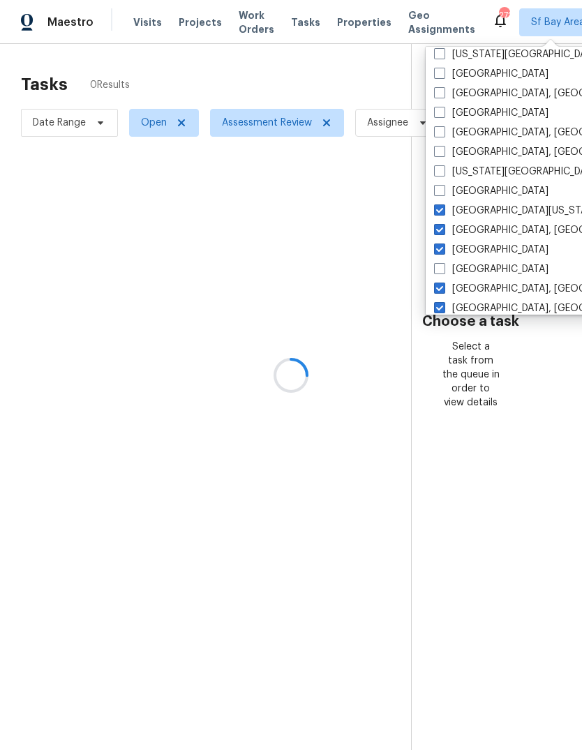
click at [475, 252] on label "[GEOGRAPHIC_DATA]" at bounding box center [491, 250] width 114 height 14
click at [443, 252] on input "[GEOGRAPHIC_DATA]" at bounding box center [438, 247] width 9 height 9
checkbox input "false"
click at [478, 208] on label "[GEOGRAPHIC_DATA][US_STATE]" at bounding box center [517, 211] width 167 height 14
click at [443, 208] on input "[GEOGRAPHIC_DATA][US_STATE]" at bounding box center [438, 208] width 9 height 9
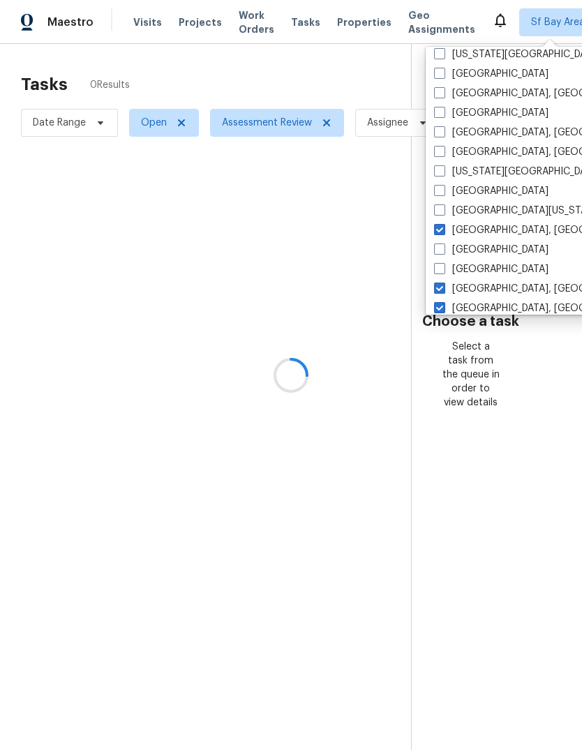
checkbox input "false"
click at [478, 230] on label "[GEOGRAPHIC_DATA], [GEOGRAPHIC_DATA]" at bounding box center [542, 230] width 216 height 14
click at [443, 230] on input "[GEOGRAPHIC_DATA], [GEOGRAPHIC_DATA]" at bounding box center [438, 227] width 9 height 9
checkbox input "false"
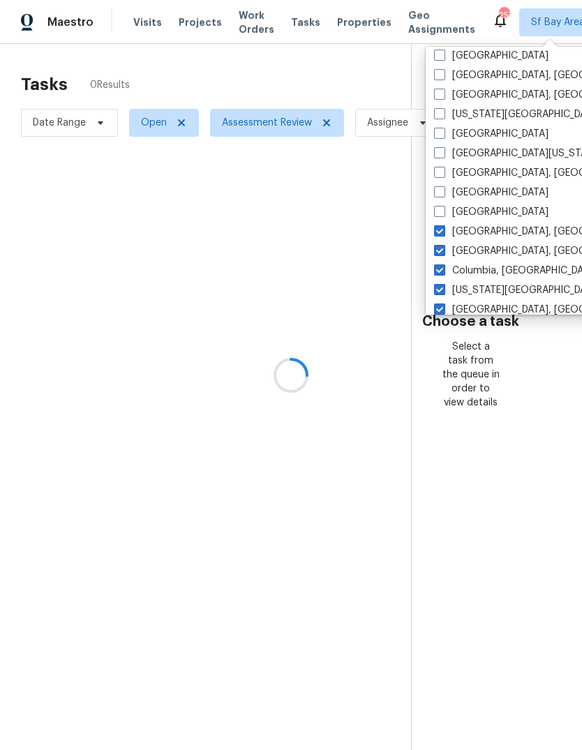
scroll to position [987, 0]
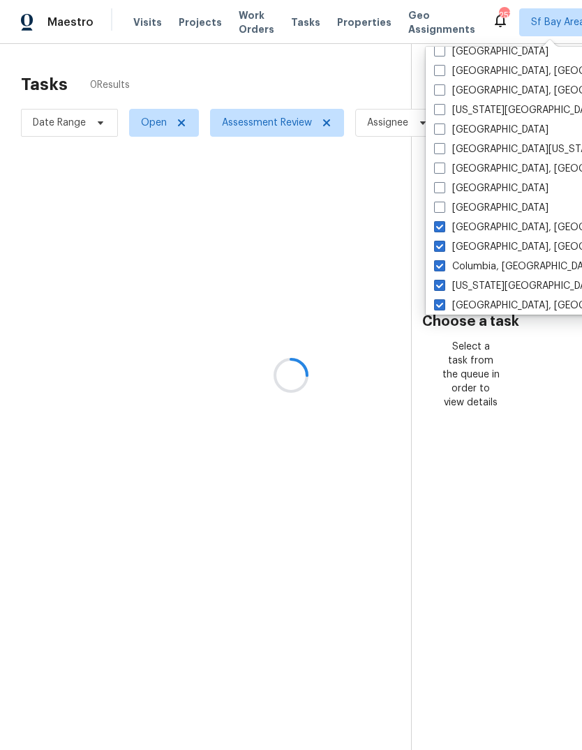
click at [472, 229] on label "[GEOGRAPHIC_DATA], [GEOGRAPHIC_DATA]" at bounding box center [542, 227] width 216 height 14
click at [443, 229] on input "[GEOGRAPHIC_DATA], [GEOGRAPHIC_DATA]" at bounding box center [438, 224] width 9 height 9
checkbox input "false"
click at [479, 286] on label "[US_STATE][GEOGRAPHIC_DATA], [GEOGRAPHIC_DATA]" at bounding box center [568, 286] width 269 height 14
click at [443, 286] on input "[US_STATE][GEOGRAPHIC_DATA], [GEOGRAPHIC_DATA]" at bounding box center [438, 283] width 9 height 9
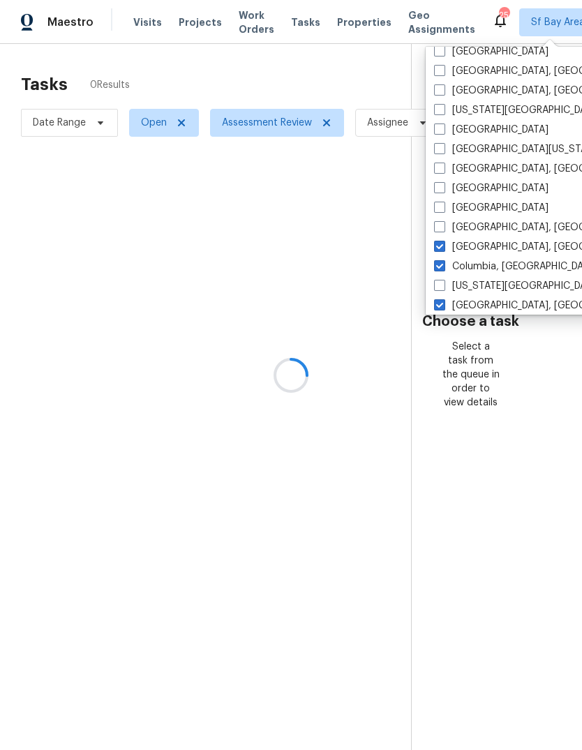
checkbox input "false"
click at [479, 243] on label "[GEOGRAPHIC_DATA], [GEOGRAPHIC_DATA]" at bounding box center [542, 247] width 216 height 14
click at [443, 243] on input "[GEOGRAPHIC_DATA], [GEOGRAPHIC_DATA]" at bounding box center [438, 244] width 9 height 9
checkbox input "false"
click at [476, 264] on label "Columbia, [GEOGRAPHIC_DATA]" at bounding box center [516, 266] width 164 height 14
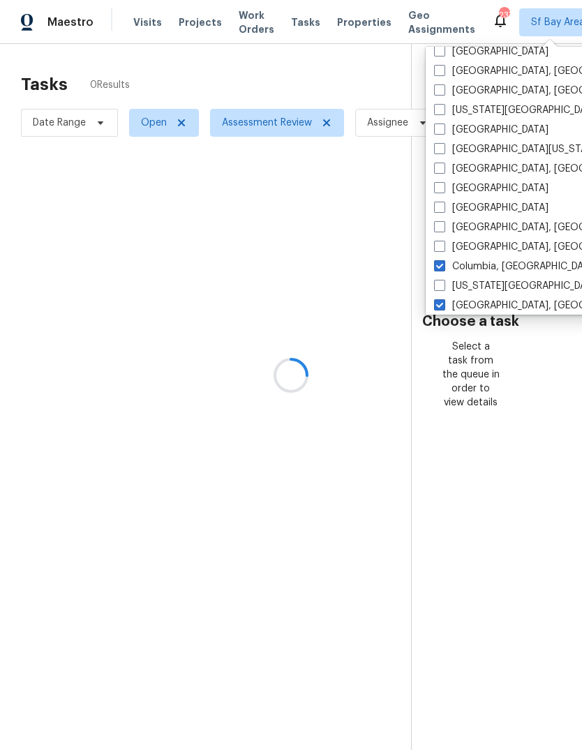
click at [443, 264] on input "Columbia, [GEOGRAPHIC_DATA]" at bounding box center [438, 263] width 9 height 9
checkbox input "false"
click at [488, 305] on label "[GEOGRAPHIC_DATA], [GEOGRAPHIC_DATA]" at bounding box center [542, 306] width 216 height 14
click at [443, 305] on input "[GEOGRAPHIC_DATA], [GEOGRAPHIC_DATA]" at bounding box center [438, 303] width 9 height 9
checkbox input "false"
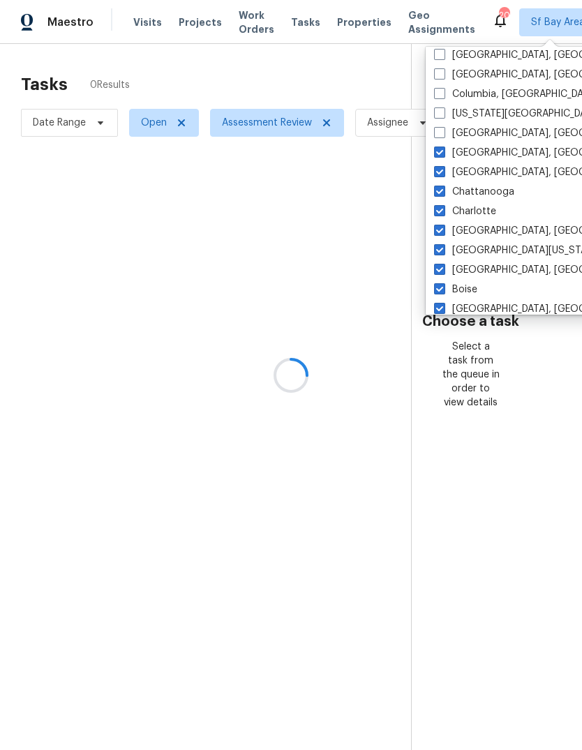
scroll to position [1162, 0]
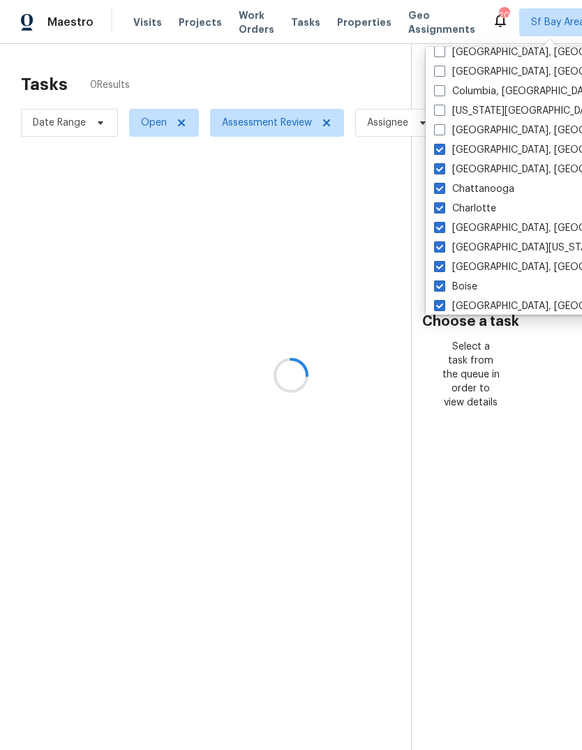
click at [474, 151] on label "[GEOGRAPHIC_DATA], [GEOGRAPHIC_DATA]" at bounding box center [542, 150] width 216 height 14
click at [443, 151] on input "[GEOGRAPHIC_DATA], [GEOGRAPHIC_DATA]" at bounding box center [438, 147] width 9 height 9
checkbox input "false"
click at [470, 232] on label "[GEOGRAPHIC_DATA], [GEOGRAPHIC_DATA]" at bounding box center [542, 228] width 216 height 14
click at [443, 230] on input "[GEOGRAPHIC_DATA], [GEOGRAPHIC_DATA]" at bounding box center [438, 225] width 9 height 9
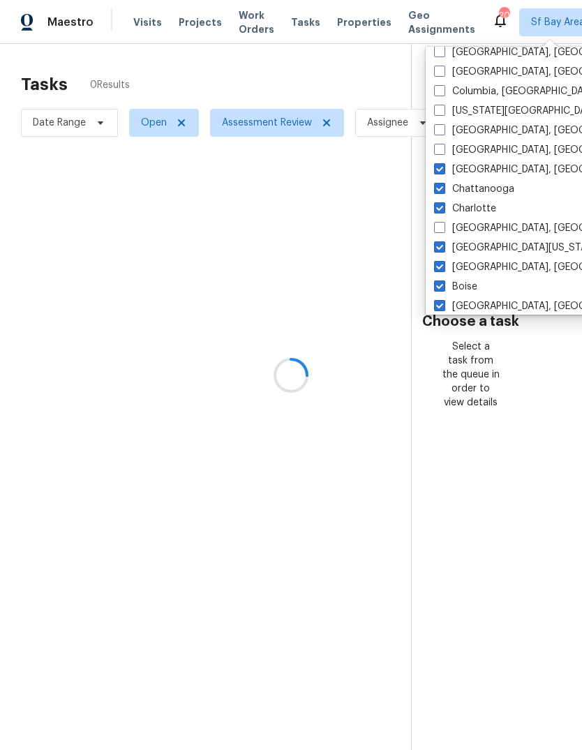
checkbox input "false"
click at [471, 166] on label "[GEOGRAPHIC_DATA], [GEOGRAPHIC_DATA]" at bounding box center [542, 170] width 216 height 14
click at [443, 166] on input "[GEOGRAPHIC_DATA], [GEOGRAPHIC_DATA]" at bounding box center [438, 167] width 9 height 9
checkbox input "false"
click at [475, 190] on label "Chattanooga" at bounding box center [474, 189] width 80 height 14
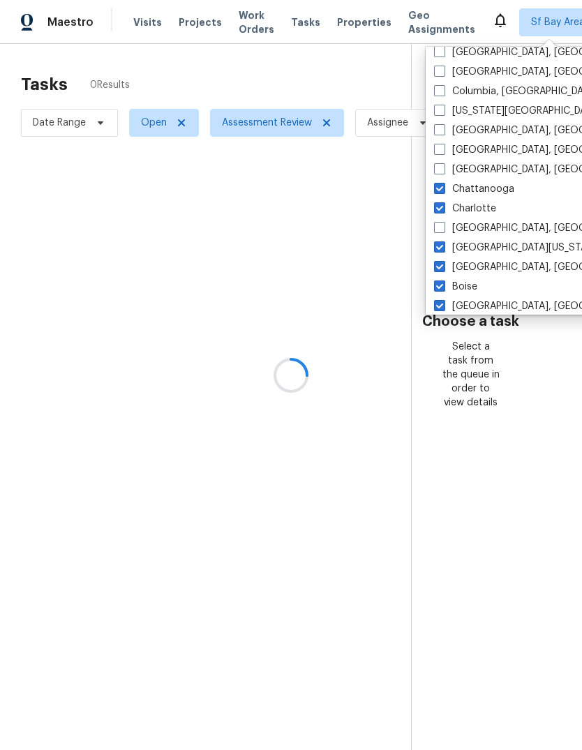
click at [443, 190] on input "Chattanooga" at bounding box center [438, 186] width 9 height 9
checkbox input "false"
click at [469, 207] on label "Charlotte" at bounding box center [465, 209] width 62 height 14
click at [443, 207] on input "Charlotte" at bounding box center [438, 206] width 9 height 9
checkbox input "false"
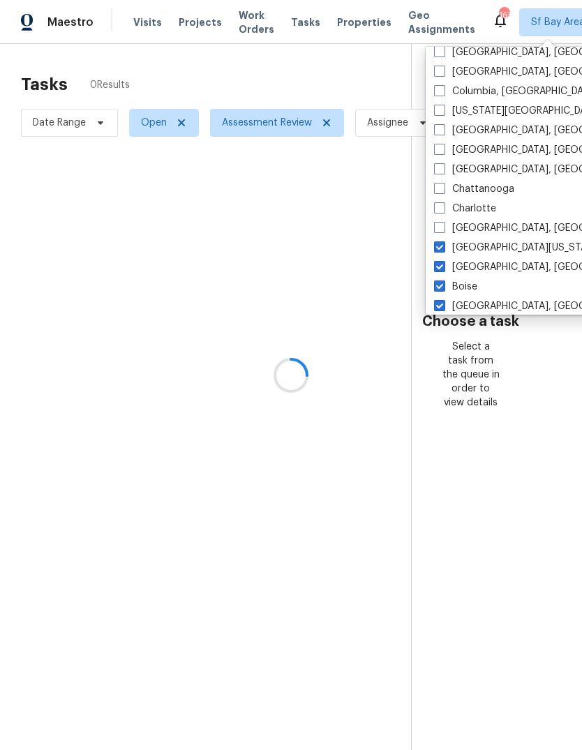
click at [476, 283] on label "Boise" at bounding box center [455, 287] width 43 height 14
click at [443, 283] on input "Boise" at bounding box center [438, 284] width 9 height 9
checkbox input "false"
click at [477, 246] on label "[GEOGRAPHIC_DATA][US_STATE], [GEOGRAPHIC_DATA]" at bounding box center [568, 248] width 269 height 14
click at [443, 246] on input "[GEOGRAPHIC_DATA][US_STATE], [GEOGRAPHIC_DATA]" at bounding box center [438, 245] width 9 height 9
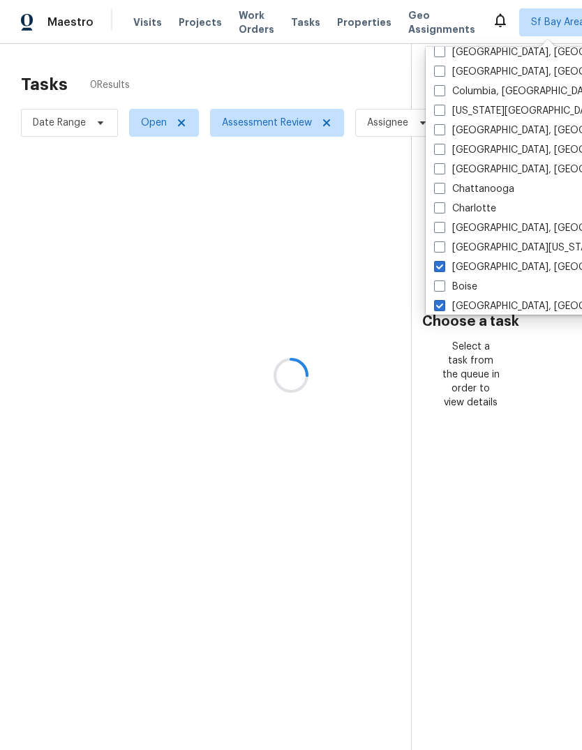
checkbox input "false"
click at [474, 263] on label "[GEOGRAPHIC_DATA], [GEOGRAPHIC_DATA]" at bounding box center [542, 267] width 216 height 14
click at [443, 263] on input "[GEOGRAPHIC_DATA], [GEOGRAPHIC_DATA]" at bounding box center [438, 264] width 9 height 9
checkbox input "false"
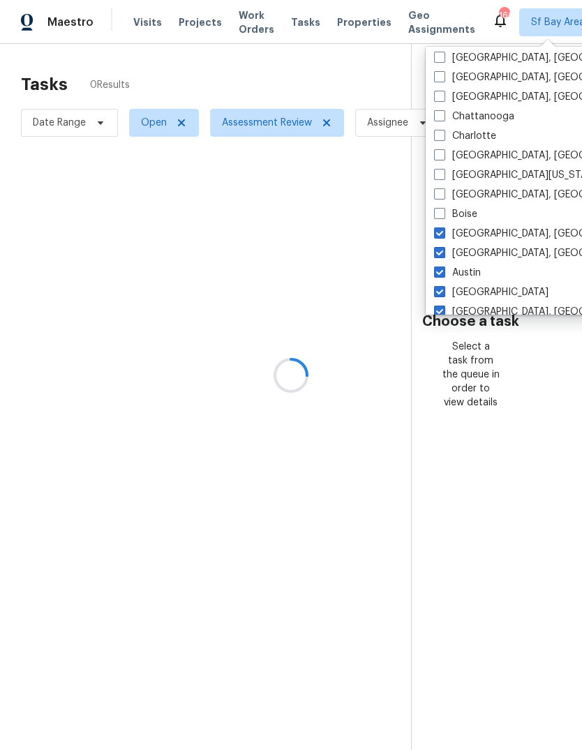
scroll to position [1236, 0]
click at [474, 230] on label "[GEOGRAPHIC_DATA], [GEOGRAPHIC_DATA]" at bounding box center [542, 232] width 216 height 14
click at [443, 230] on input "[GEOGRAPHIC_DATA], [GEOGRAPHIC_DATA]" at bounding box center [438, 229] width 9 height 9
checkbox input "false"
click at [479, 297] on label "[GEOGRAPHIC_DATA]" at bounding box center [491, 291] width 114 height 14
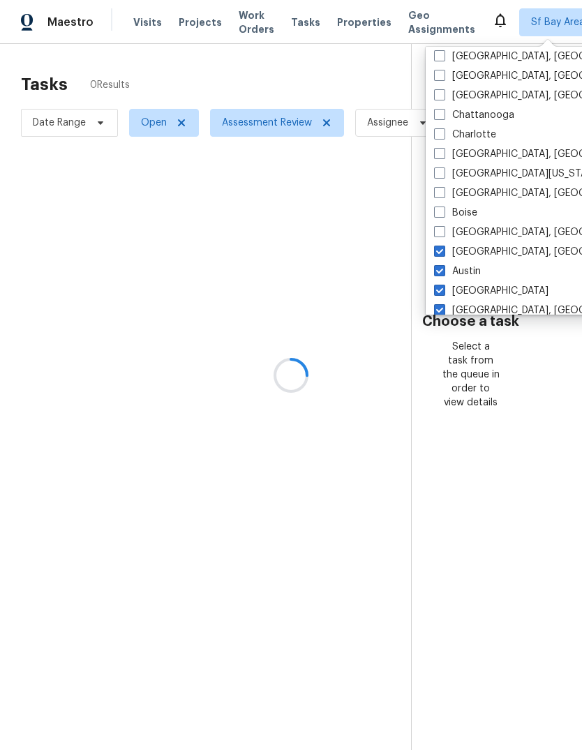
click at [443, 293] on input "[GEOGRAPHIC_DATA]" at bounding box center [438, 288] width 9 height 9
checkbox input "false"
click at [480, 249] on label "[GEOGRAPHIC_DATA], [GEOGRAPHIC_DATA]" at bounding box center [542, 252] width 216 height 14
click at [443, 249] on input "[GEOGRAPHIC_DATA], [GEOGRAPHIC_DATA]" at bounding box center [438, 249] width 9 height 9
checkbox input "false"
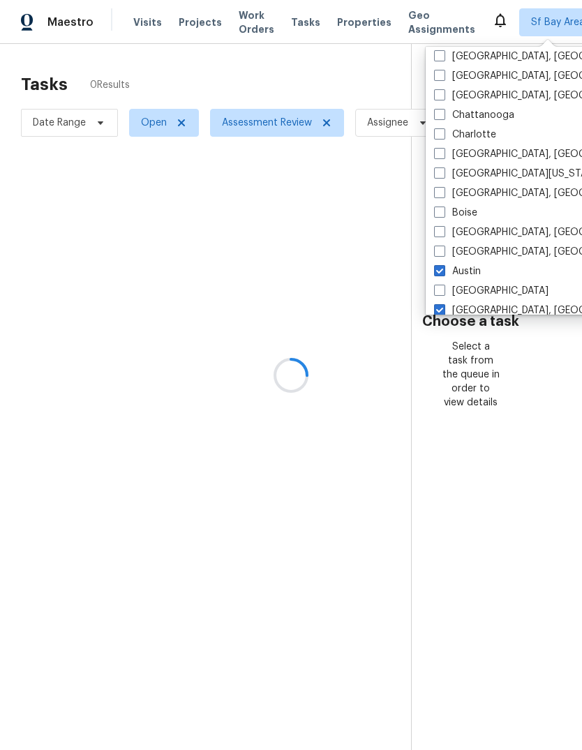
click at [474, 269] on label "Austin" at bounding box center [457, 271] width 47 height 14
click at [443, 269] on input "Austin" at bounding box center [438, 268] width 9 height 9
checkbox input "false"
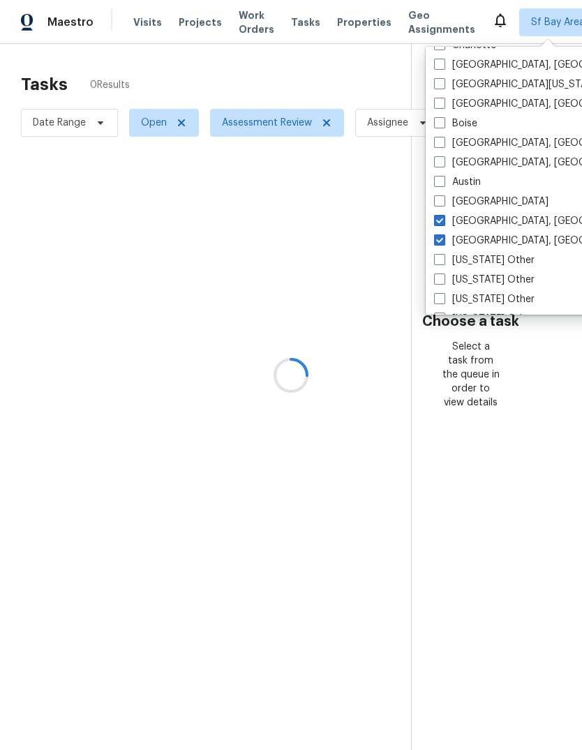
scroll to position [1330, 0]
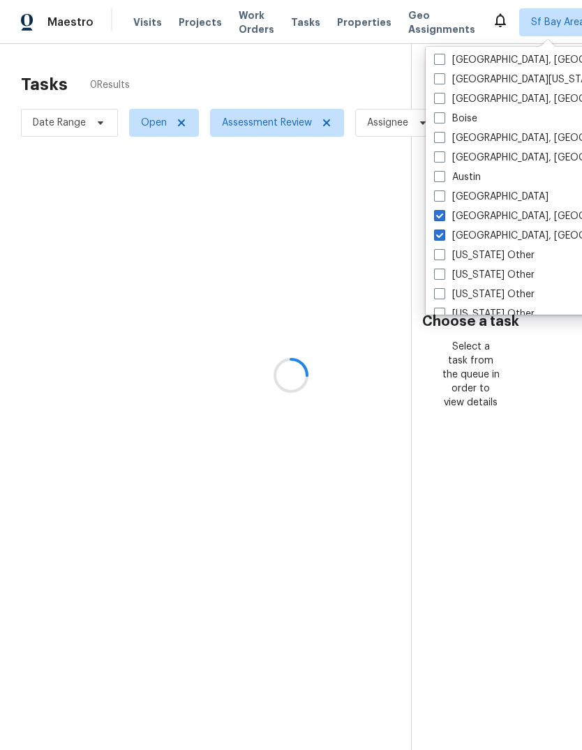
click at [467, 216] on label "[GEOGRAPHIC_DATA], [GEOGRAPHIC_DATA]" at bounding box center [542, 216] width 216 height 14
click at [443, 216] on input "[GEOGRAPHIC_DATA], [GEOGRAPHIC_DATA]" at bounding box center [438, 213] width 9 height 9
checkbox input "false"
click at [478, 229] on label "[GEOGRAPHIC_DATA], [GEOGRAPHIC_DATA]" at bounding box center [542, 236] width 216 height 14
click at [443, 229] on input "[GEOGRAPHIC_DATA], [GEOGRAPHIC_DATA]" at bounding box center [438, 233] width 9 height 9
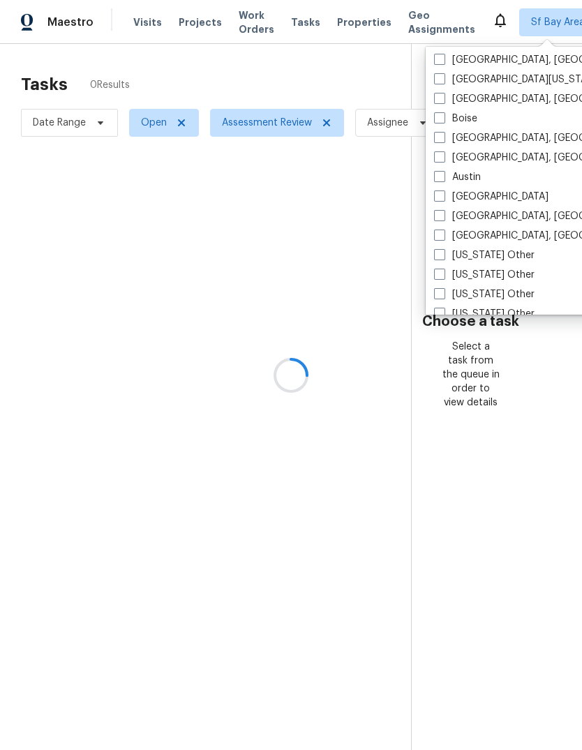
checkbox input "false"
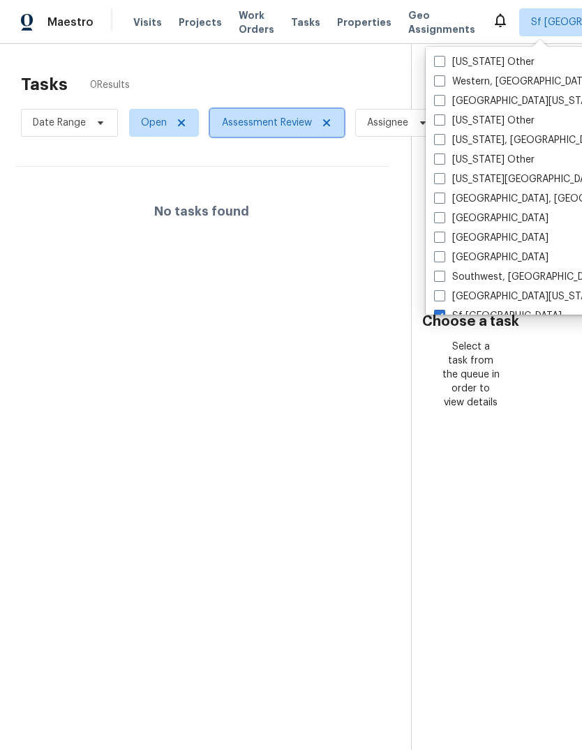
click at [329, 126] on icon at bounding box center [326, 122] width 11 height 11
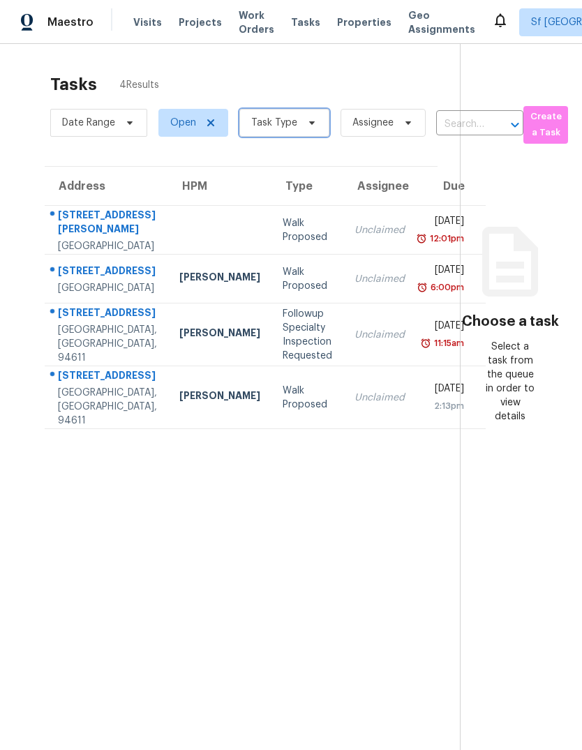
click at [287, 134] on span "Task Type" at bounding box center [284, 123] width 90 height 28
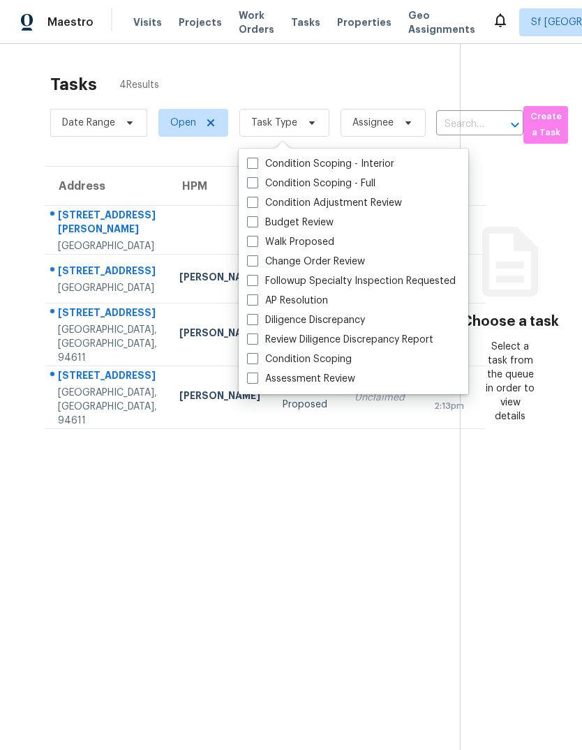
click at [326, 226] on label "Budget Review" at bounding box center [290, 223] width 86 height 14
click at [256, 225] on input "Budget Review" at bounding box center [251, 220] width 9 height 9
checkbox input "true"
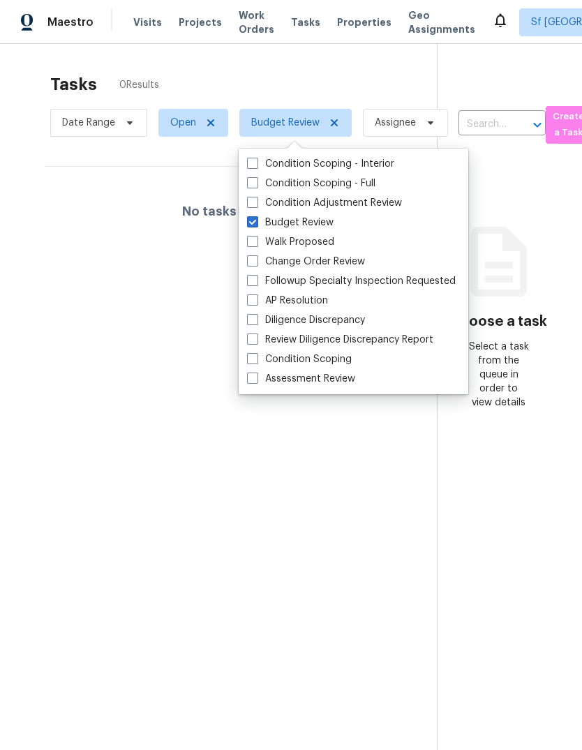
click at [123, 248] on div "No tasks found" at bounding box center [230, 211] width 370 height 89
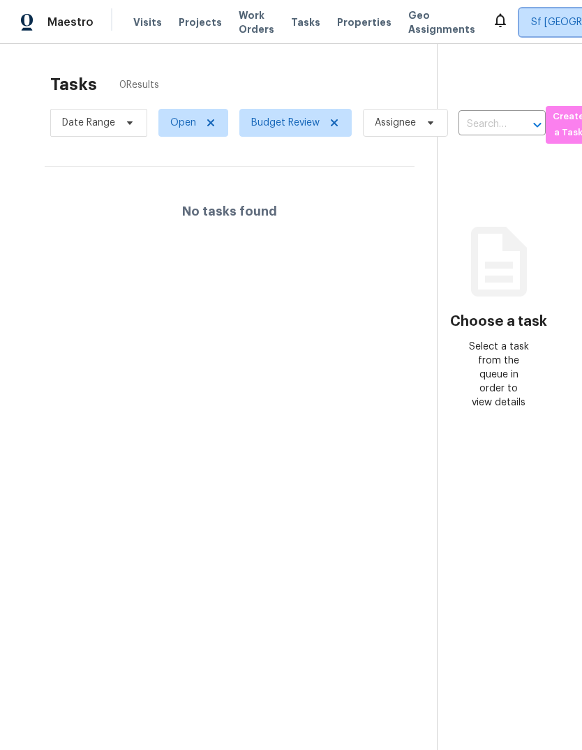
click at [531, 24] on span "Sf [GEOGRAPHIC_DATA]" at bounding box center [586, 22] width 110 height 14
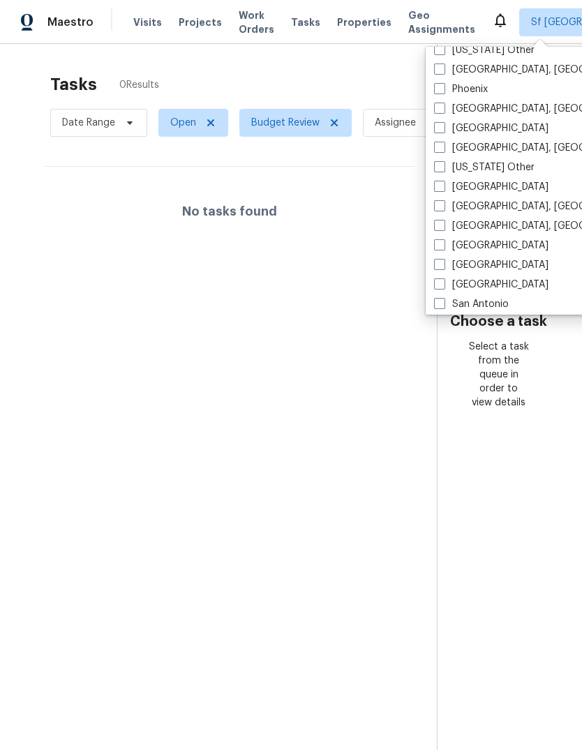
scroll to position [1647, 0]
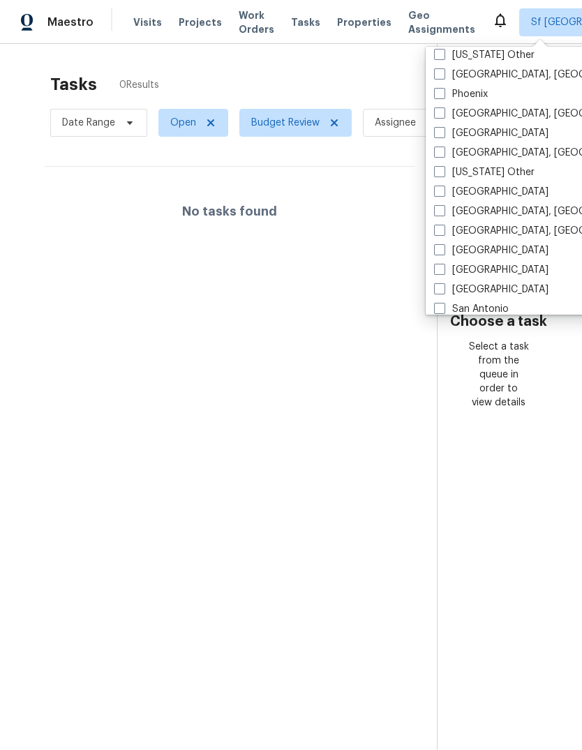
click at [479, 132] on label "[GEOGRAPHIC_DATA]" at bounding box center [491, 133] width 114 height 14
click at [443, 132] on input "[GEOGRAPHIC_DATA]" at bounding box center [438, 130] width 9 height 9
checkbox input "true"
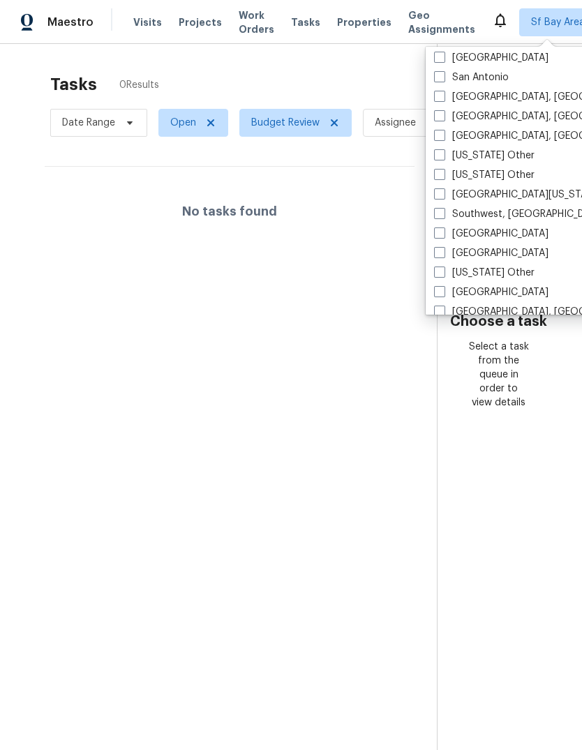
scroll to position [1823, 0]
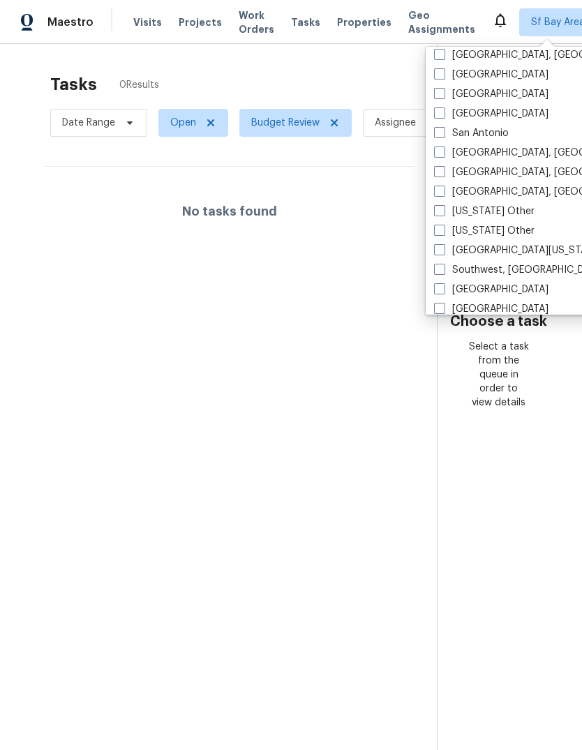
click at [490, 93] on label "[GEOGRAPHIC_DATA]" at bounding box center [491, 94] width 114 height 14
click at [443, 93] on input "[GEOGRAPHIC_DATA]" at bounding box center [438, 91] width 9 height 9
click at [437, 91] on span at bounding box center [439, 93] width 11 height 11
click at [437, 91] on input "[GEOGRAPHIC_DATA]" at bounding box center [438, 91] width 9 height 9
checkbox input "false"
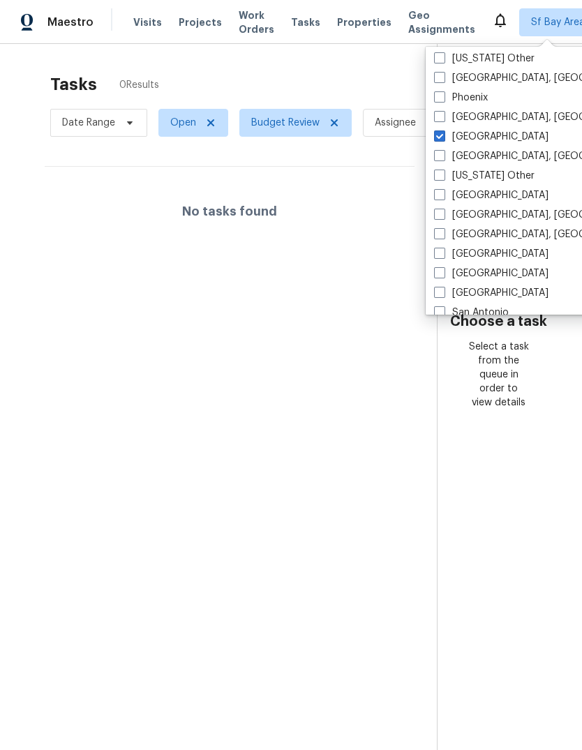
scroll to position [1639, 0]
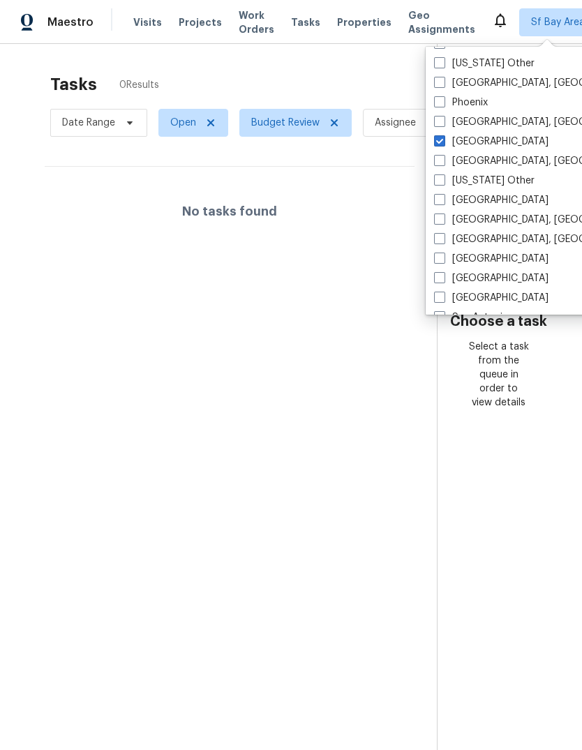
click at [439, 135] on span at bounding box center [439, 140] width 11 height 11
click at [439, 135] on input "[GEOGRAPHIC_DATA]" at bounding box center [438, 139] width 9 height 9
checkbox input "false"
click at [139, 19] on span "Visits" at bounding box center [147, 22] width 29 height 14
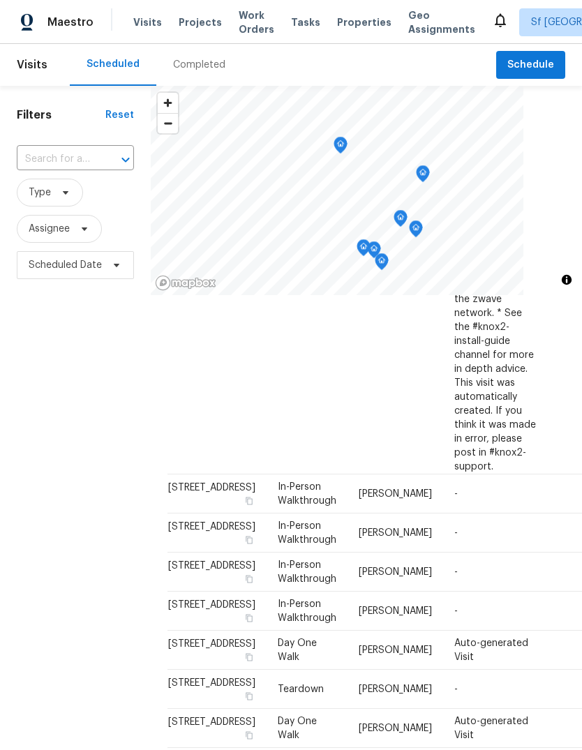
scroll to position [760, 0]
click at [47, 372] on div "Filters Reset ​ Type Assignee Scheduled Date" at bounding box center [75, 490] width 151 height 809
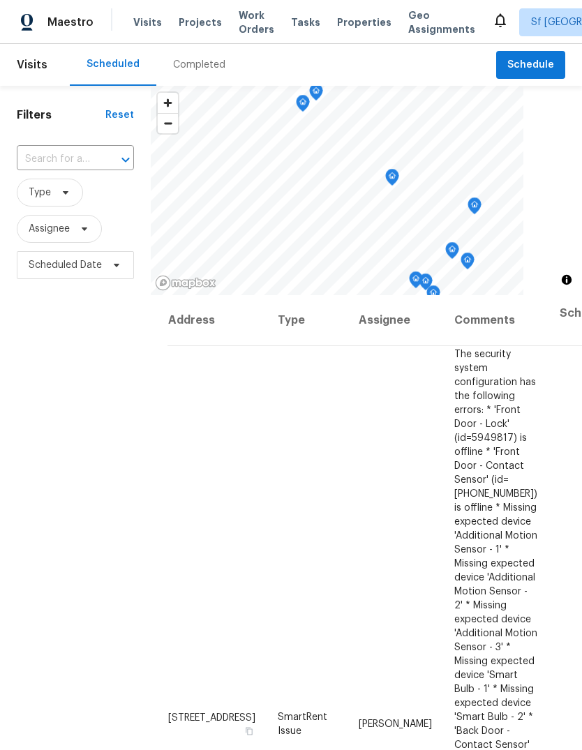
scroll to position [0, 0]
click at [529, 56] on span "Schedule" at bounding box center [530, 64] width 47 height 17
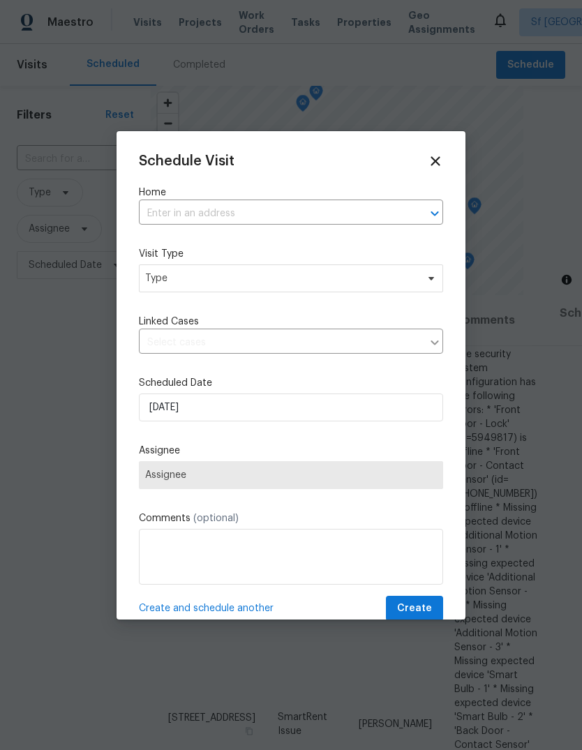
click at [163, 212] on input "text" at bounding box center [271, 214] width 265 height 22
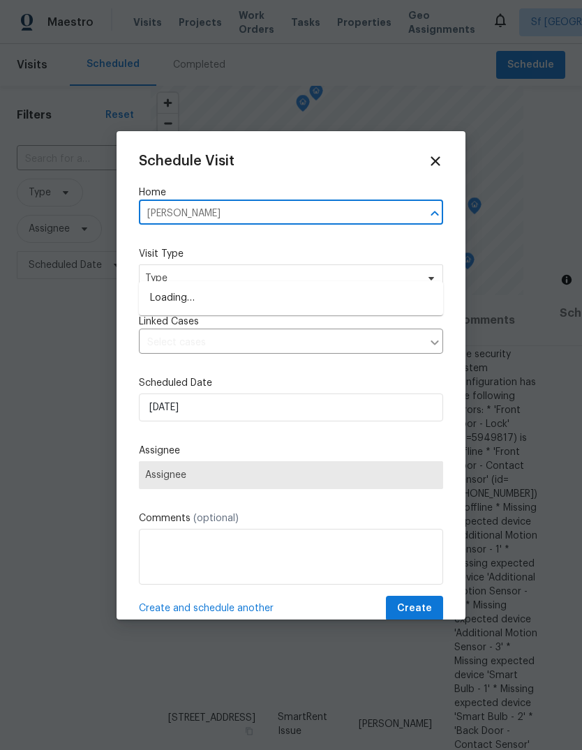
type input "lamp"
click at [169, 287] on li "[STREET_ADDRESS]" at bounding box center [291, 298] width 304 height 23
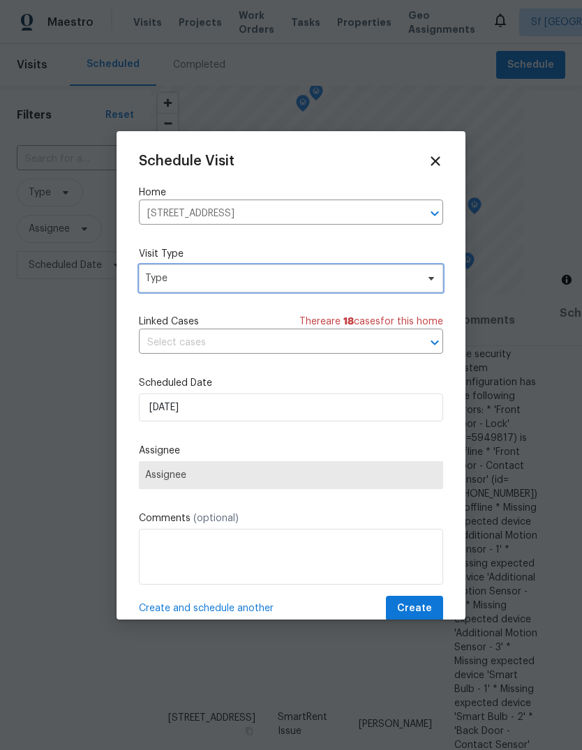
click at [161, 278] on span "Type" at bounding box center [280, 278] width 271 height 14
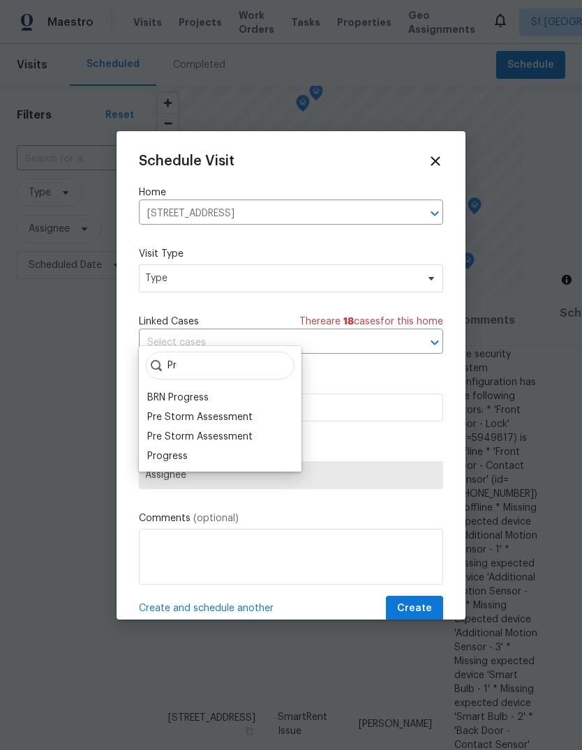
type input "Pr"
click at [382, 216] on input "[STREET_ADDRESS]" at bounding box center [271, 214] width 265 height 22
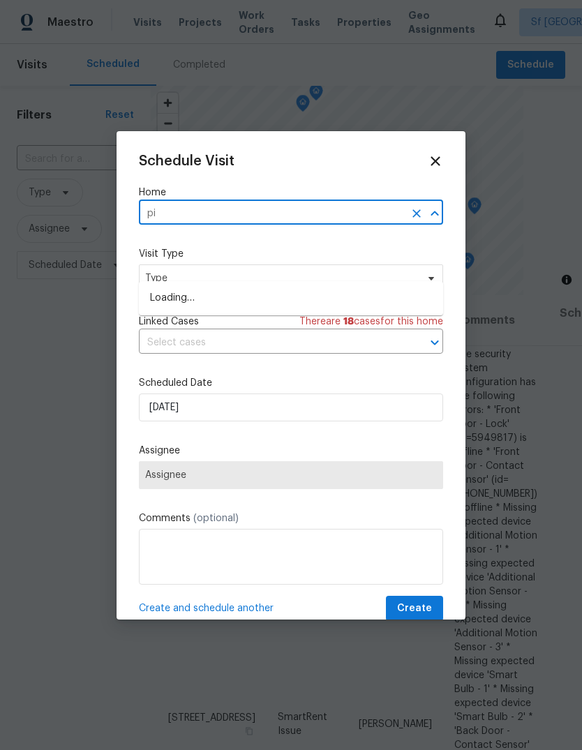
type input "pip"
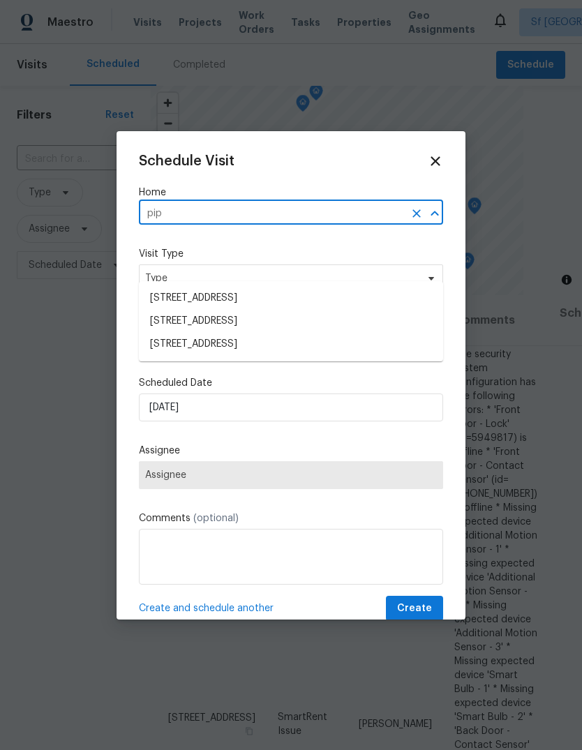
click at [158, 333] on li "[STREET_ADDRESS]" at bounding box center [291, 344] width 304 height 23
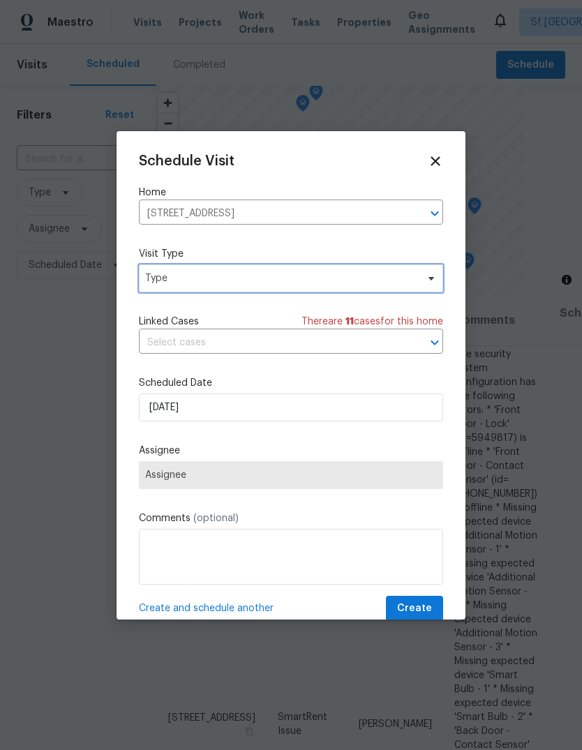
click at [156, 280] on span "Type" at bounding box center [280, 278] width 271 height 14
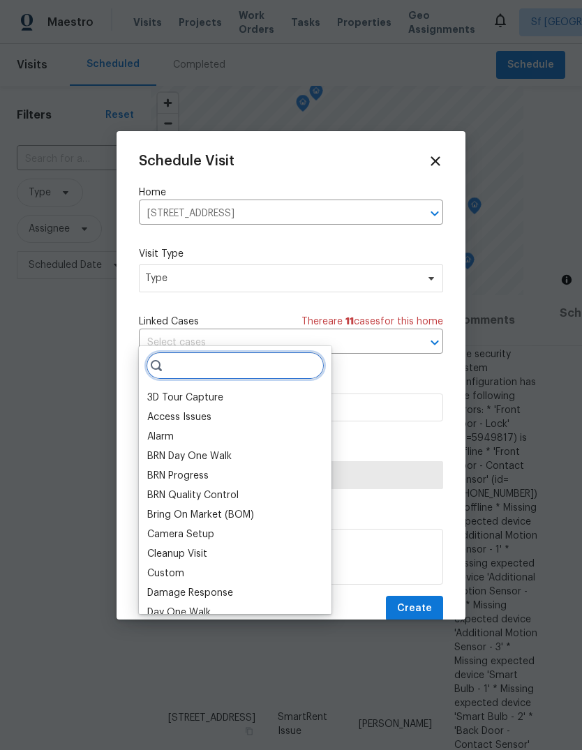
click at [192, 352] on input "search" at bounding box center [235, 366] width 179 height 28
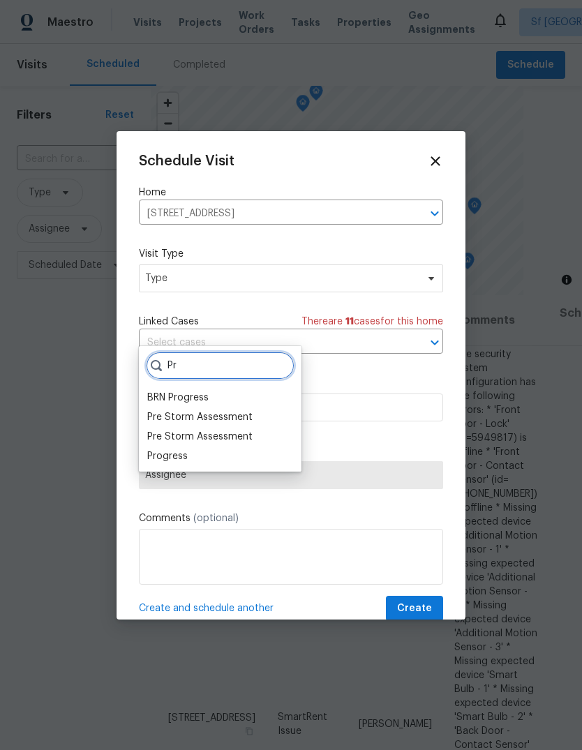
type input "Pr"
click at [149, 449] on div "Progress" at bounding box center [167, 456] width 40 height 14
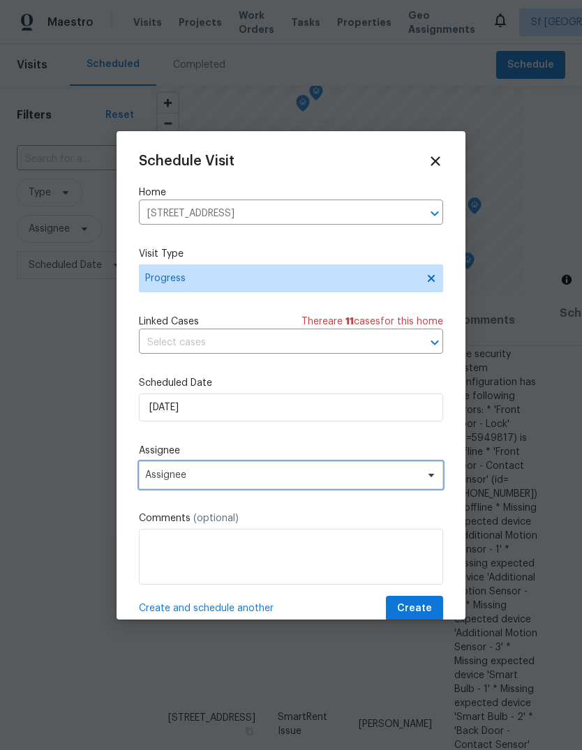
click at [198, 475] on span "Assignee" at bounding box center [281, 474] width 273 height 11
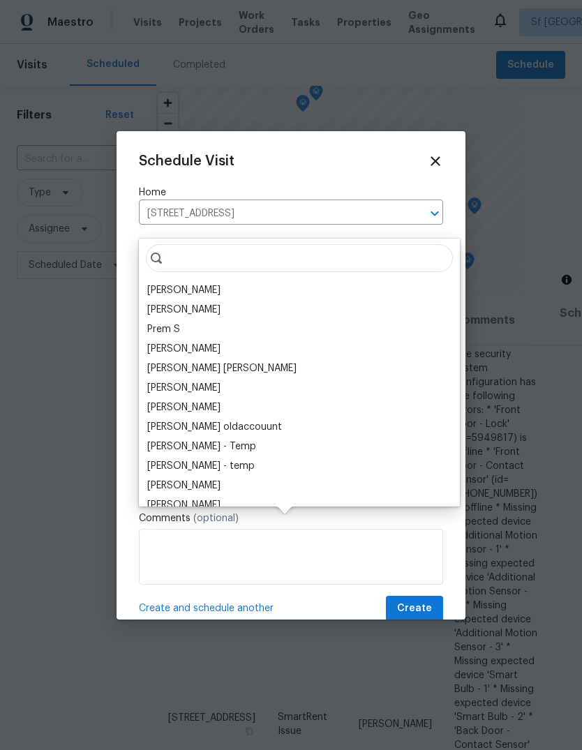
click at [148, 283] on div "[PERSON_NAME]" at bounding box center [183, 290] width 73 height 14
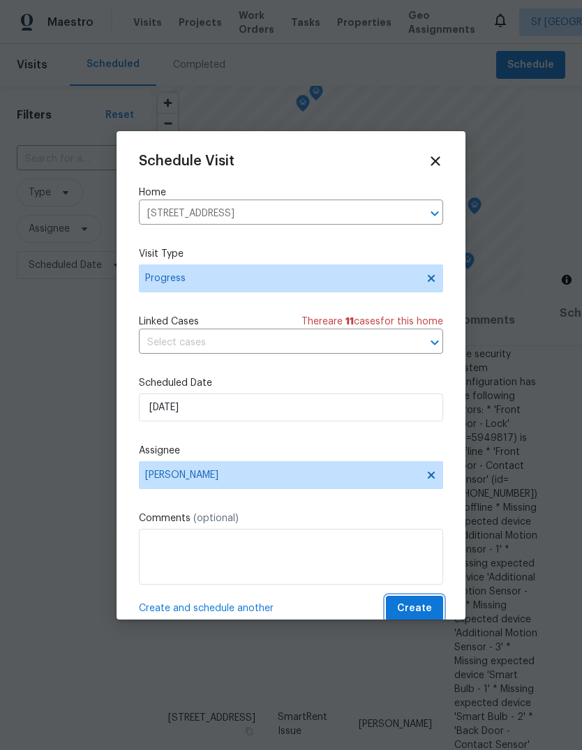
click at [423, 609] on span "Create" at bounding box center [414, 608] width 35 height 17
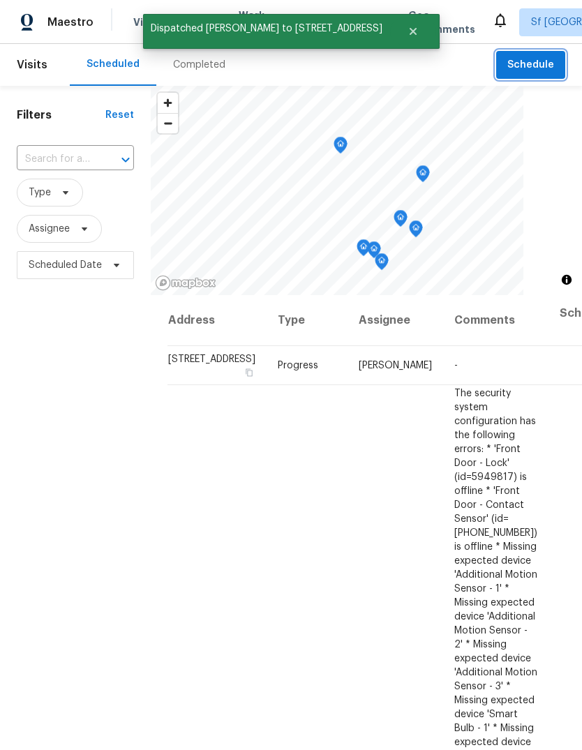
click at [529, 72] on span "Schedule" at bounding box center [530, 64] width 47 height 17
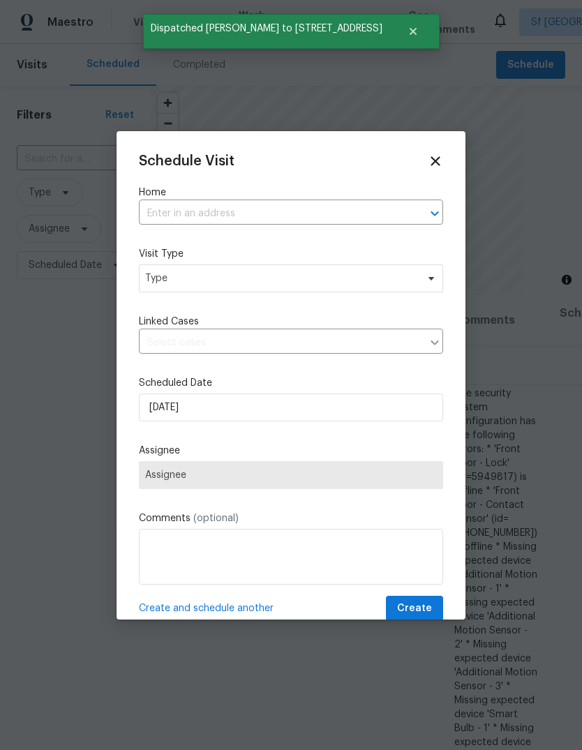
click at [149, 215] on input "text" at bounding box center [271, 214] width 265 height 22
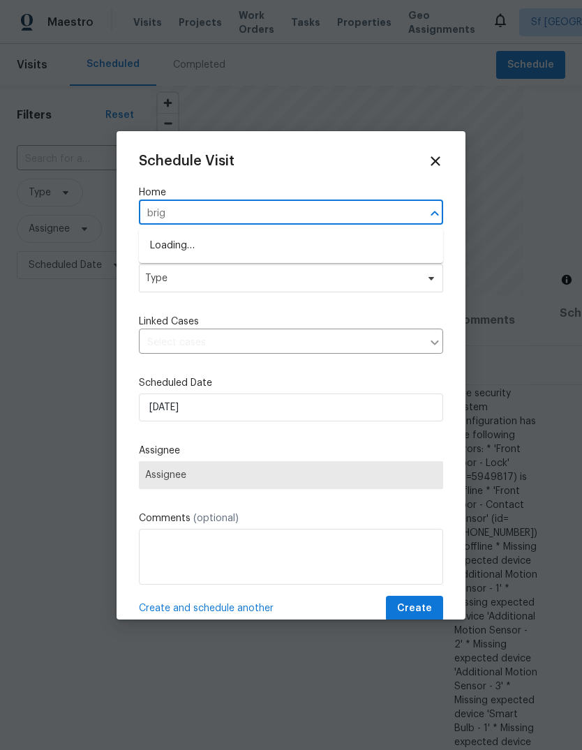
type input "brigg"
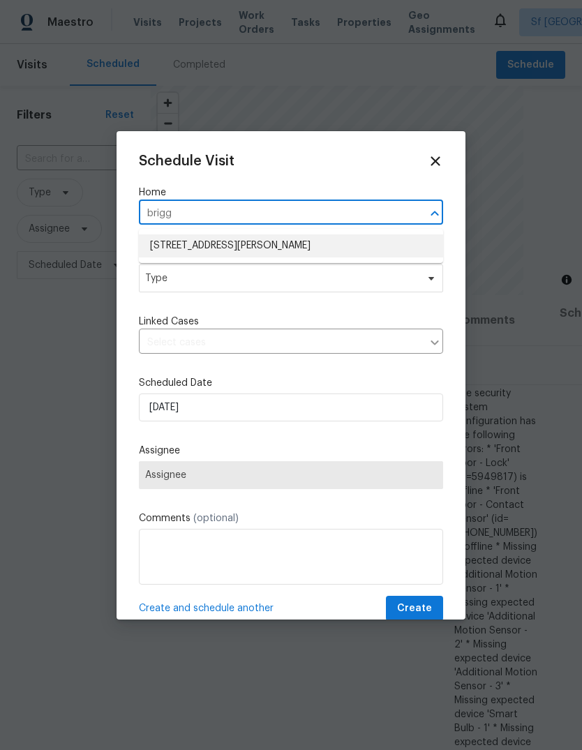
click at [158, 235] on li "[STREET_ADDRESS][PERSON_NAME]" at bounding box center [291, 245] width 304 height 23
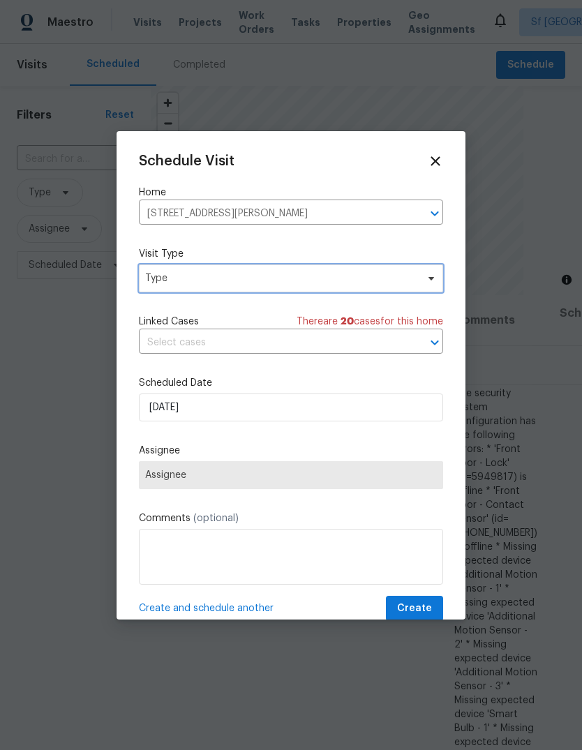
click at [156, 283] on span "Type" at bounding box center [280, 278] width 271 height 14
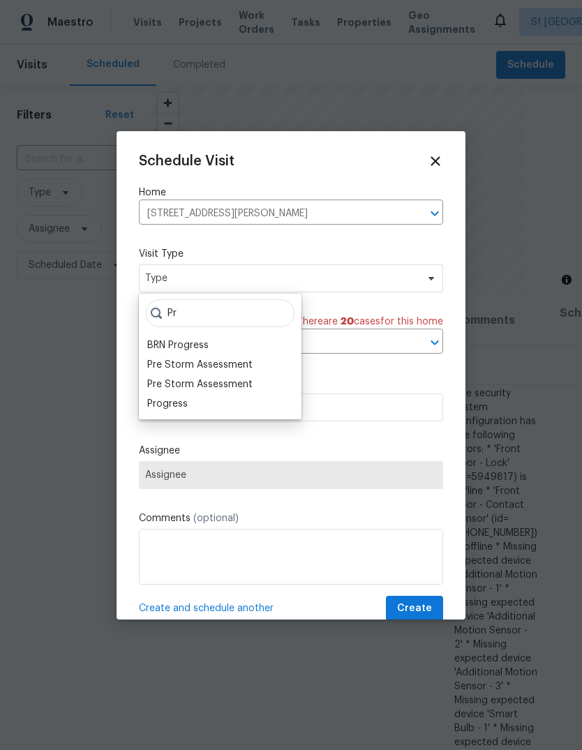
type input "Pr"
click at [151, 409] on div "Progress" at bounding box center [167, 404] width 40 height 14
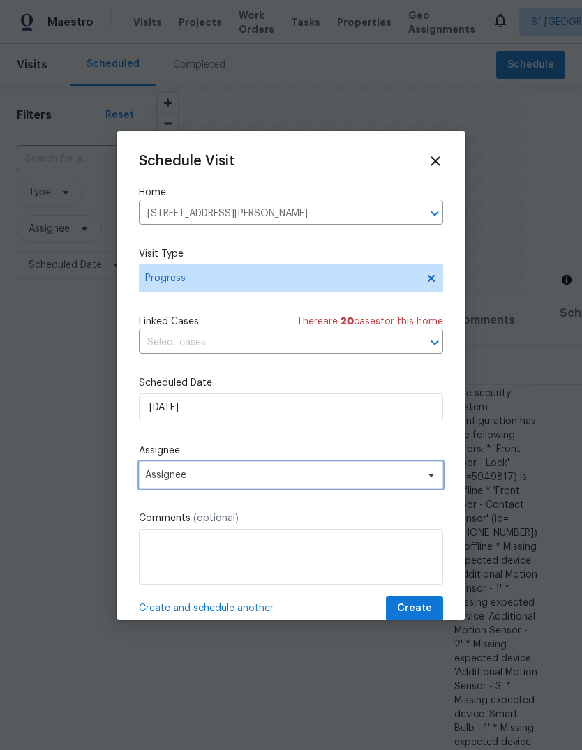
click at [193, 479] on span "Assignee" at bounding box center [281, 474] width 273 height 11
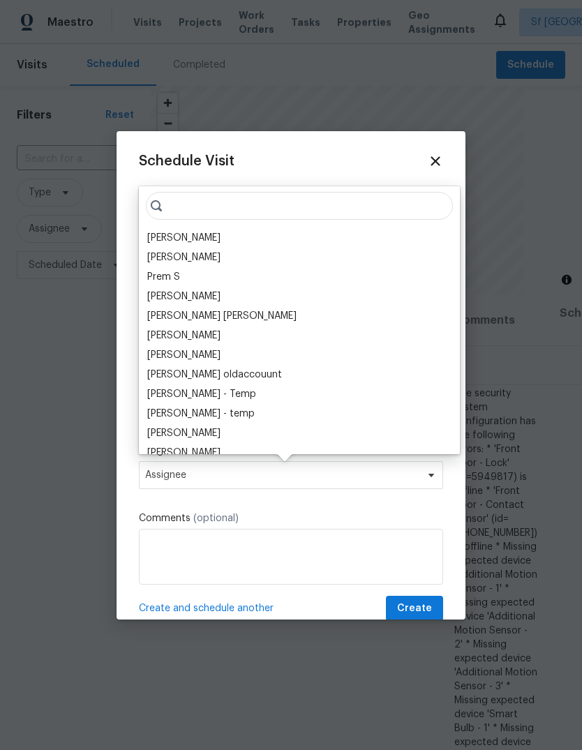
click at [149, 239] on div "[PERSON_NAME]" at bounding box center [183, 238] width 73 height 14
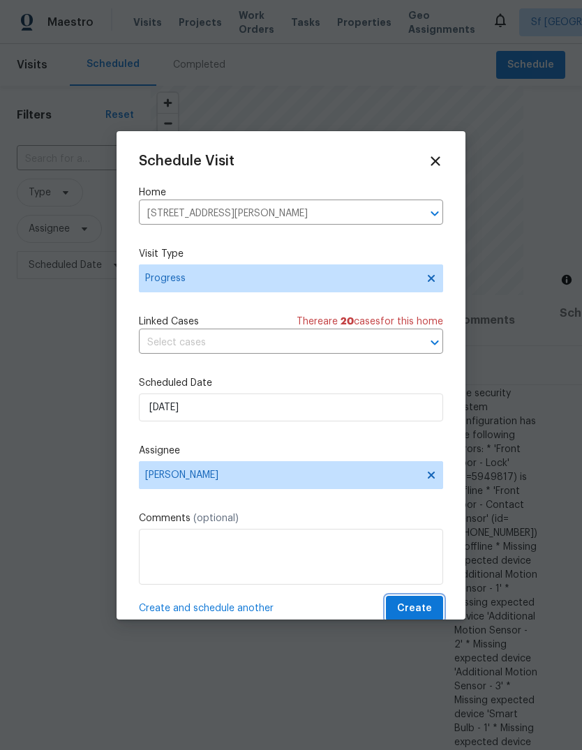
click at [420, 607] on span "Create" at bounding box center [414, 608] width 35 height 17
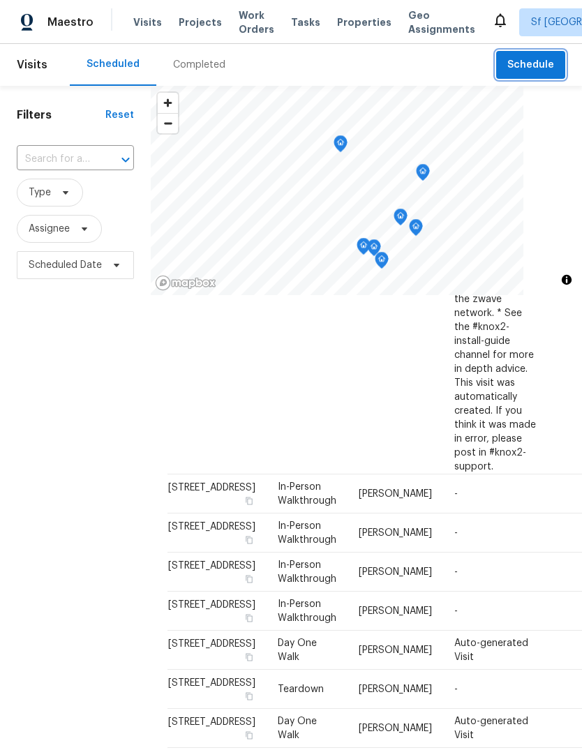
scroll to position [803, 0]
click at [194, 68] on div "Completed" at bounding box center [199, 65] width 52 height 14
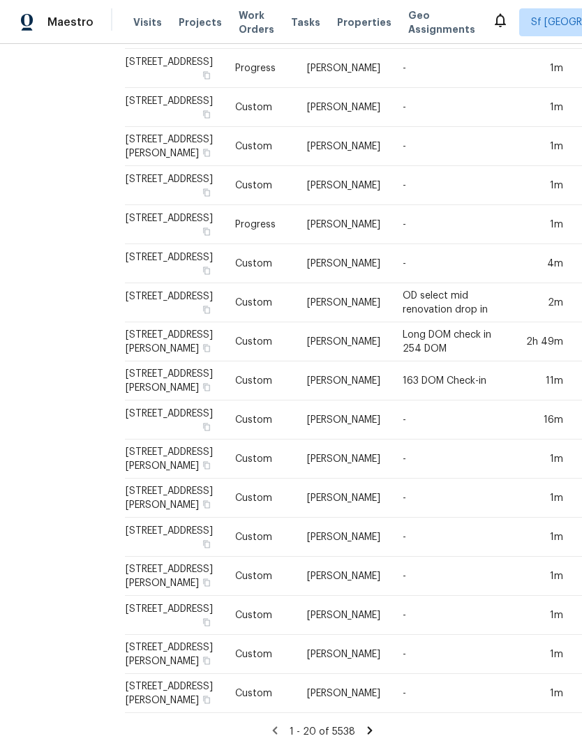
scroll to position [1311, 46]
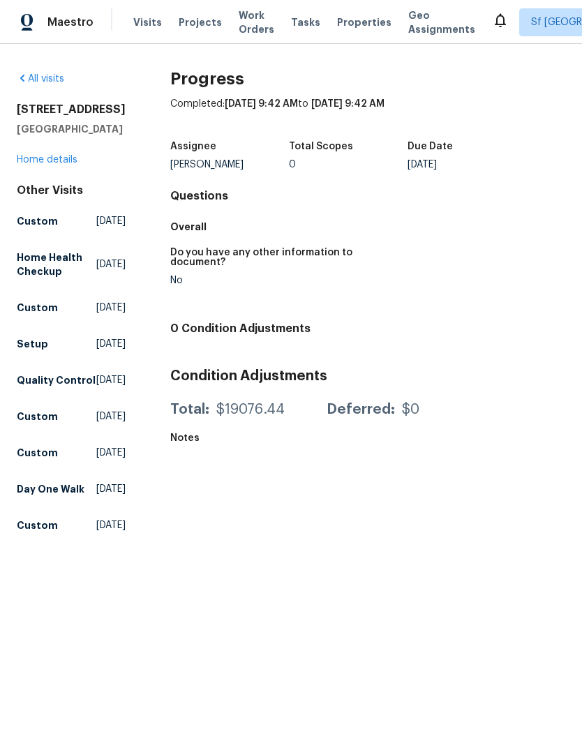
click at [45, 75] on link "All visits" at bounding box center [40, 79] width 47 height 10
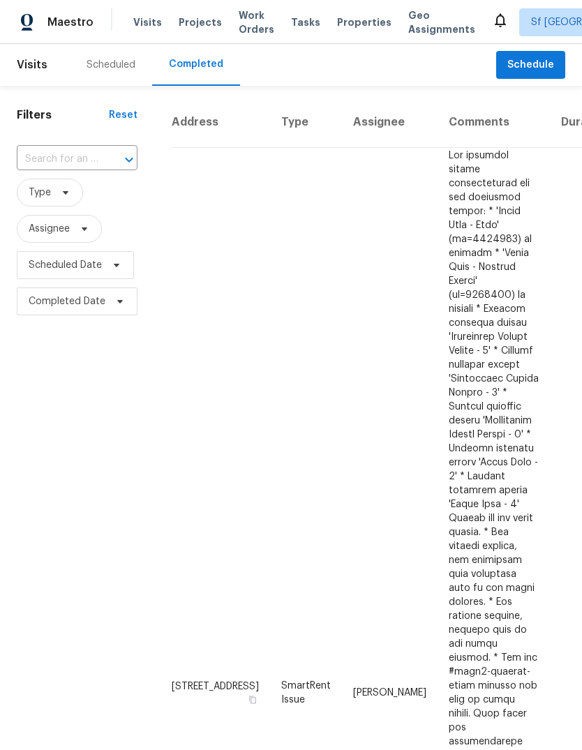
click at [105, 66] on div "Scheduled" at bounding box center [110, 65] width 49 height 14
